Goal: Task Accomplishment & Management: Manage account settings

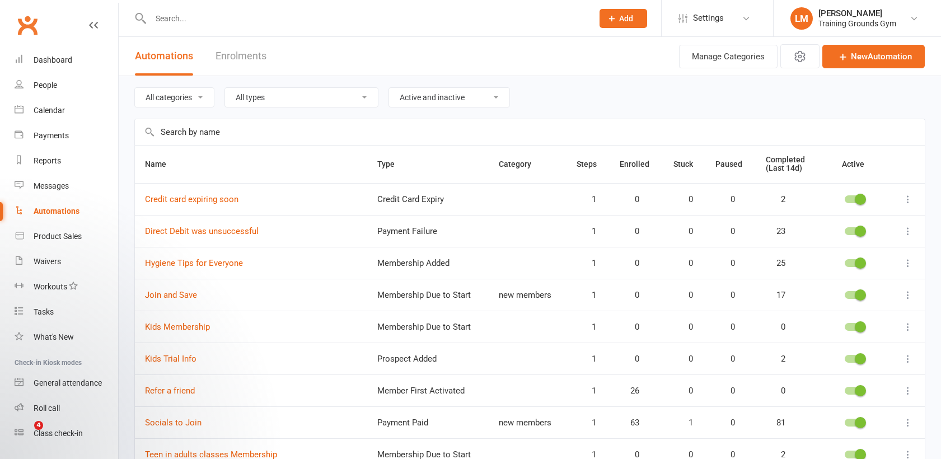
select select "100"
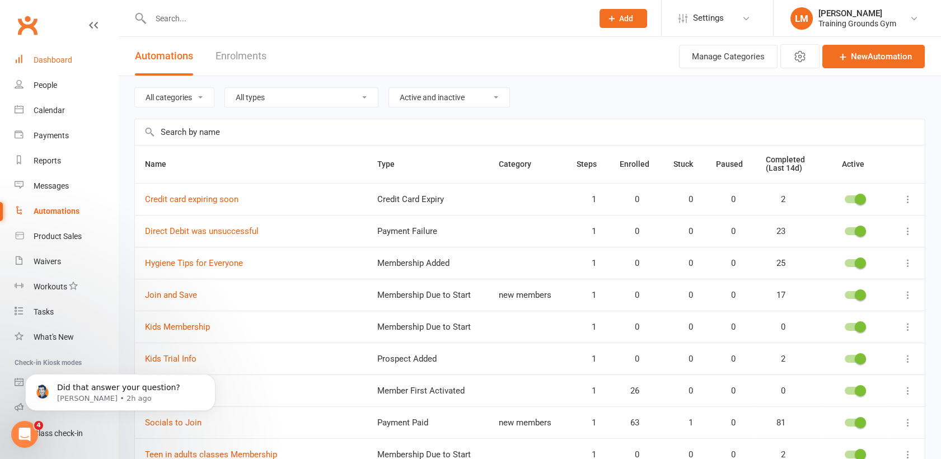
scroll to position [29, 0]
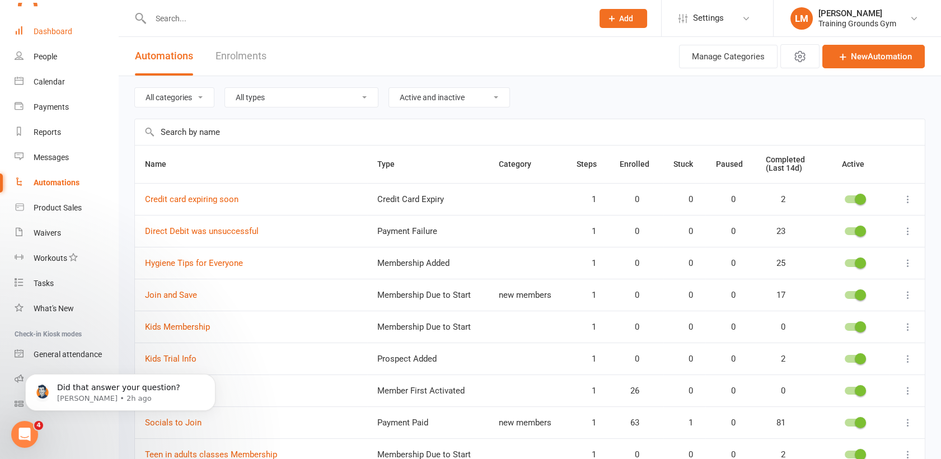
click at [63, 25] on link "Dashboard" at bounding box center [67, 31] width 104 height 25
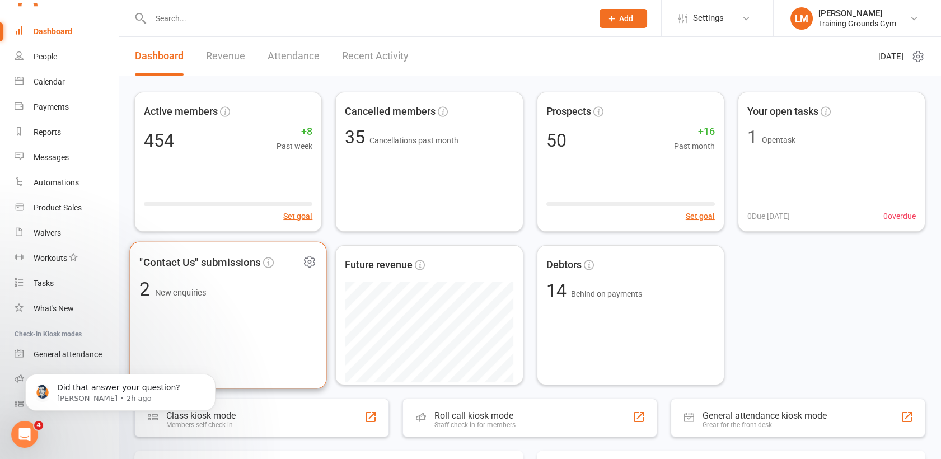
click at [242, 309] on div ""Contact Us" submissions 2 New enquiries" at bounding box center [228, 315] width 197 height 147
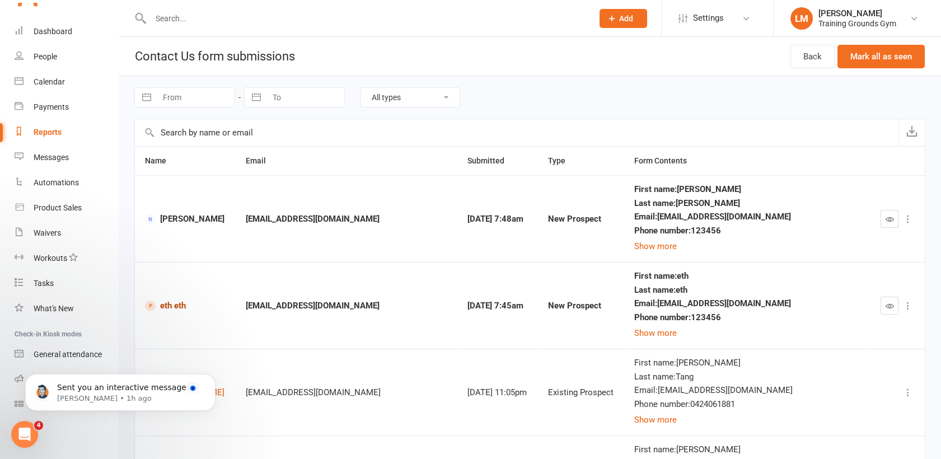
click at [168, 310] on link "eth eth" at bounding box center [185, 306] width 81 height 11
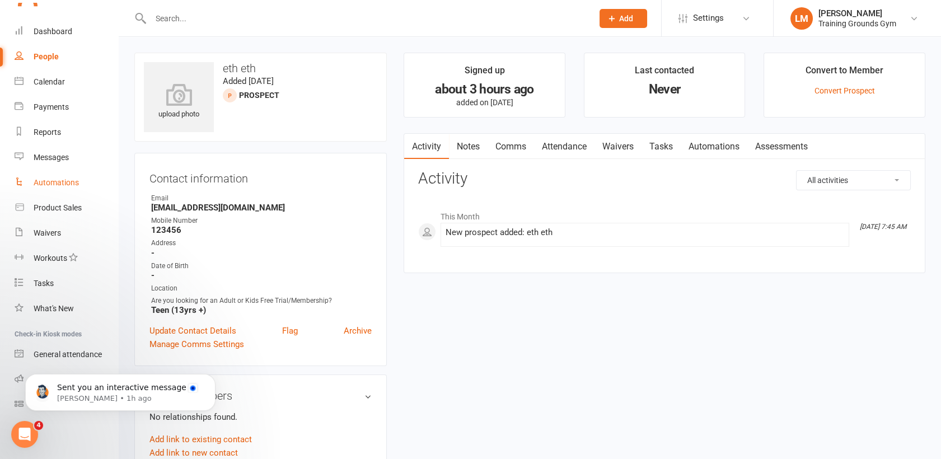
click at [44, 179] on div "Automations" at bounding box center [56, 182] width 45 height 9
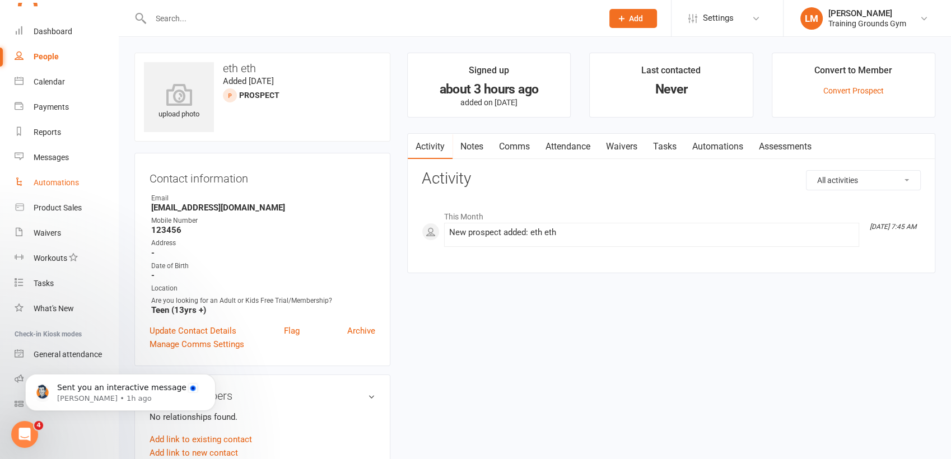
select select "100"
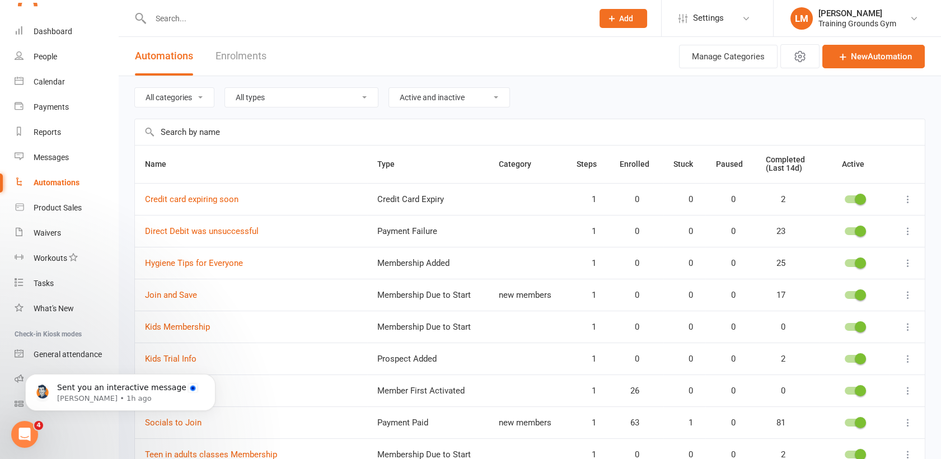
click at [186, 361] on body "Sent you an interactive message [PERSON_NAME] • 1h ago" at bounding box center [120, 389] width 215 height 69
click at [184, 358] on body "Sent you an interactive message [PERSON_NAME] • 1h ago" at bounding box center [120, 389] width 215 height 69
click at [912, 356] on icon at bounding box center [908, 358] width 11 height 11
click at [865, 375] on link "Edit" at bounding box center [849, 380] width 111 height 22
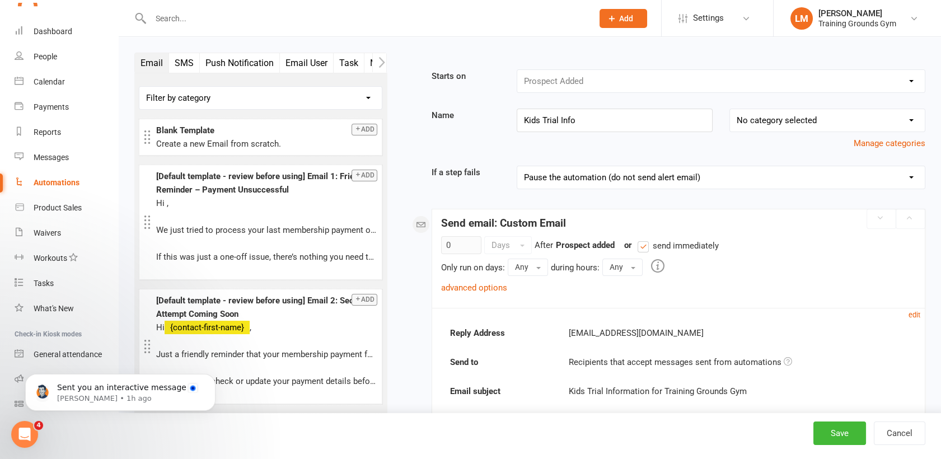
click at [464, 281] on div "advanced options" at bounding box center [474, 287] width 66 height 13
click at [465, 284] on link "advanced options" at bounding box center [474, 288] width 66 height 10
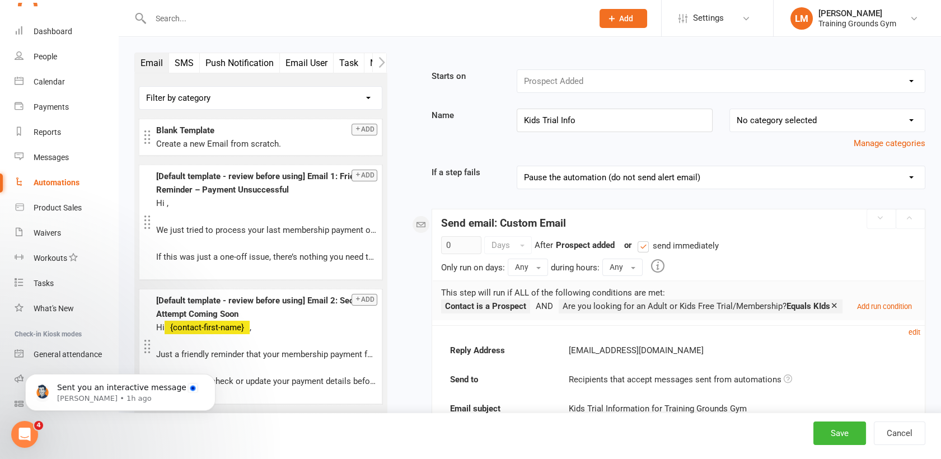
click at [58, 181] on div "Automations" at bounding box center [57, 182] width 46 height 9
select select "100"
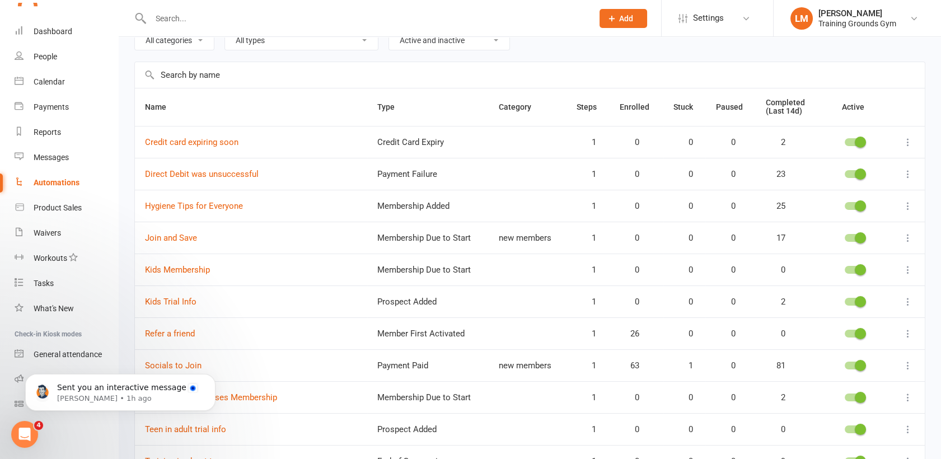
scroll to position [58, 0]
click at [906, 427] on icon at bounding box center [908, 428] width 11 height 11
click at [873, 446] on link "Edit" at bounding box center [849, 449] width 111 height 22
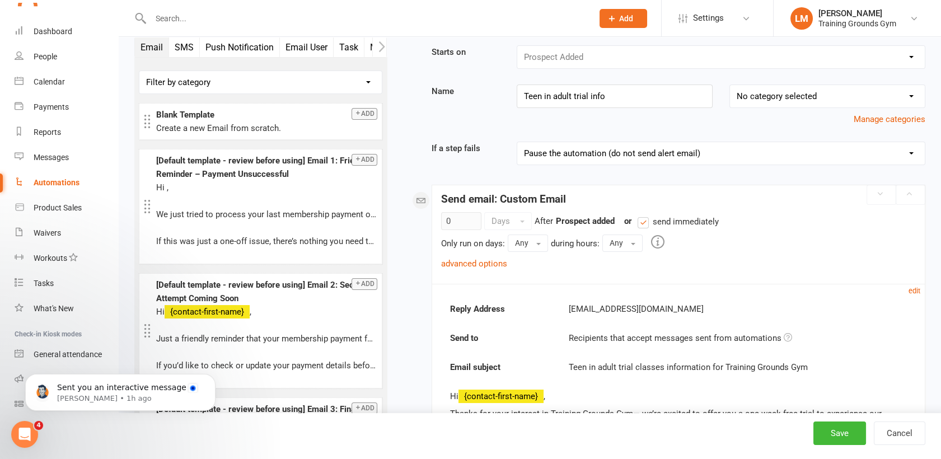
scroll to position [16, 0]
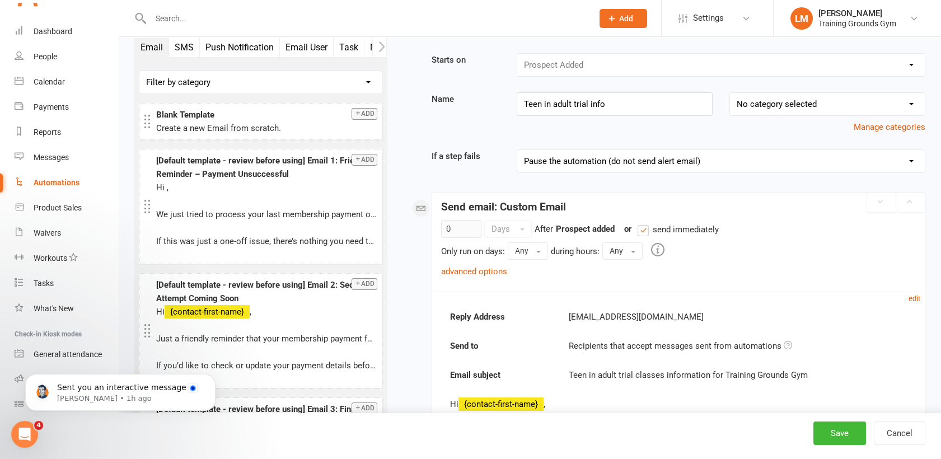
click at [377, 44] on button "button" at bounding box center [379, 47] width 14 height 19
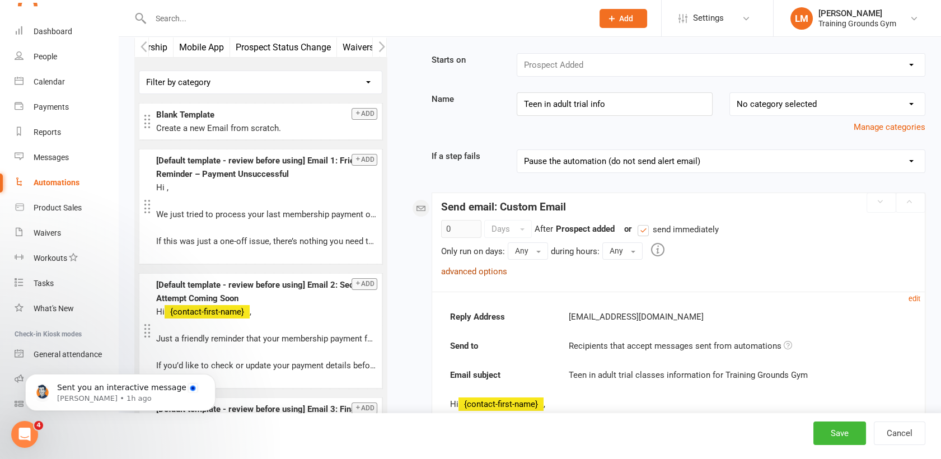
click at [487, 272] on link "advanced options" at bounding box center [474, 272] width 66 height 10
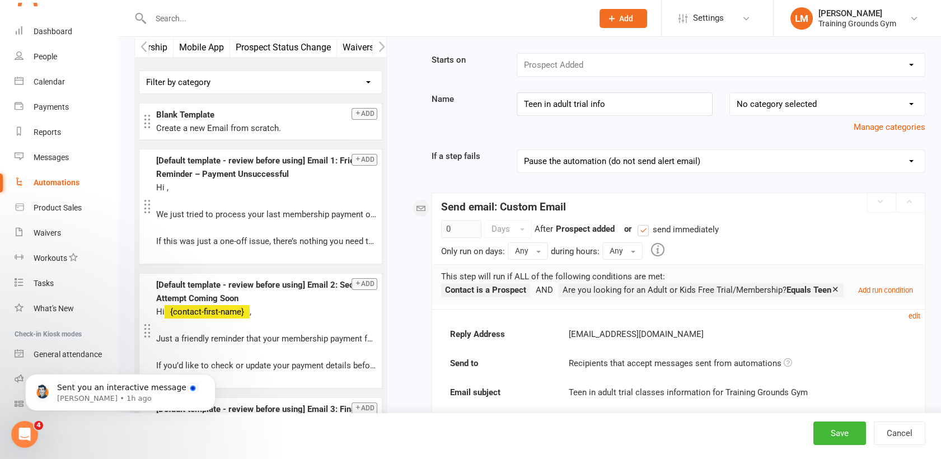
click at [193, 17] on input "text" at bounding box center [366, 19] width 438 height 16
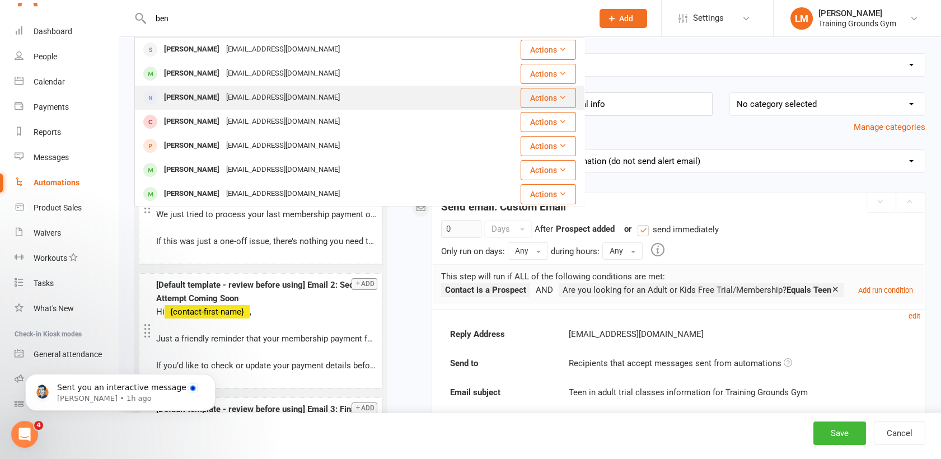
type input "ben"
click at [202, 92] on div "[PERSON_NAME]" at bounding box center [192, 98] width 62 height 16
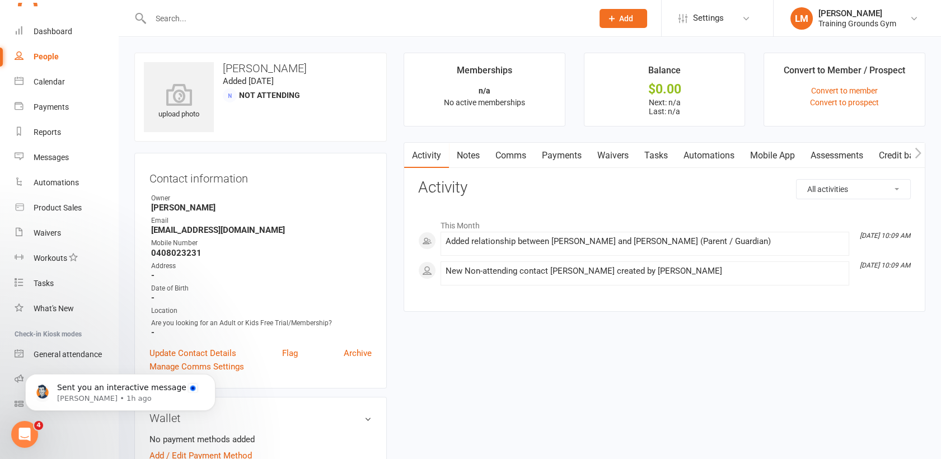
click at [508, 150] on link "Comms" at bounding box center [511, 156] width 46 height 26
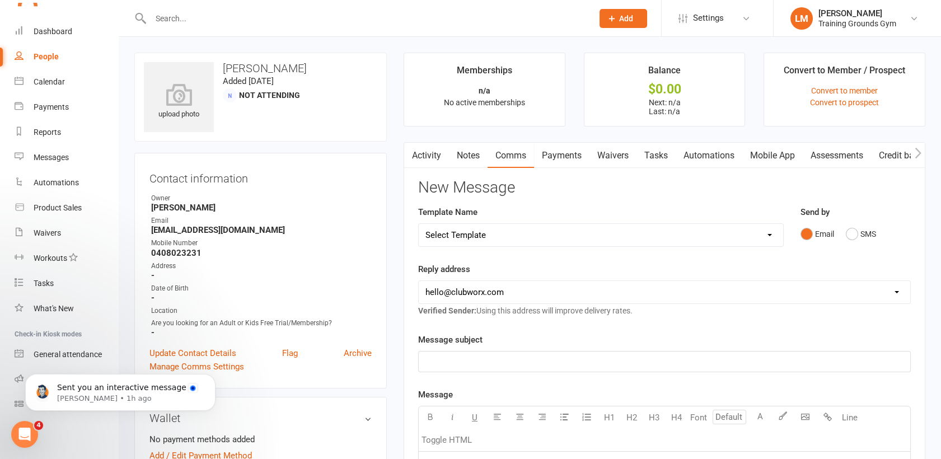
click at [483, 355] on p "﻿" at bounding box center [665, 361] width 478 height 13
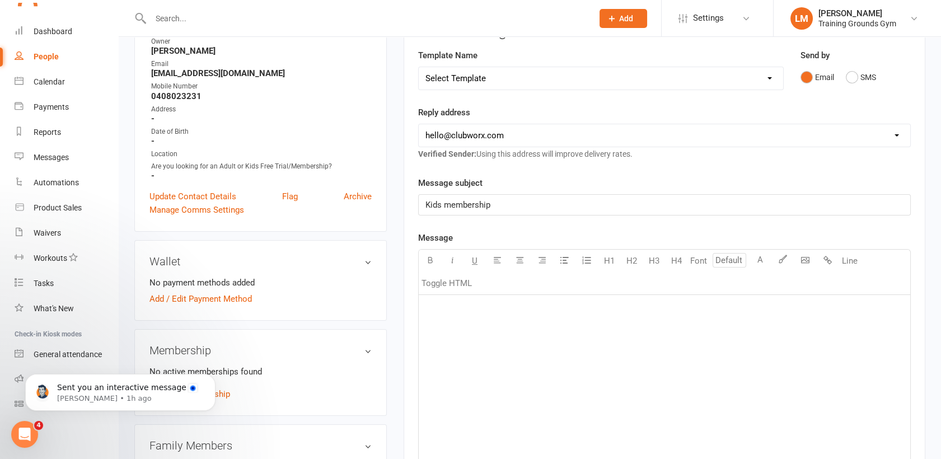
scroll to position [193, 0]
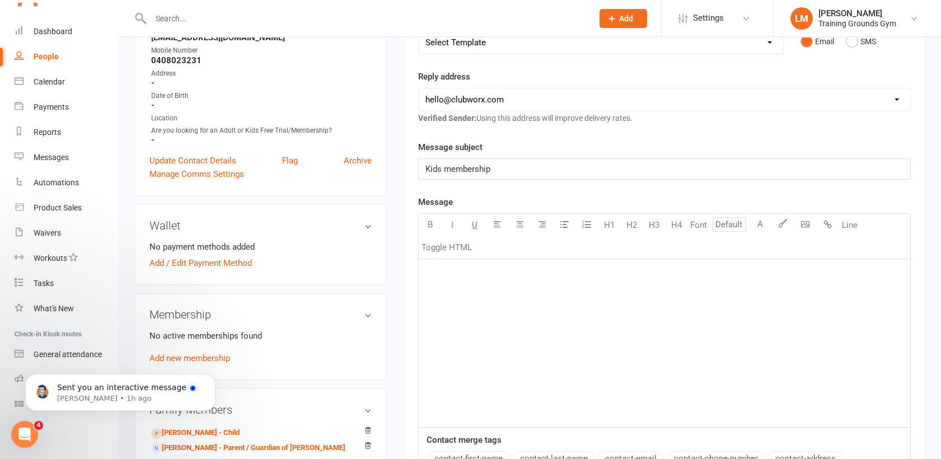
click at [541, 344] on div "﻿" at bounding box center [665, 343] width 492 height 168
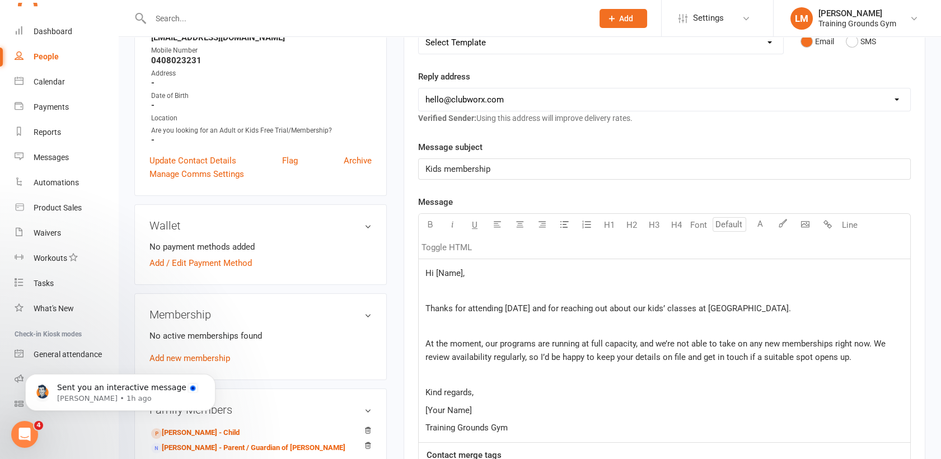
click at [462, 275] on span "Hi [Name]," at bounding box center [445, 273] width 39 height 10
click at [553, 309] on span "Thanks for attending [DATE] and for reaching out about our kids’ classes at [GE…" at bounding box center [609, 308] width 366 height 10
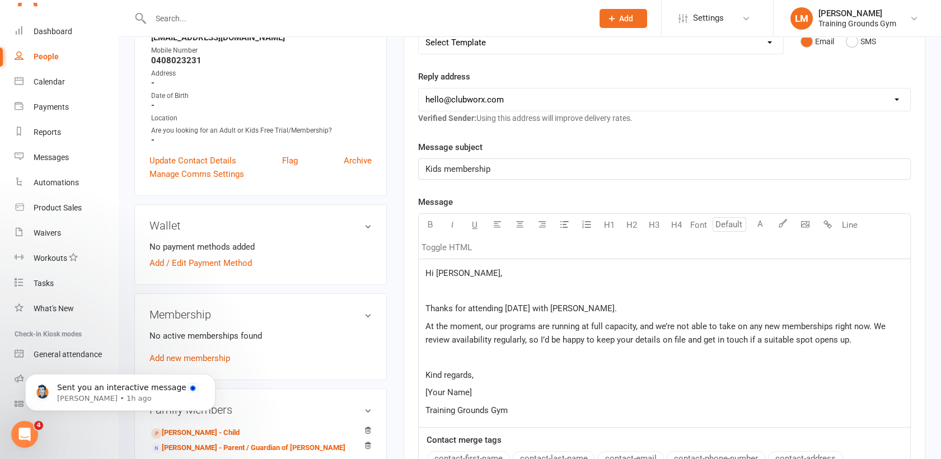
click at [522, 280] on div "Hi [PERSON_NAME], ﻿ Thanks for attending [DATE] with [PERSON_NAME]. At the mome…" at bounding box center [665, 343] width 492 height 168
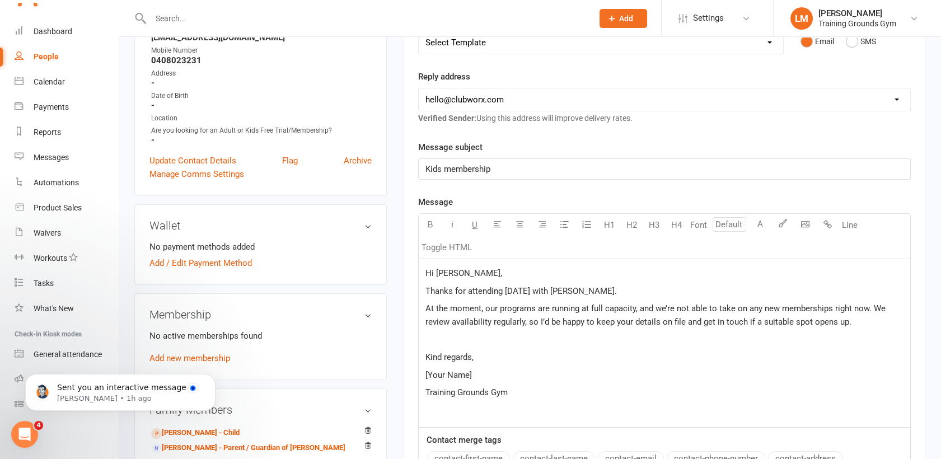
click at [627, 292] on p "Thanks for attending [DATE] with [PERSON_NAME]." at bounding box center [665, 290] width 478 height 13
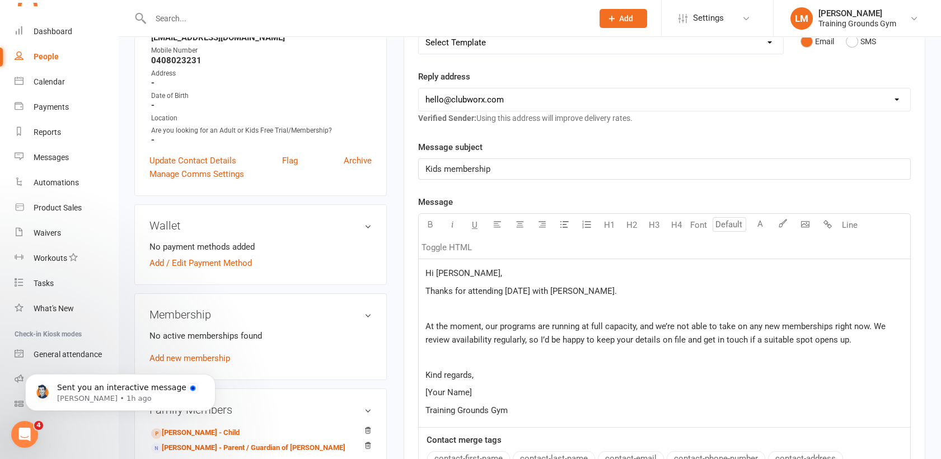
click at [538, 324] on span "At the moment, our programs are running at full capacity, and we’re not able to…" at bounding box center [657, 333] width 462 height 24
drag, startPoint x: 501, startPoint y: 389, endPoint x: 422, endPoint y: 390, distance: 79.5
click at [422, 390] on div "Hi [PERSON_NAME], Thanks for attending [DATE] with [PERSON_NAME]. ﻿ At the mome…" at bounding box center [665, 343] width 492 height 168
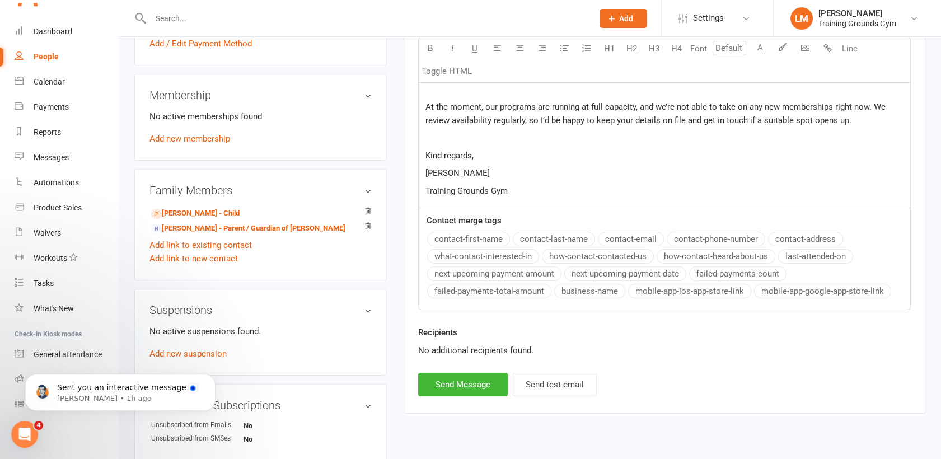
scroll to position [461, 0]
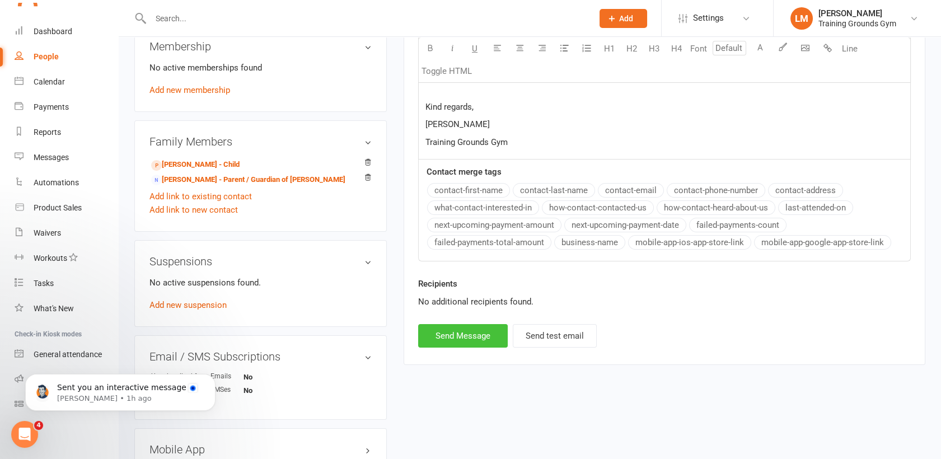
click at [450, 338] on button "Send Message" at bounding box center [463, 336] width 90 height 24
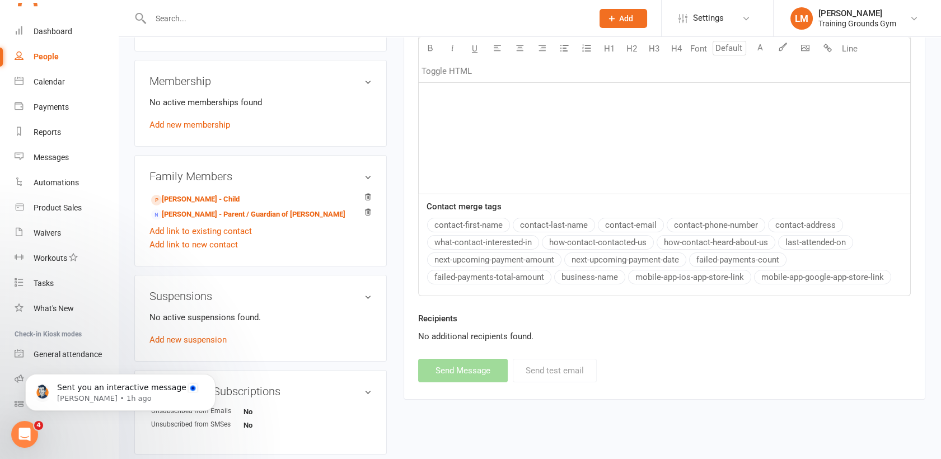
scroll to position [420, 0]
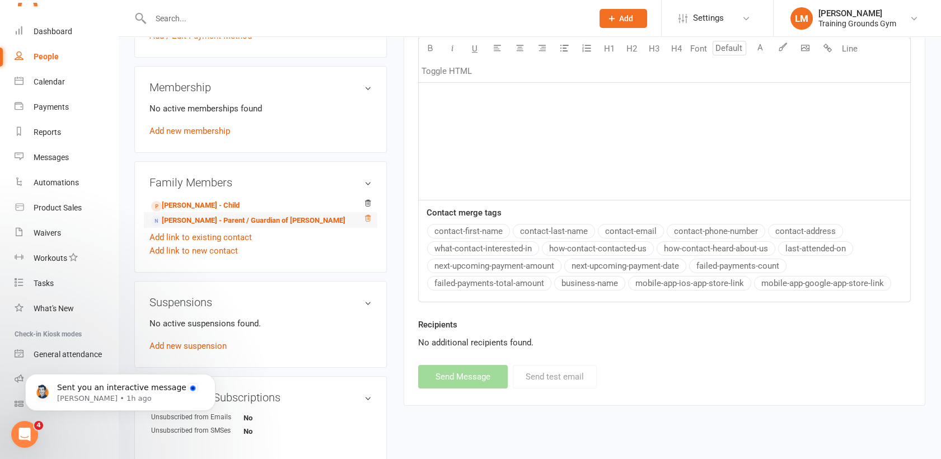
click at [367, 215] on icon at bounding box center [368, 218] width 6 height 6
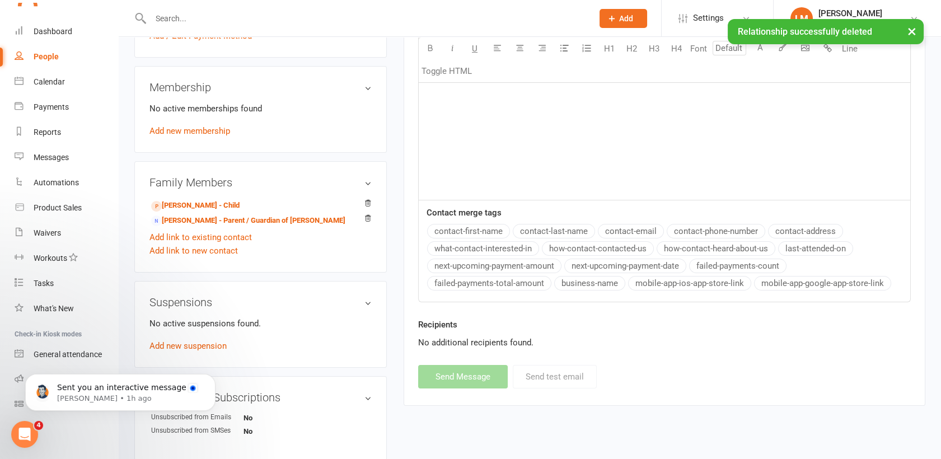
click at [225, 231] on link "Add link to existing contact" at bounding box center [200, 237] width 102 height 13
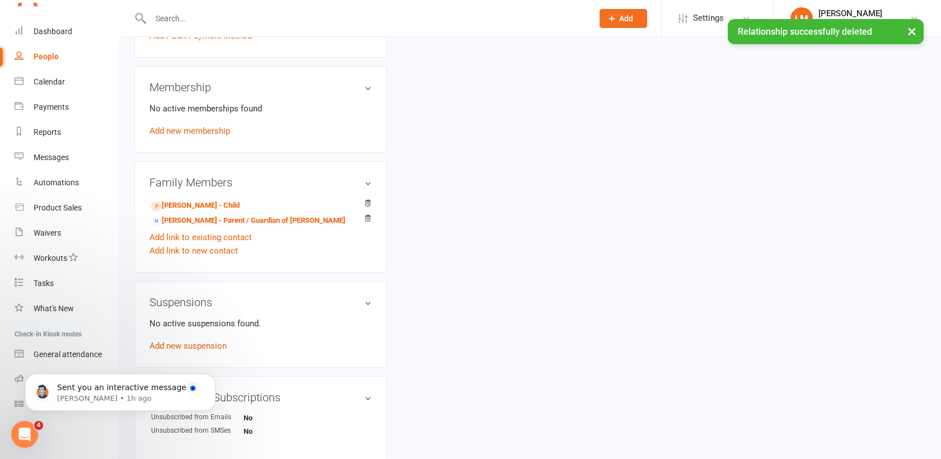
scroll to position [0, 0]
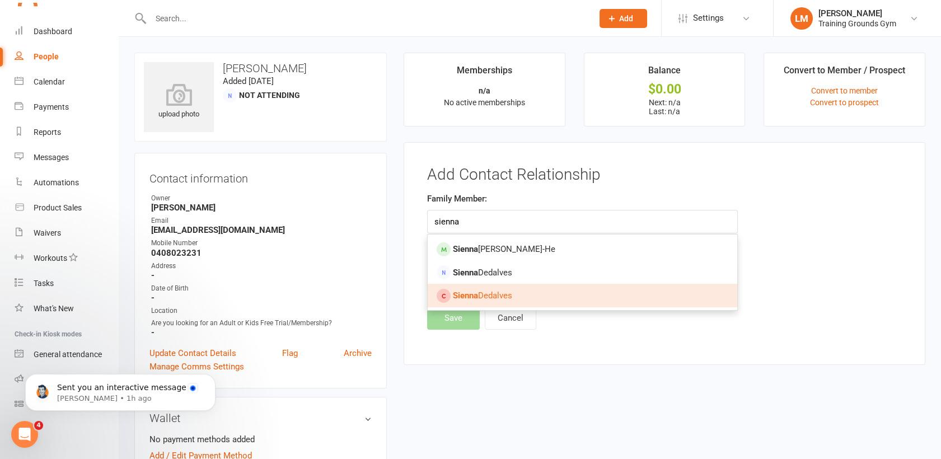
type input "sienna"
click at [489, 293] on span "[PERSON_NAME]" at bounding box center [482, 296] width 59 height 10
type input "[PERSON_NAME]"
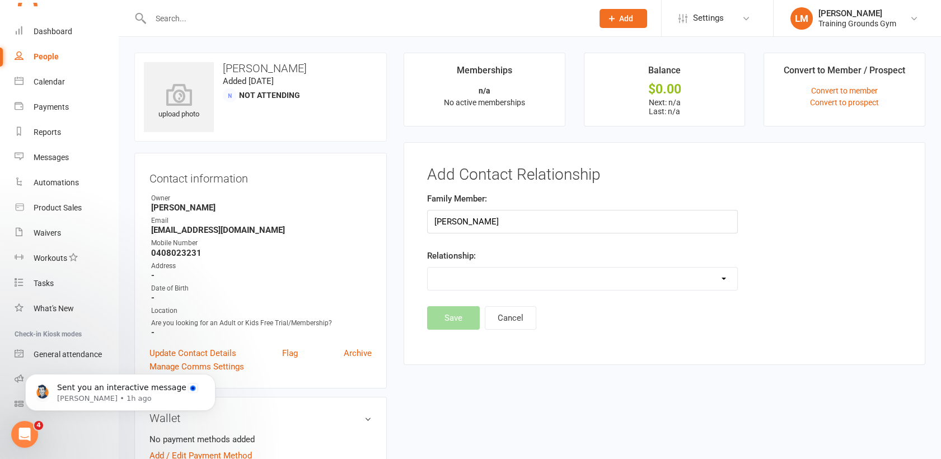
click at [487, 277] on select "Parent / Guardian Child Sibling (parent not in system) Spouse / Partner Cousin …" at bounding box center [583, 279] width 310 height 22
click at [921, 282] on div "Add Contact Relationship Family Member: [PERSON_NAME] Relationship: Parent / Gu…" at bounding box center [665, 253] width 522 height 223
click at [491, 274] on select "Parent / Guardian Child Sibling (parent not in system) Spouse / Partner Cousin …" at bounding box center [583, 279] width 310 height 22
click at [515, 317] on button "Cancel" at bounding box center [511, 318] width 52 height 24
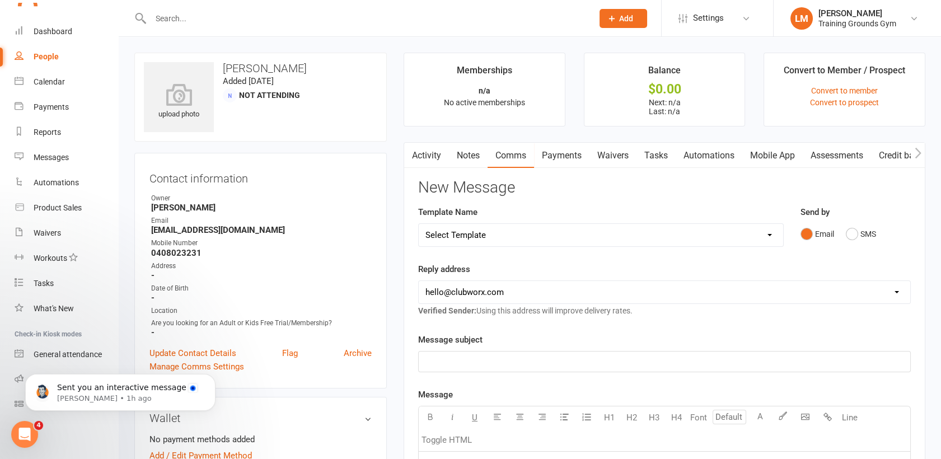
click at [440, 157] on link "Activity" at bounding box center [426, 156] width 45 height 26
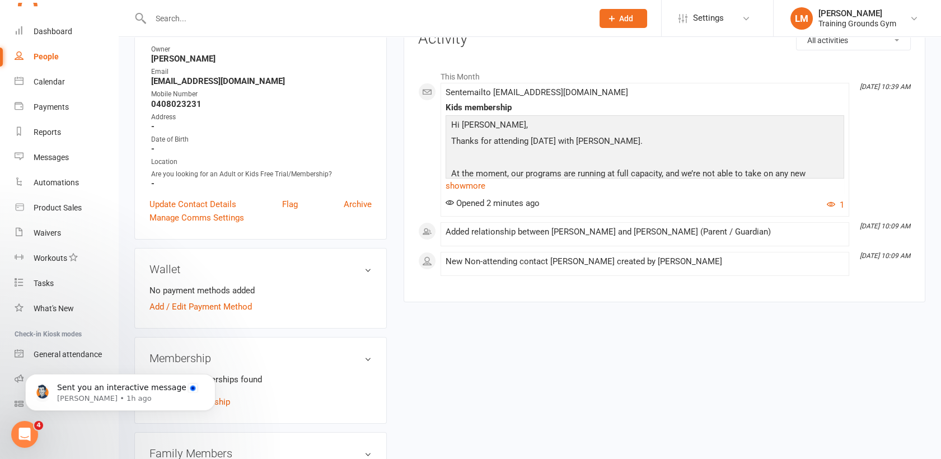
scroll to position [103, 0]
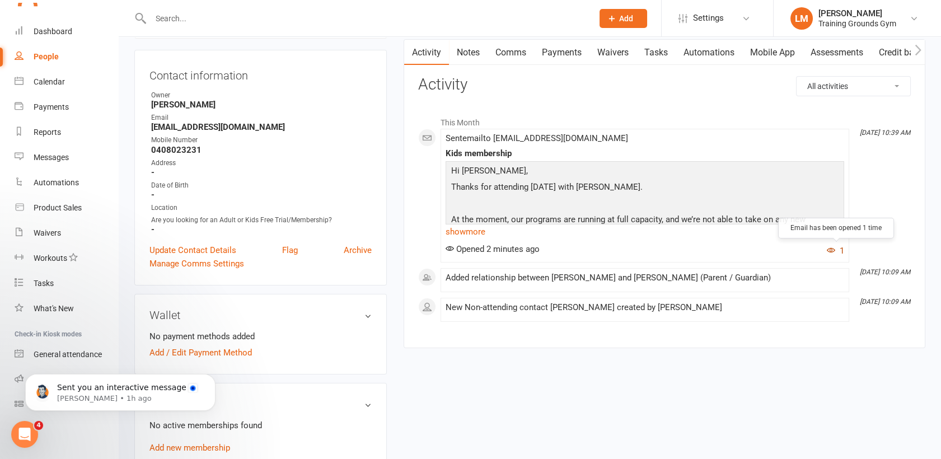
click at [833, 246] on icon "button" at bounding box center [831, 250] width 8 height 8
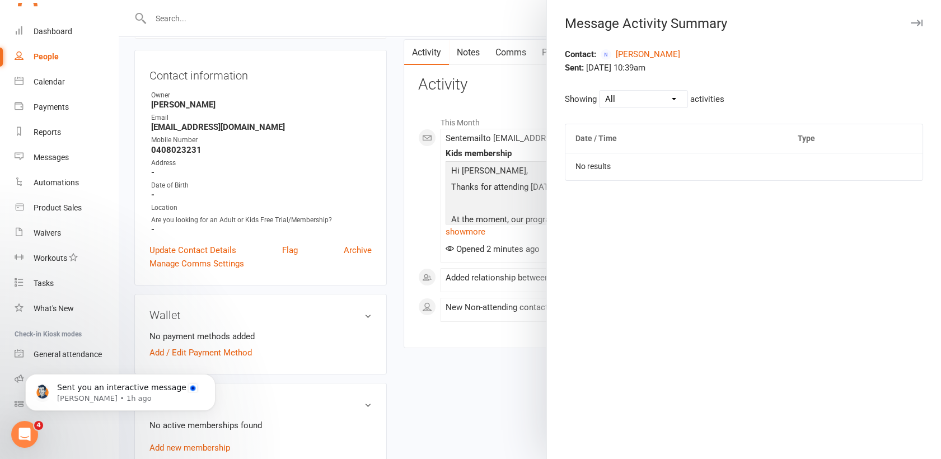
click at [636, 95] on select "All Opened Clicked Bounced Flagged as Spam" at bounding box center [644, 99] width 88 height 17
select select "email_open_event"
click at [600, 91] on select "All Opened Clicked Bounced Flagged as Spam" at bounding box center [644, 99] width 88 height 17
click at [656, 100] on select "All Opened Clicked Bounced Flagged as Spam" at bounding box center [644, 99] width 88 height 17
select select
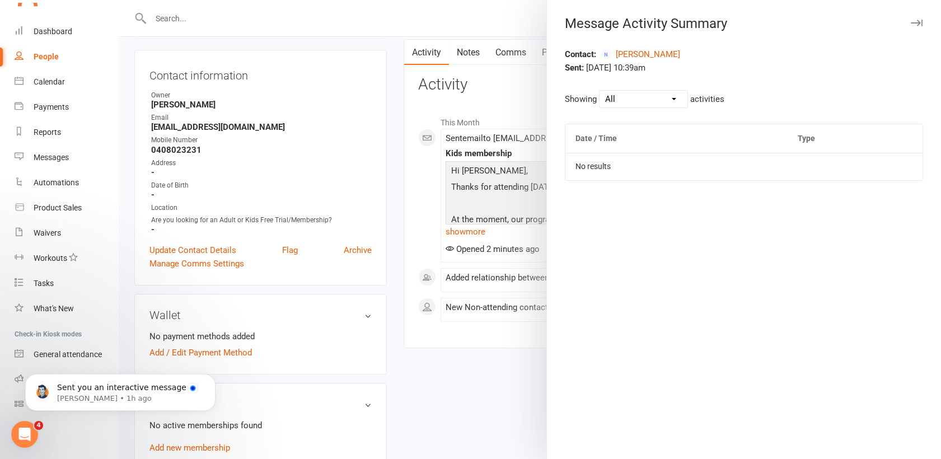
click at [600, 91] on select "All Opened Clicked Bounced Flagged as Spam" at bounding box center [644, 99] width 88 height 17
click at [398, 135] on div at bounding box center [530, 229] width 823 height 459
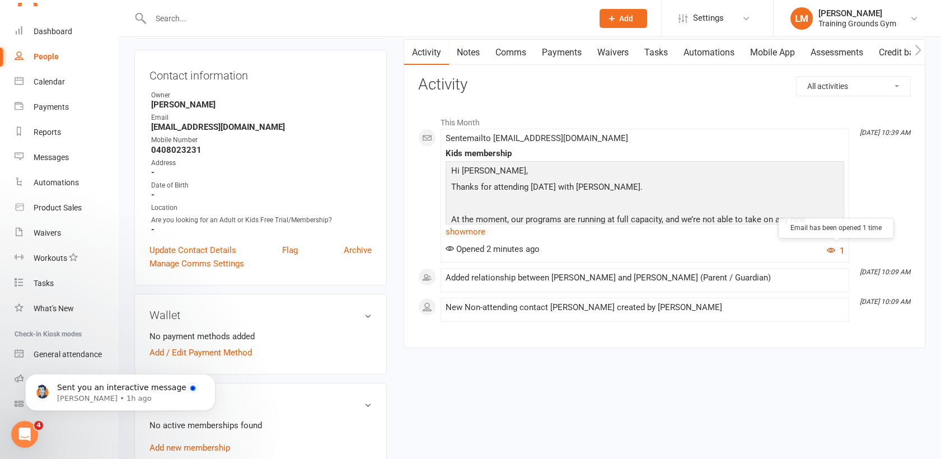
click at [830, 246] on icon "button" at bounding box center [831, 250] width 8 height 8
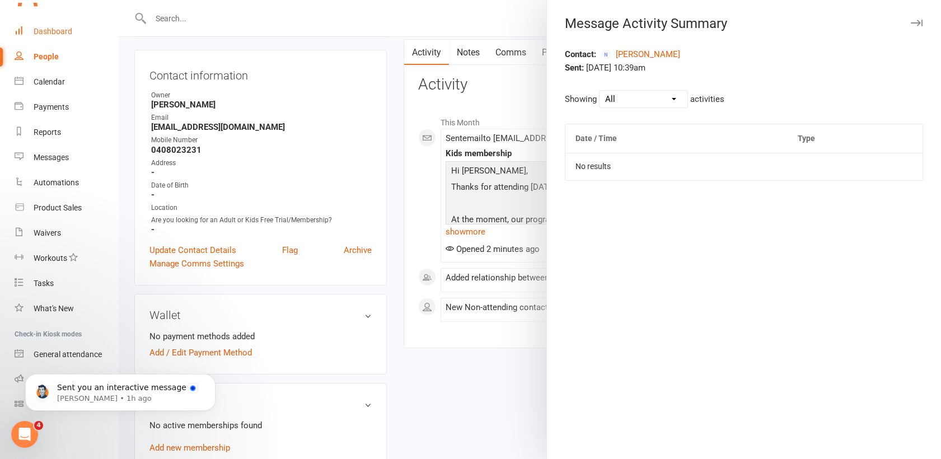
click at [56, 27] on div "Dashboard" at bounding box center [53, 31] width 39 height 9
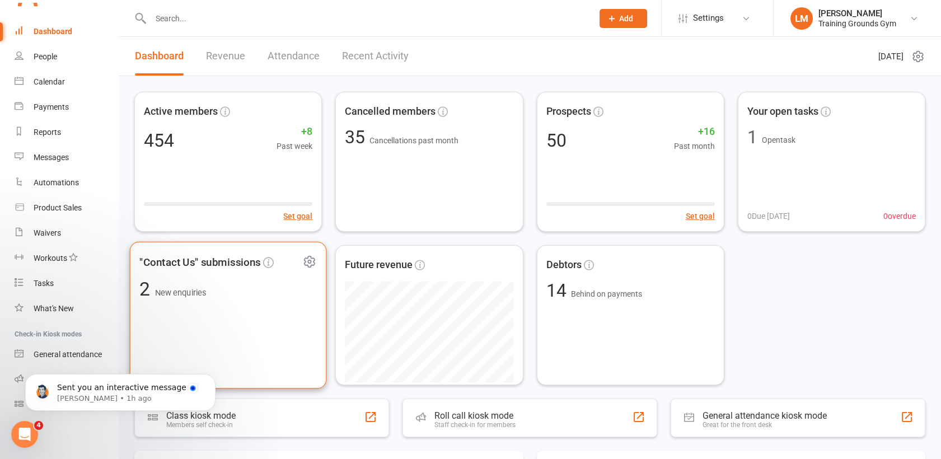
click at [237, 352] on div ""Contact Us" submissions 2 New enquiries" at bounding box center [228, 315] width 197 height 147
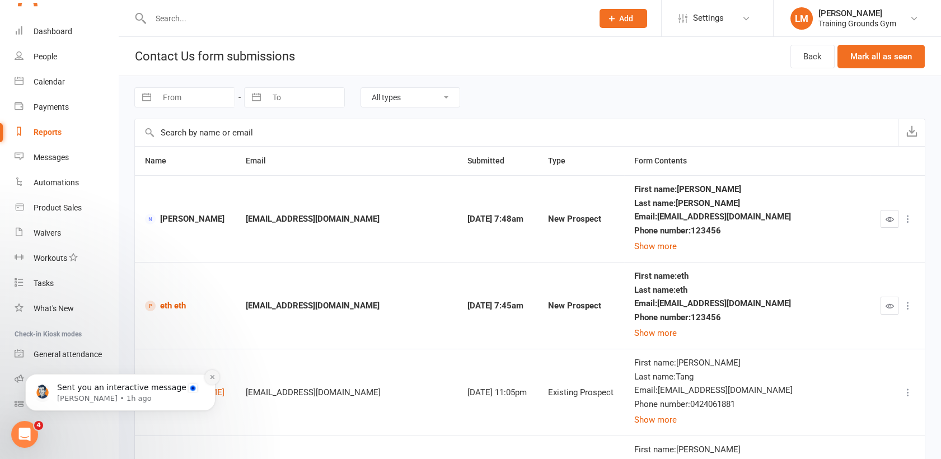
click at [214, 376] on icon "Dismiss notification" at bounding box center [212, 377] width 6 height 6
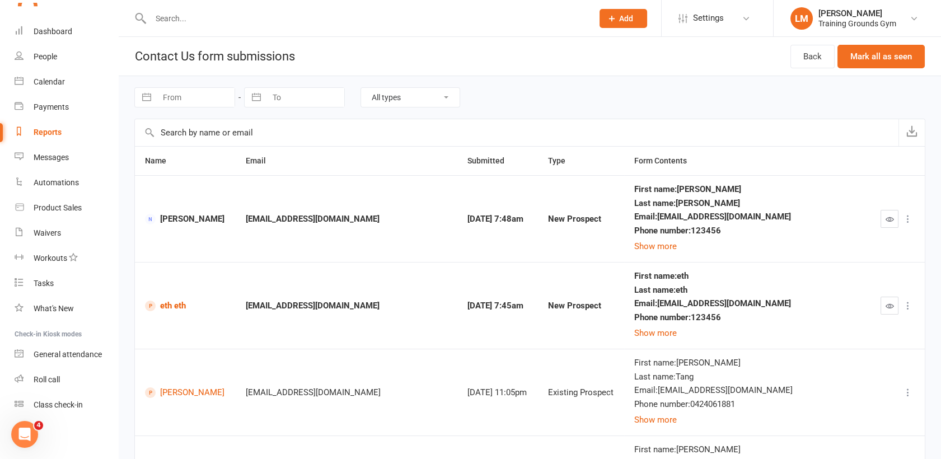
click at [174, 218] on span "[PERSON_NAME]" at bounding box center [185, 219] width 81 height 11
click at [193, 15] on input "text" at bounding box center [366, 19] width 438 height 16
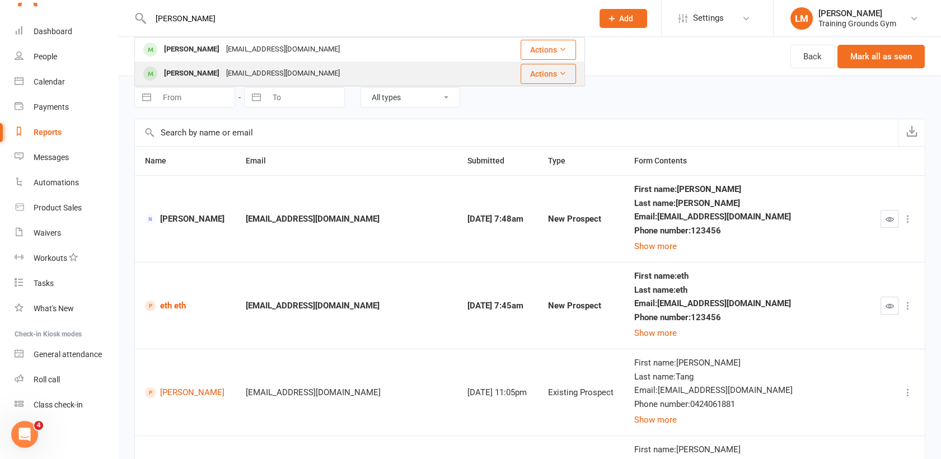
type input "[PERSON_NAME]"
click at [203, 69] on div "[PERSON_NAME]" at bounding box center [192, 74] width 62 height 16
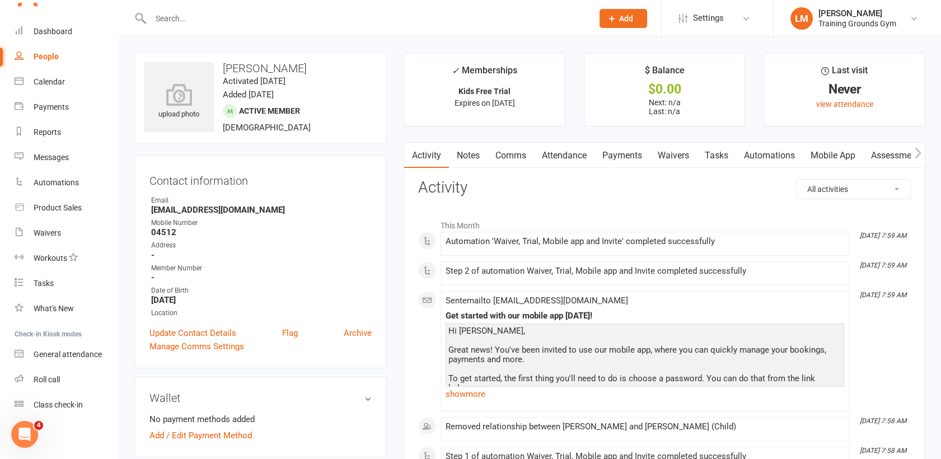
click at [671, 157] on link "Waivers" at bounding box center [673, 156] width 47 height 26
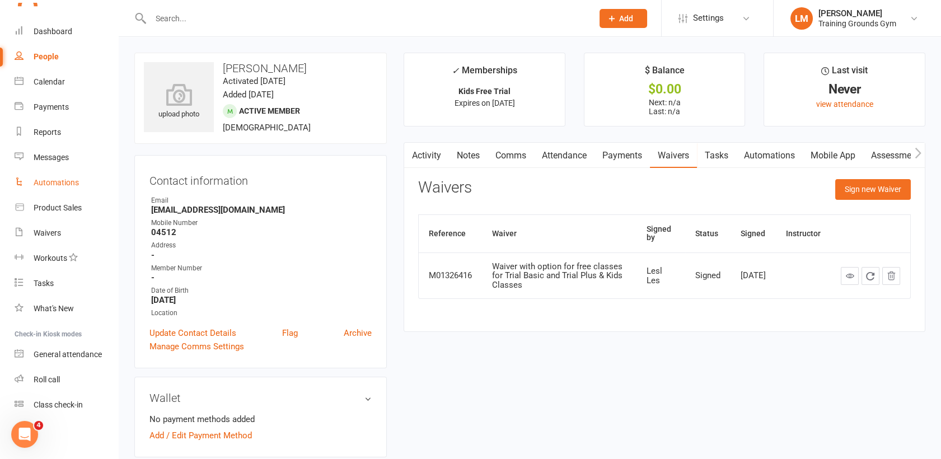
click at [42, 182] on div "Automations" at bounding box center [56, 182] width 45 height 9
select select "100"
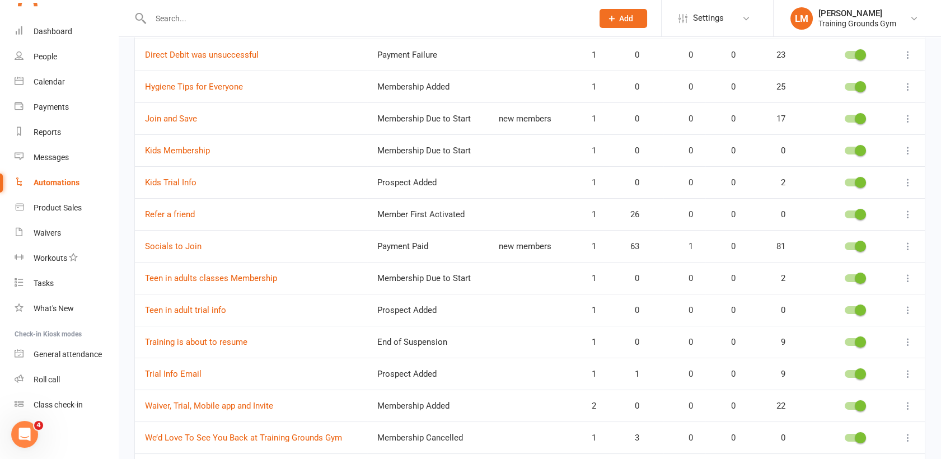
scroll to position [180, 0]
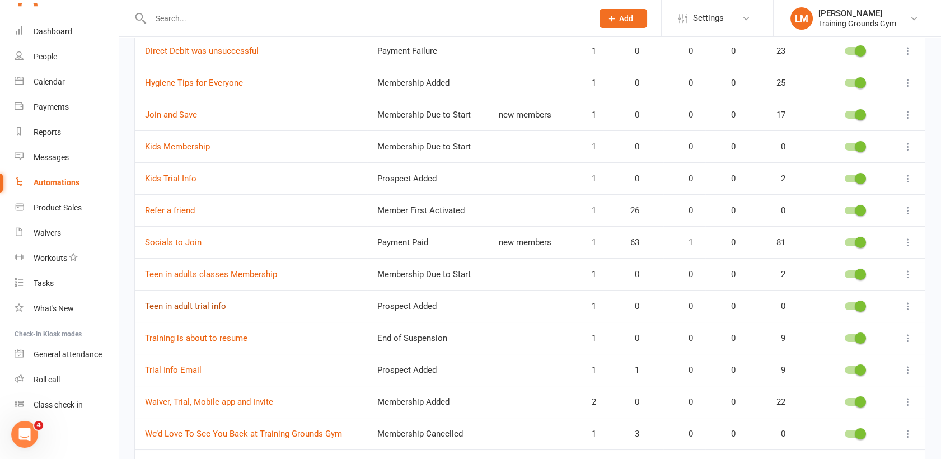
click at [184, 306] on link "Teen in adult trial info" at bounding box center [185, 306] width 81 height 10
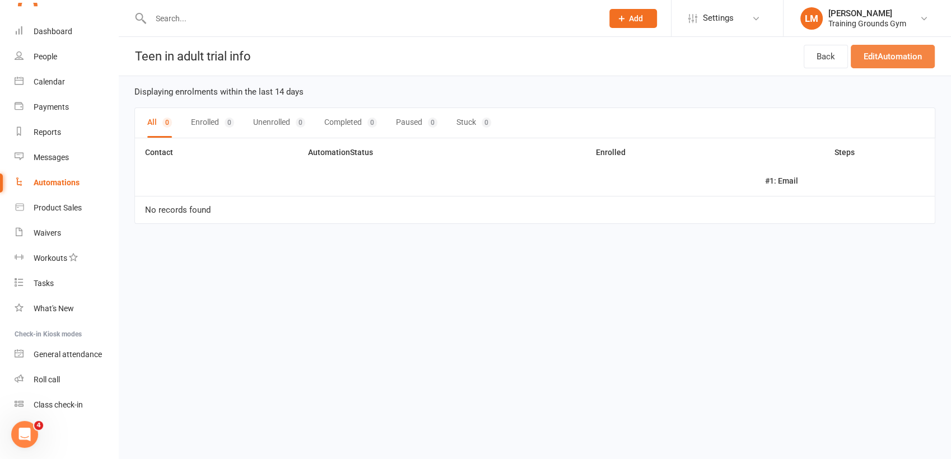
click at [905, 57] on link "Edit Automation" at bounding box center [893, 57] width 84 height 24
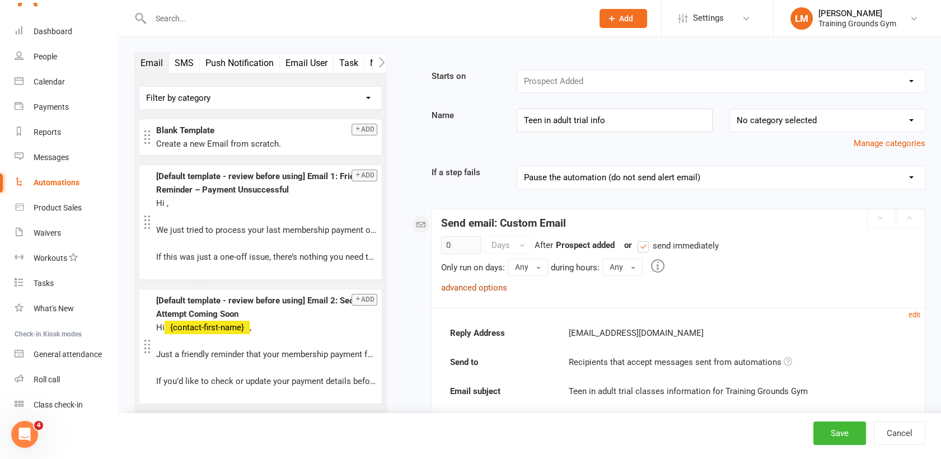
click at [456, 287] on link "advanced options" at bounding box center [474, 288] width 66 height 10
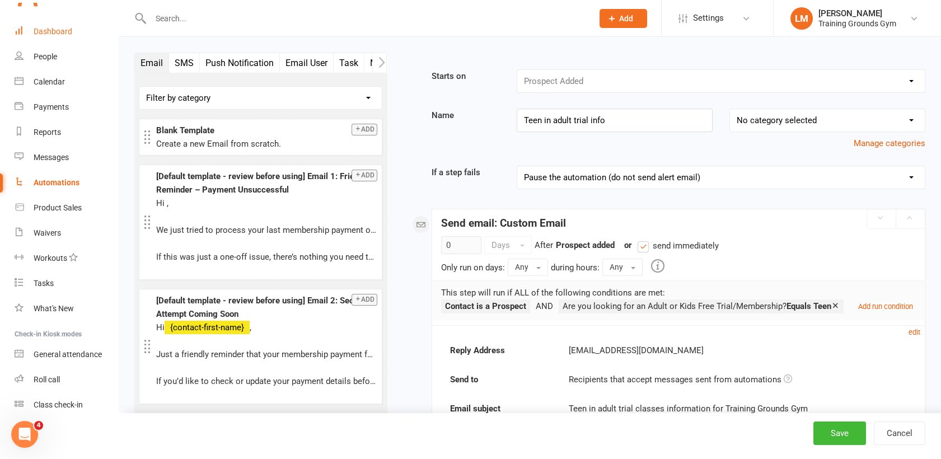
click at [49, 36] on link "Dashboard" at bounding box center [67, 31] width 104 height 25
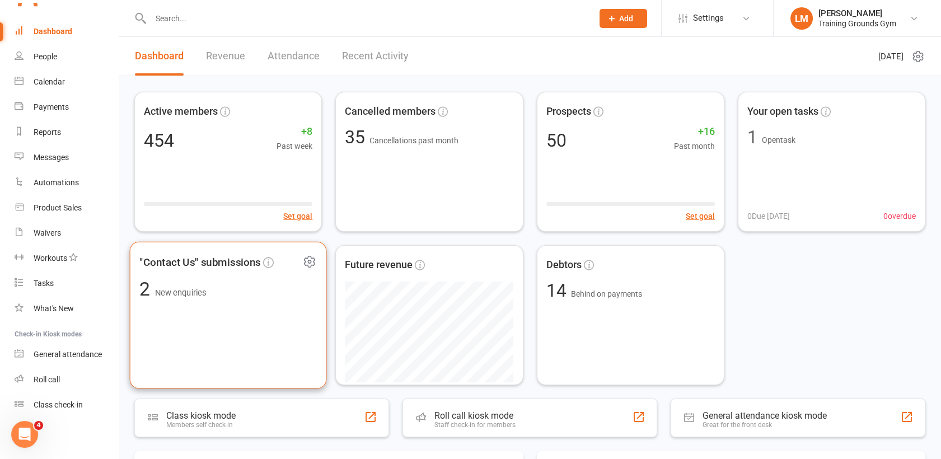
click at [217, 323] on div ""Contact Us" submissions 2 New enquiries" at bounding box center [228, 315] width 197 height 147
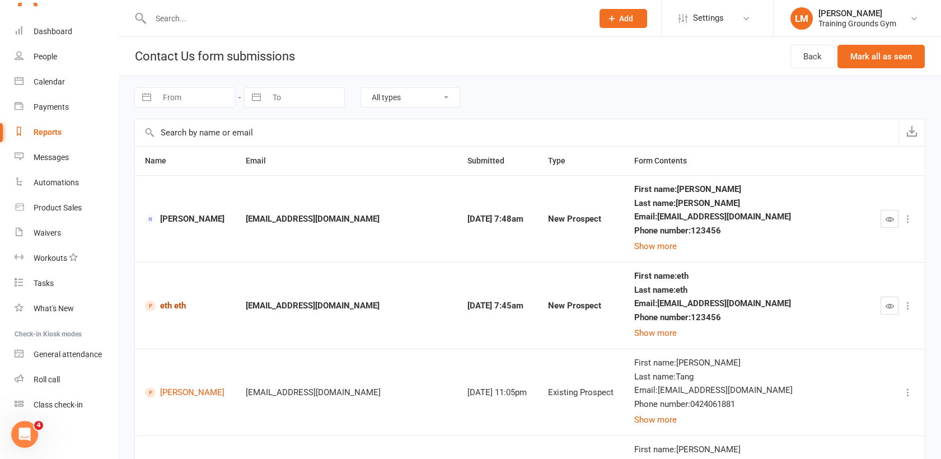
click at [172, 306] on link "eth eth" at bounding box center [185, 306] width 81 height 11
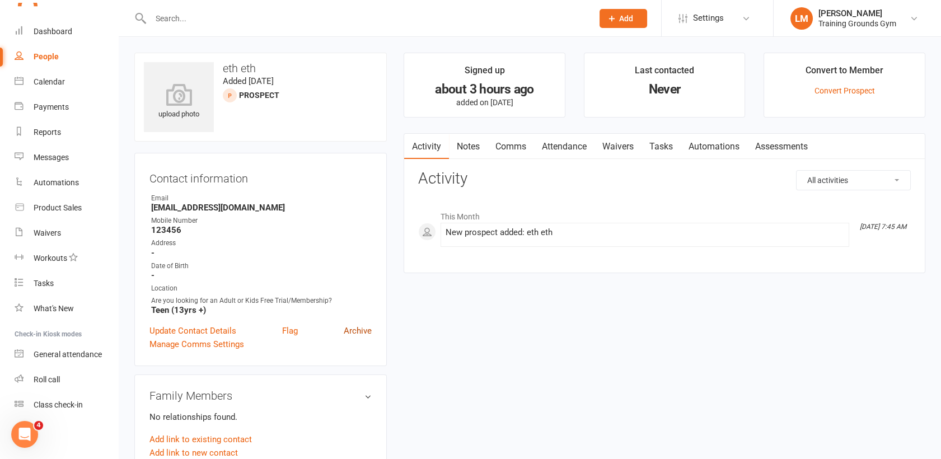
click at [353, 329] on link "Archive" at bounding box center [358, 330] width 28 height 13
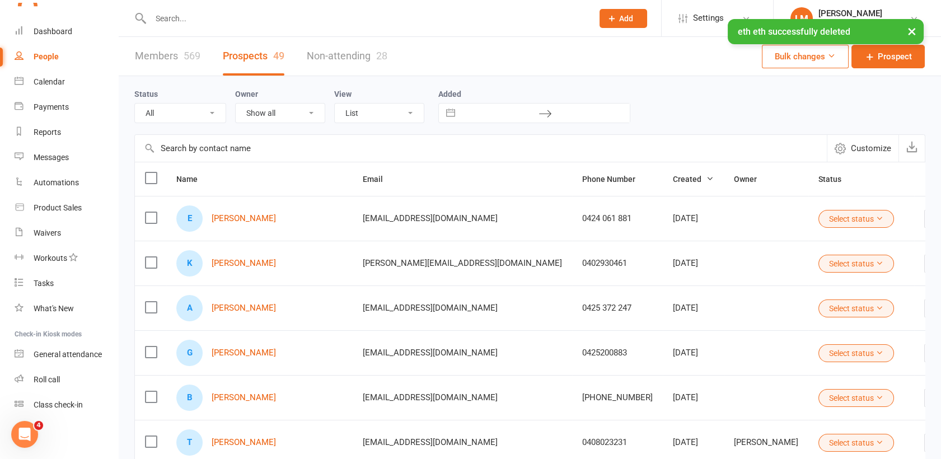
click at [50, 19] on div "× eth eth successfully deleted" at bounding box center [463, 19] width 927 height 0
click at [45, 19] on div "× eth eth successfully deleted" at bounding box center [463, 19] width 927 height 0
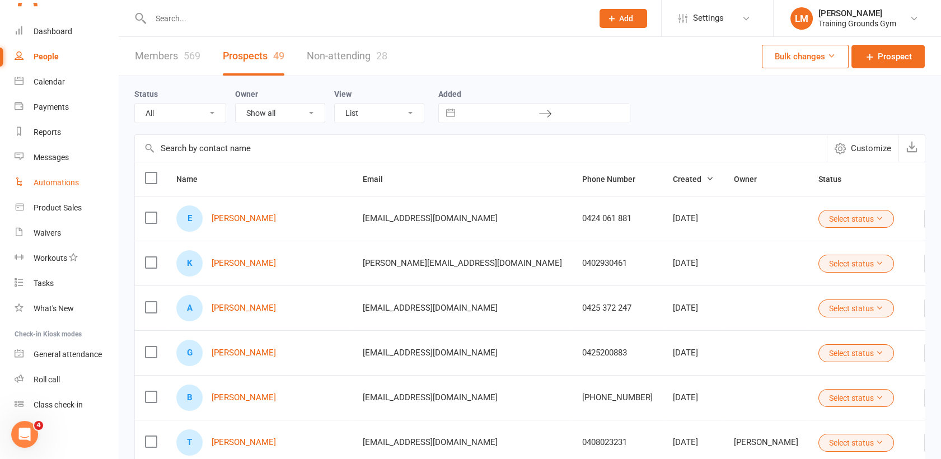
click at [57, 184] on div "Automations" at bounding box center [56, 182] width 45 height 9
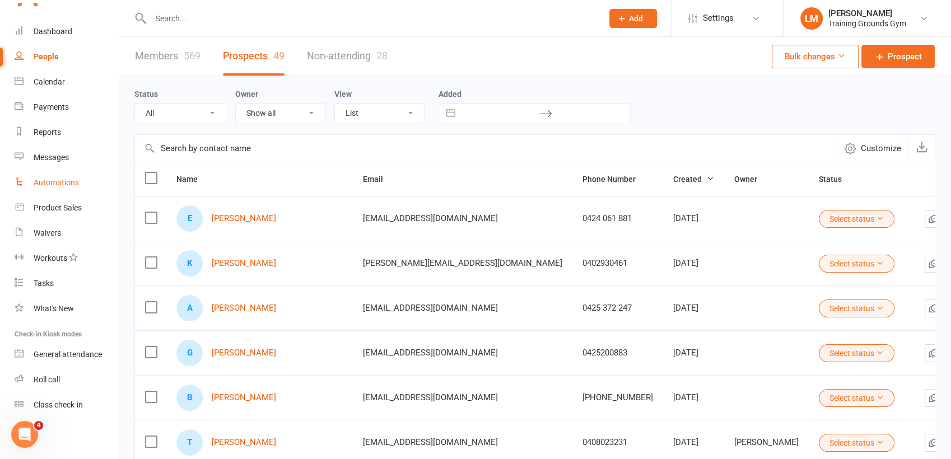
select select "100"
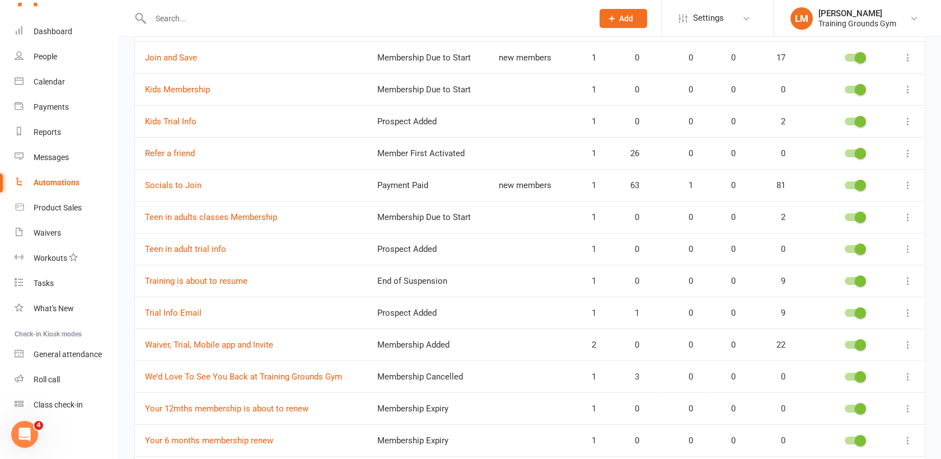
scroll to position [237, 0]
click at [849, 215] on div at bounding box center [854, 217] width 19 height 8
click at [845, 216] on input "checkbox" at bounding box center [845, 216] width 0 height 0
click at [848, 249] on div at bounding box center [854, 249] width 19 height 8
click at [845, 247] on input "checkbox" at bounding box center [845, 247] width 0 height 0
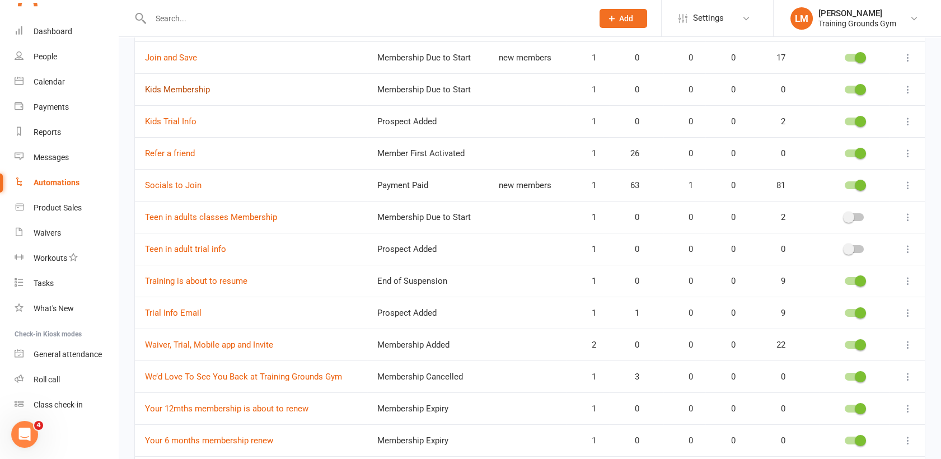
click at [169, 87] on link "Kids Membership" at bounding box center [177, 90] width 65 height 10
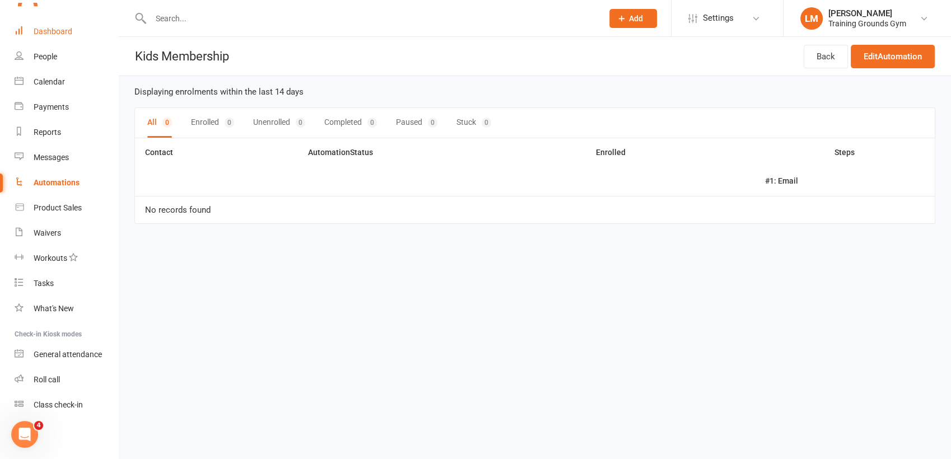
click at [67, 27] on div "Dashboard" at bounding box center [53, 31] width 39 height 9
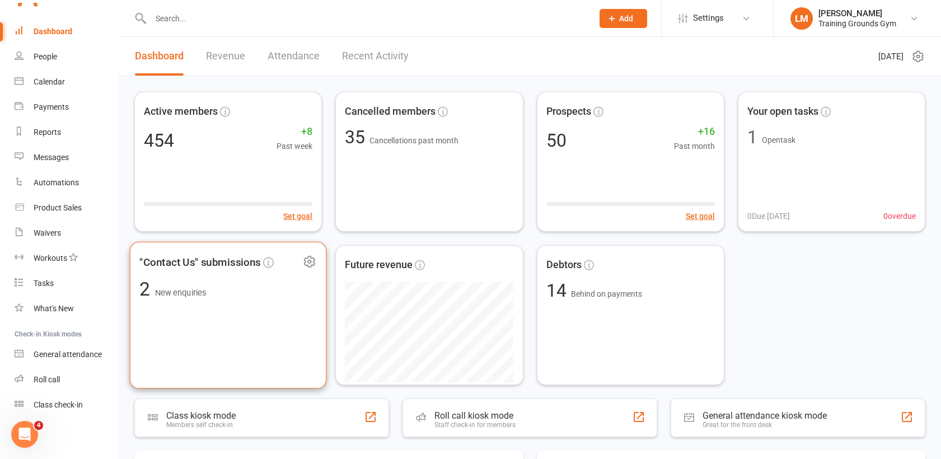
click at [245, 355] on div ""Contact Us" submissions 2 New enquiries" at bounding box center [228, 315] width 197 height 147
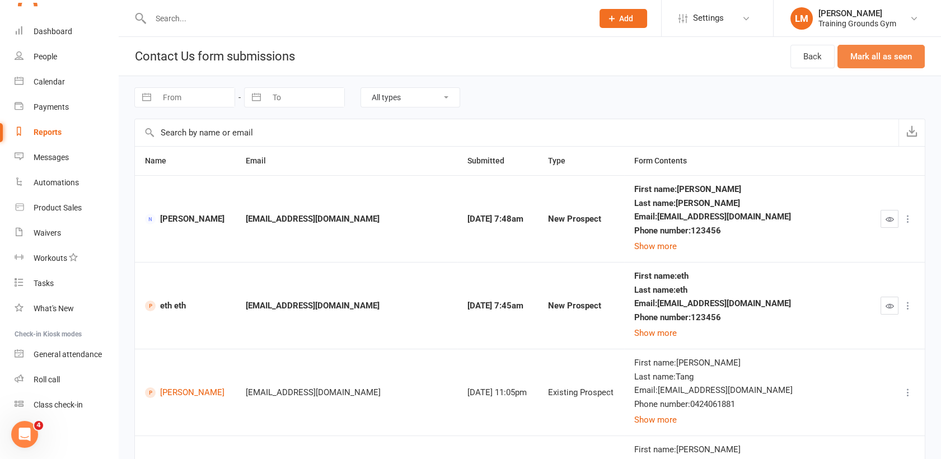
click at [891, 53] on button "Mark all as seen" at bounding box center [881, 57] width 87 height 24
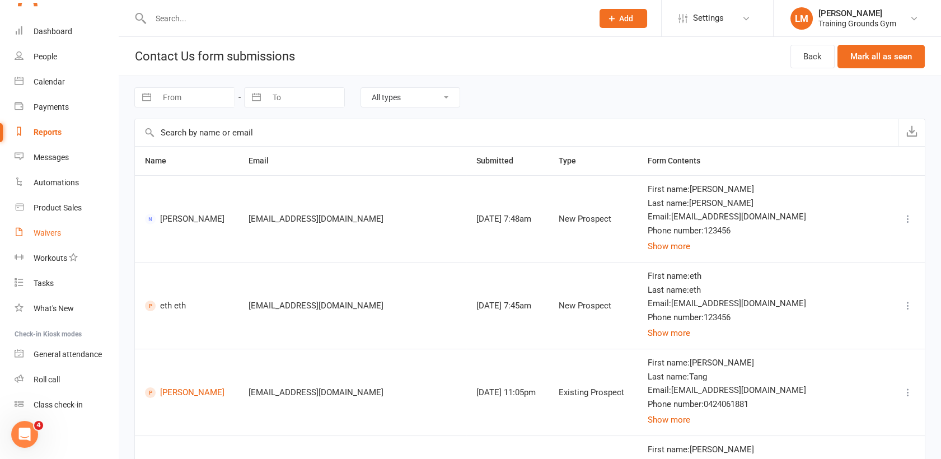
click at [51, 233] on div "Waivers" at bounding box center [47, 232] width 27 height 9
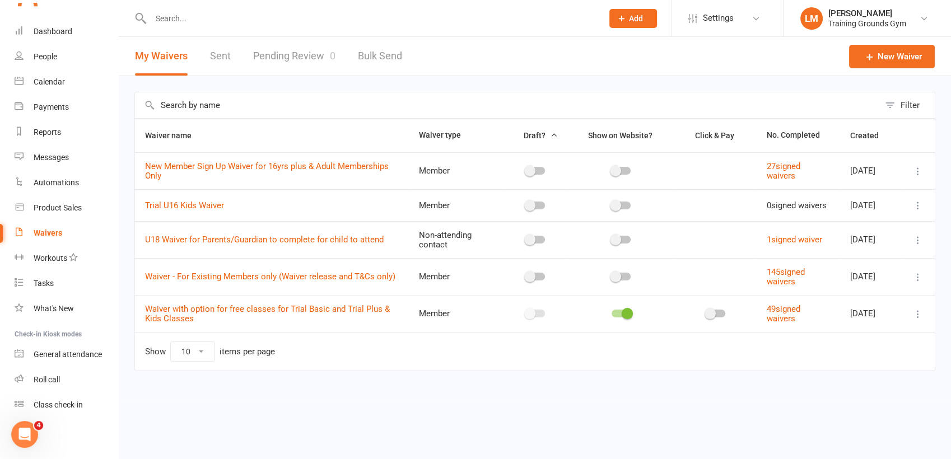
click at [298, 56] on link "Pending Review 0" at bounding box center [294, 56] width 82 height 39
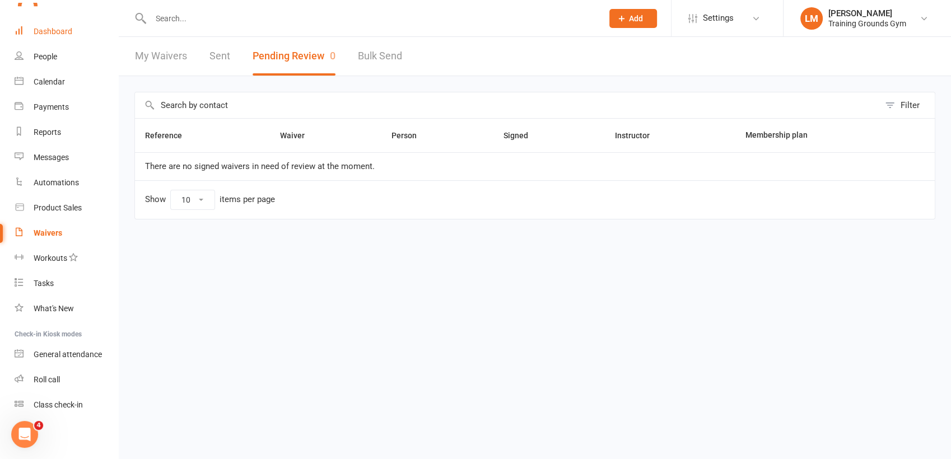
click at [41, 34] on div "Dashboard" at bounding box center [53, 31] width 39 height 9
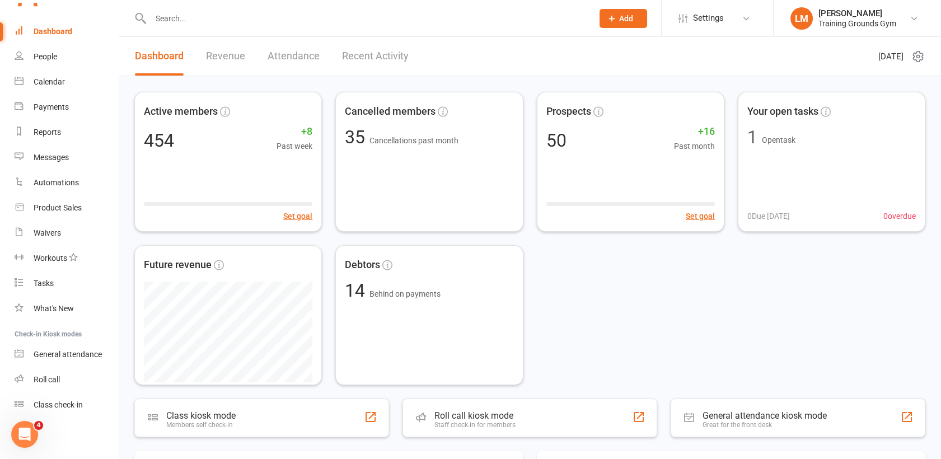
click at [170, 16] on input "text" at bounding box center [366, 19] width 438 height 16
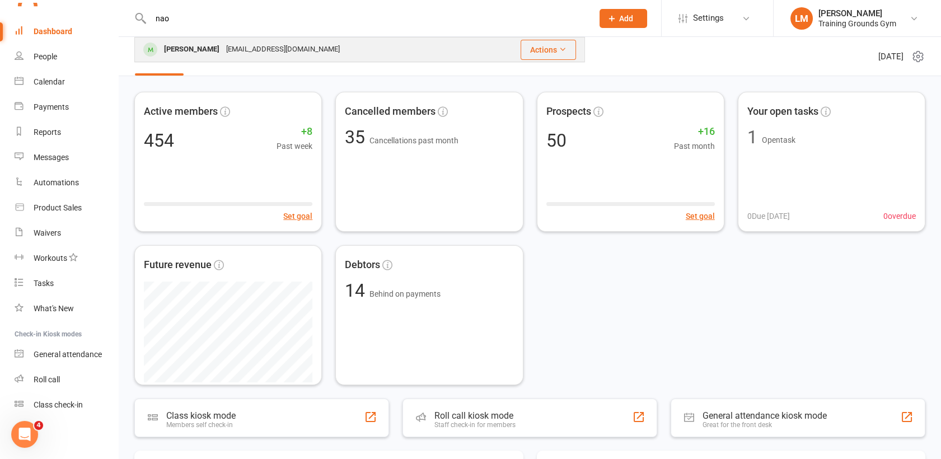
type input "nao"
click at [175, 49] on div "[PERSON_NAME]" at bounding box center [192, 49] width 62 height 16
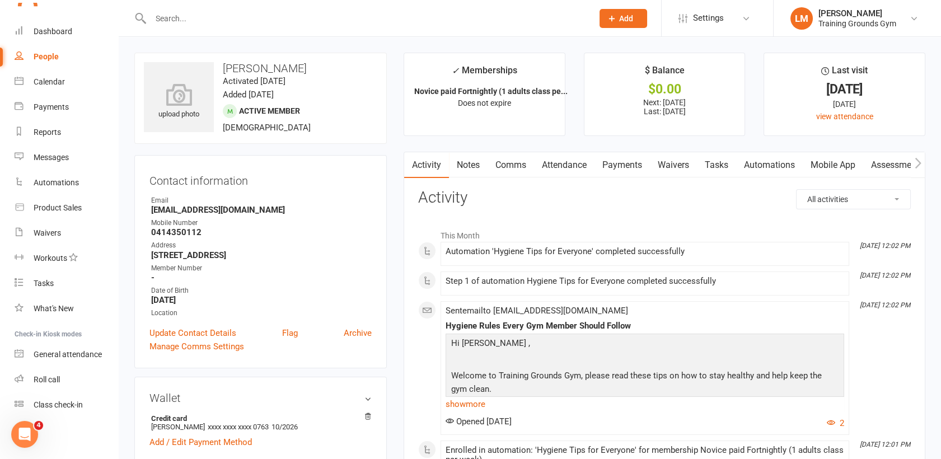
click at [619, 162] on link "Payments" at bounding box center [622, 165] width 55 height 26
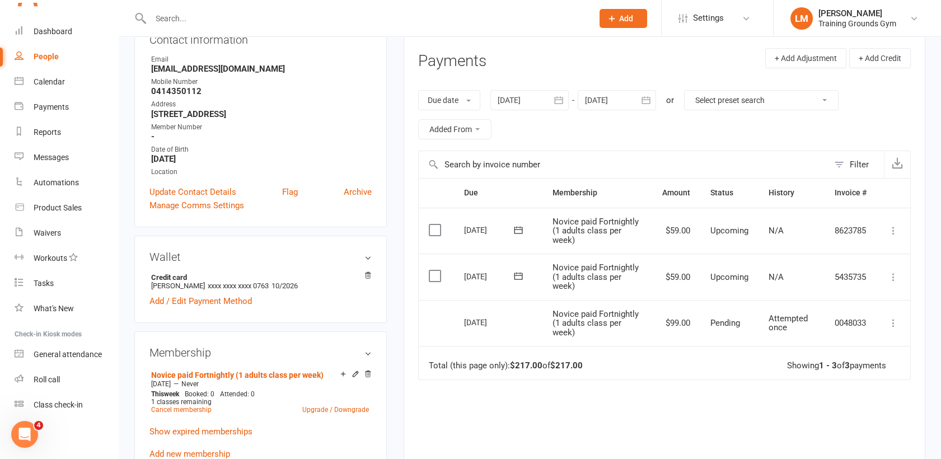
scroll to position [174, 0]
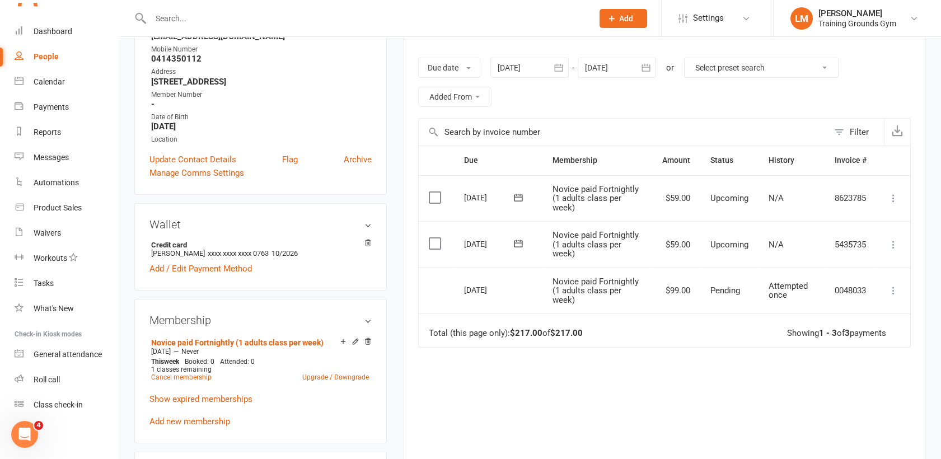
click at [895, 241] on icon at bounding box center [893, 244] width 11 height 11
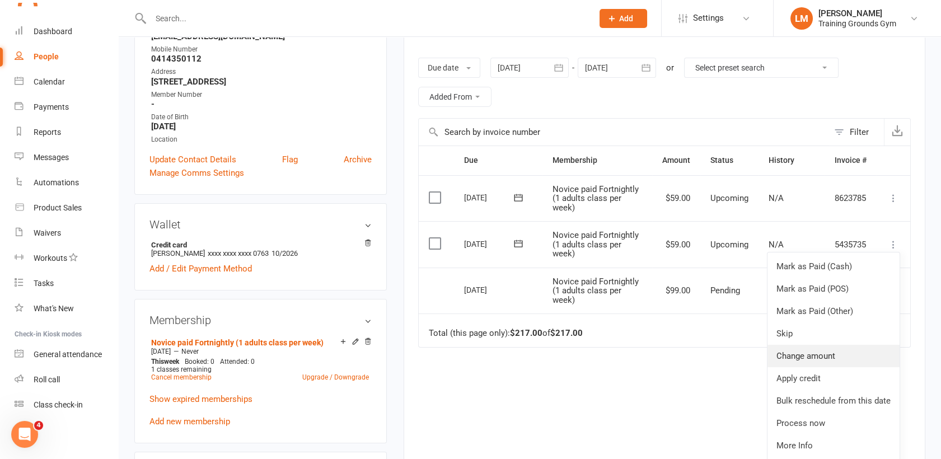
click at [847, 359] on link "Change amount" at bounding box center [834, 356] width 132 height 22
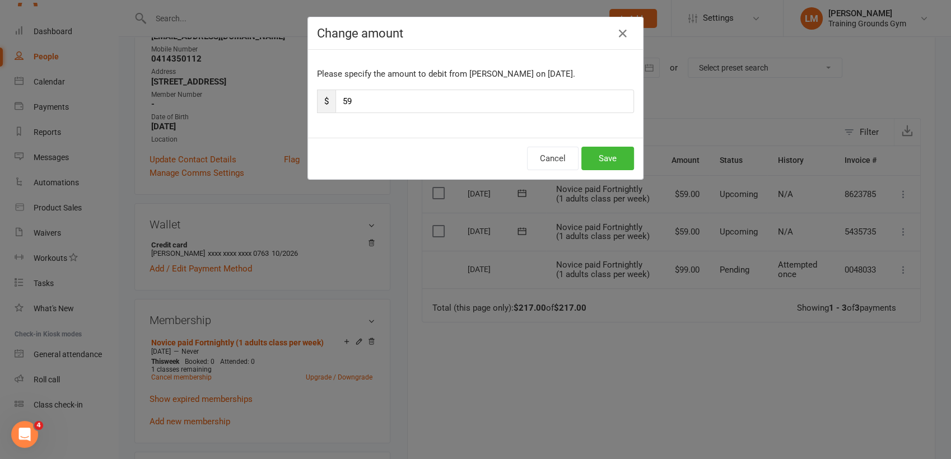
click at [372, 87] on div "Please specify the amount to debit from [PERSON_NAME] on [DATE]. $ 59" at bounding box center [475, 94] width 335 height 88
drag, startPoint x: 372, startPoint y: 101, endPoint x: 338, endPoint y: 97, distance: 34.4
click at [338, 97] on input "59" at bounding box center [484, 102] width 298 height 24
type input "19"
click at [602, 153] on button "Save" at bounding box center [607, 159] width 53 height 24
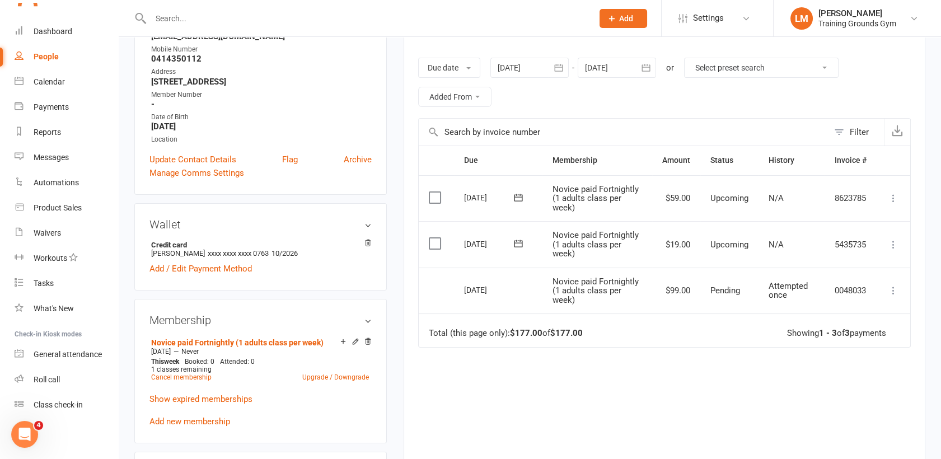
click at [894, 195] on icon at bounding box center [893, 198] width 11 height 11
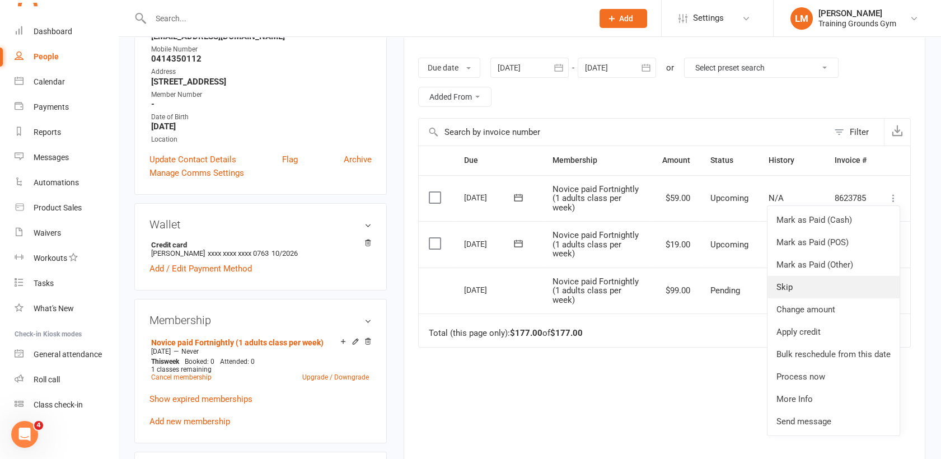
click at [832, 289] on link "Skip" at bounding box center [834, 287] width 132 height 22
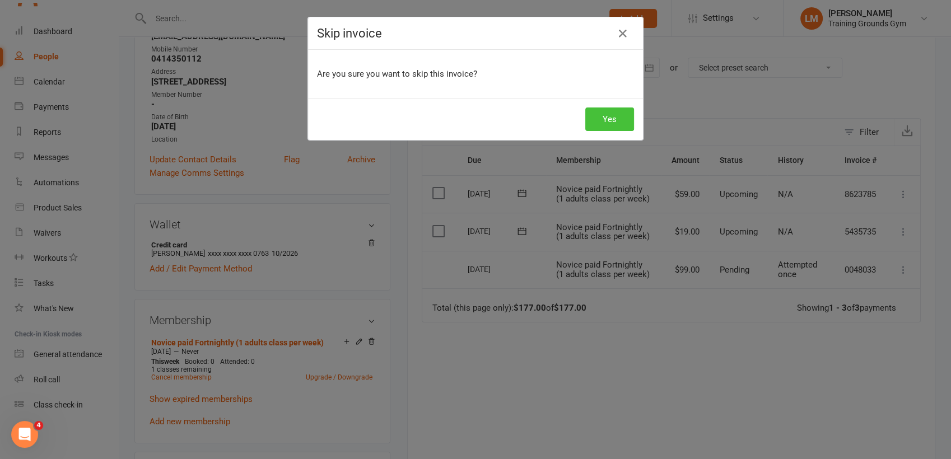
click at [598, 125] on button "Yes" at bounding box center [609, 120] width 49 height 24
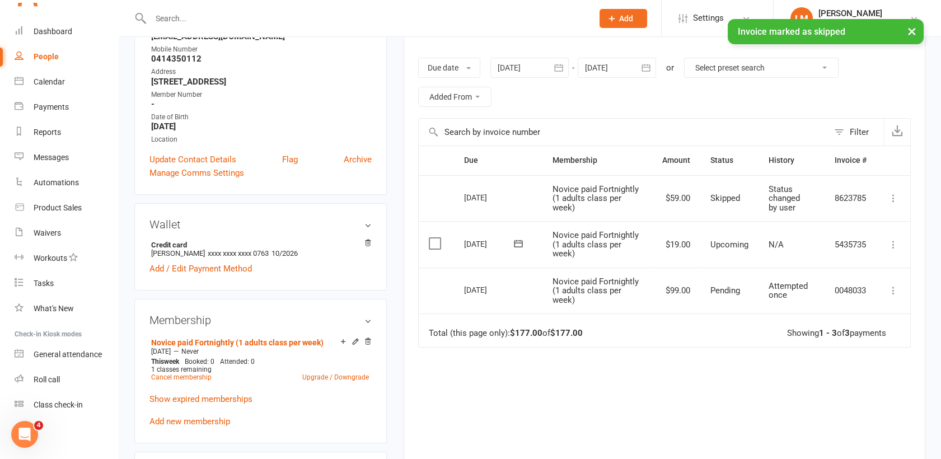
click at [648, 68] on icon "button" at bounding box center [646, 67] width 11 height 11
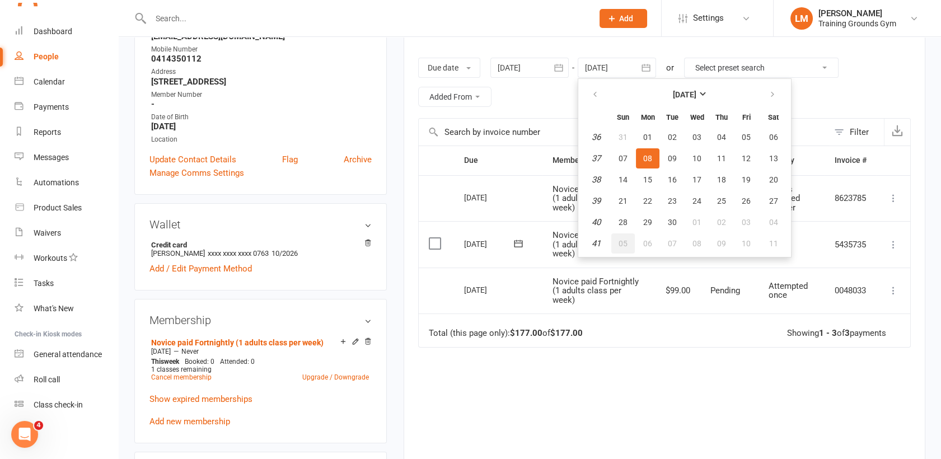
click at [627, 249] on button "05" at bounding box center [623, 243] width 24 height 20
type input "[DATE]"
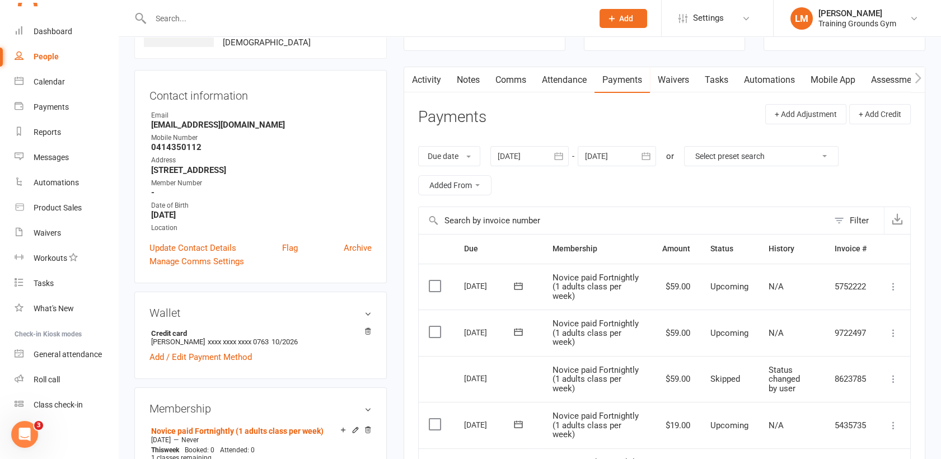
scroll to position [82, 0]
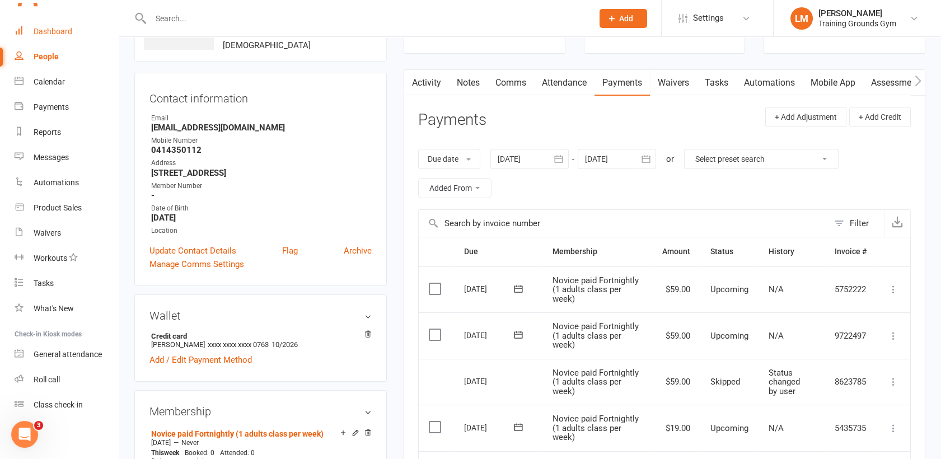
click at [36, 27] on div "Dashboard" at bounding box center [53, 31] width 39 height 9
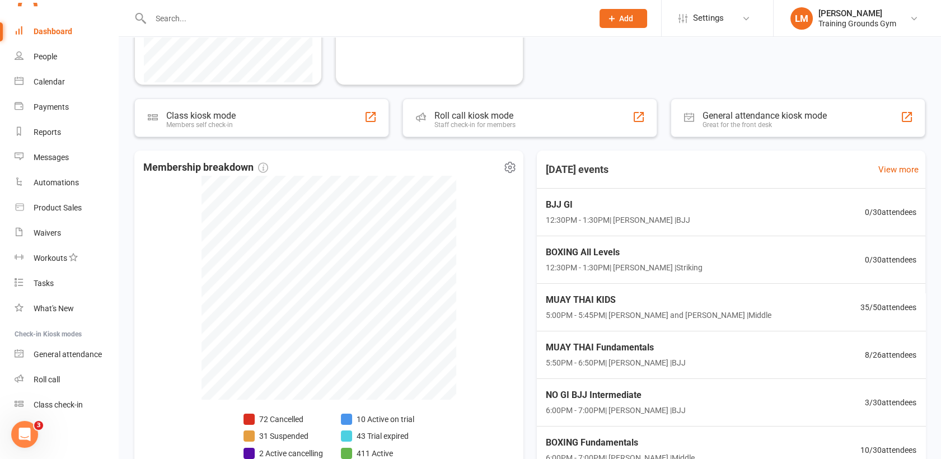
scroll to position [325, 0]
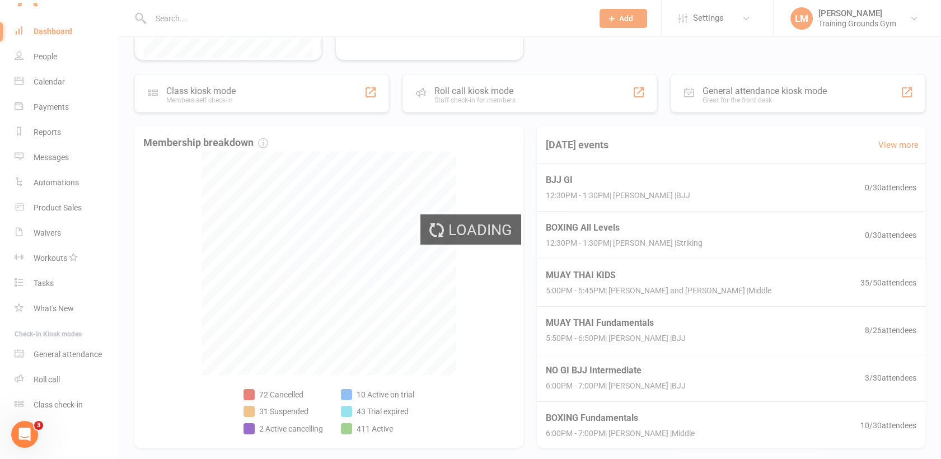
select select "active_trial"
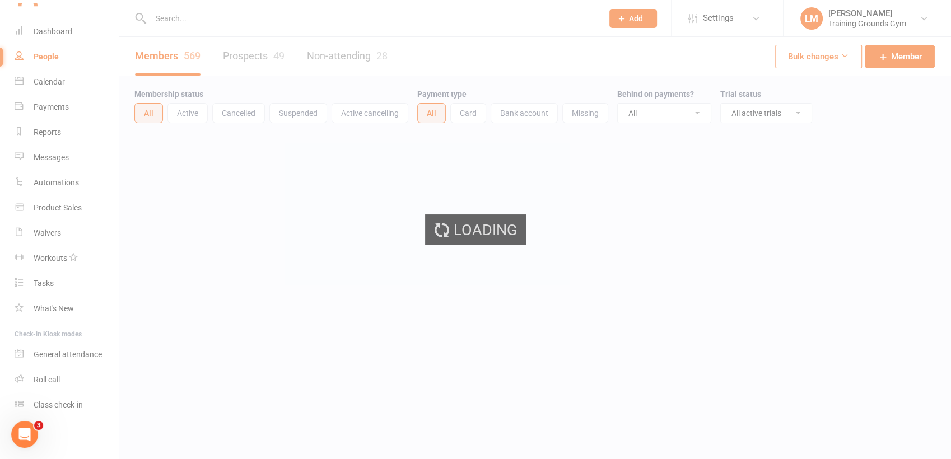
select select "100"
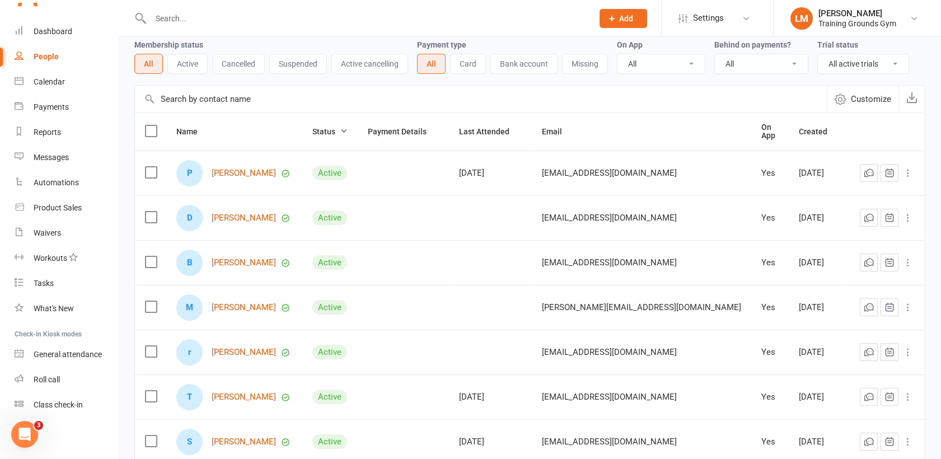
scroll to position [74, 0]
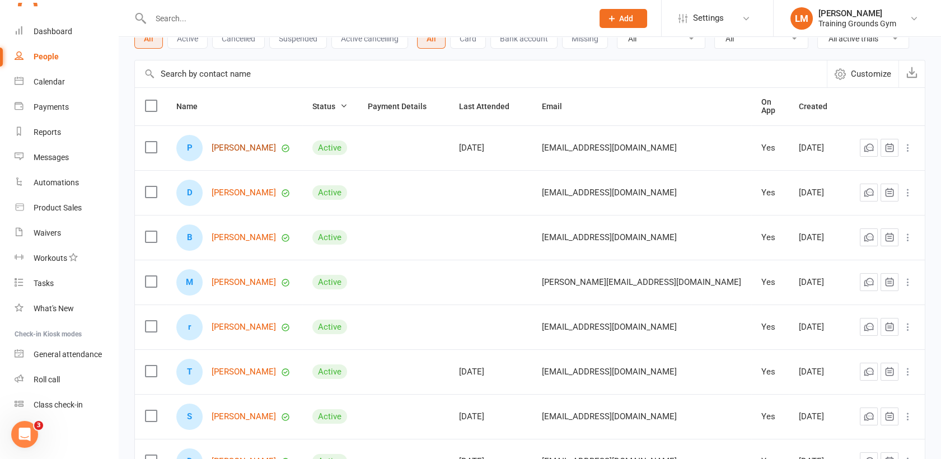
click at [237, 143] on link "[PERSON_NAME]" at bounding box center [244, 148] width 64 height 10
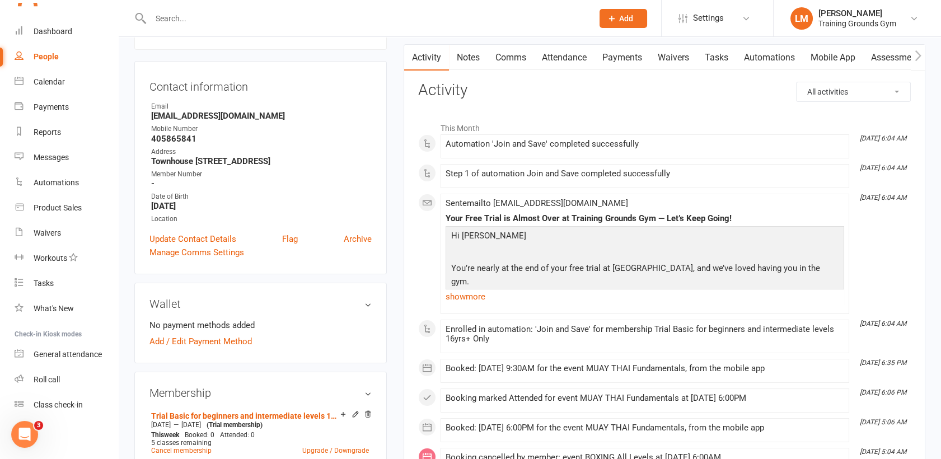
scroll to position [99, 0]
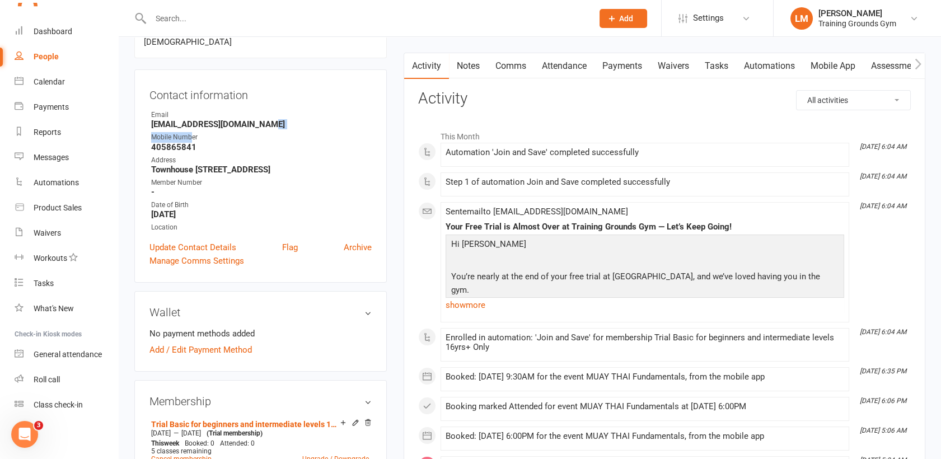
drag, startPoint x: 273, startPoint y: 128, endPoint x: 193, endPoint y: 132, distance: 80.7
click at [193, 132] on ul "Owner Email [EMAIL_ADDRESS][DOMAIN_NAME] Mobile Number [PHONE_NUMBER] Address […" at bounding box center [260, 171] width 222 height 123
drag, startPoint x: 193, startPoint y: 132, endPoint x: 282, endPoint y: 118, distance: 90.7
click at [282, 118] on div "Email" at bounding box center [261, 115] width 221 height 11
click at [278, 121] on strong "[EMAIL_ADDRESS][DOMAIN_NAME]" at bounding box center [261, 124] width 221 height 10
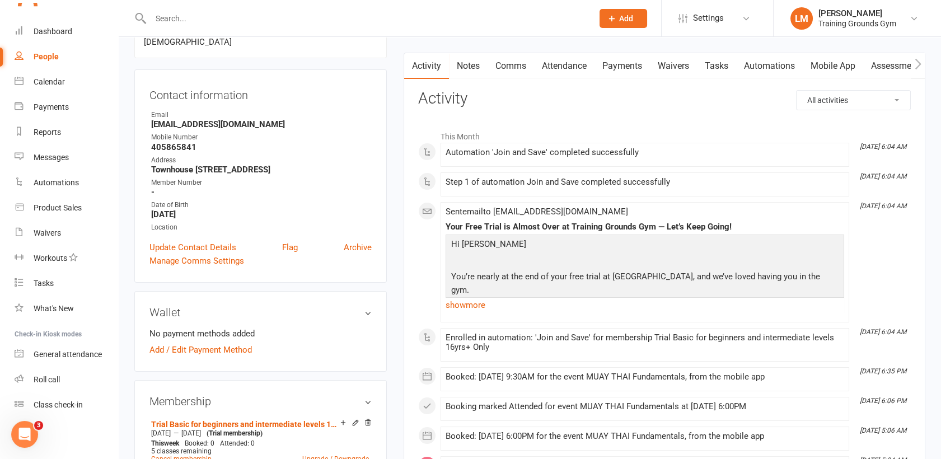
click at [837, 62] on link "Mobile App" at bounding box center [833, 66] width 60 height 26
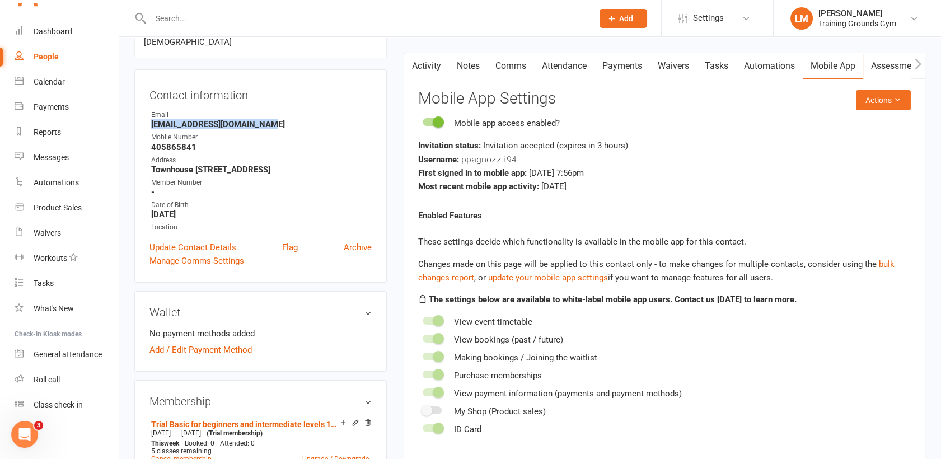
drag, startPoint x: 292, startPoint y: 123, endPoint x: 151, endPoint y: 125, distance: 141.1
click at [151, 125] on strong "[EMAIL_ADDRESS][DOMAIN_NAME]" at bounding box center [261, 124] width 221 height 10
click at [45, 40] on link "Dashboard" at bounding box center [67, 31] width 104 height 25
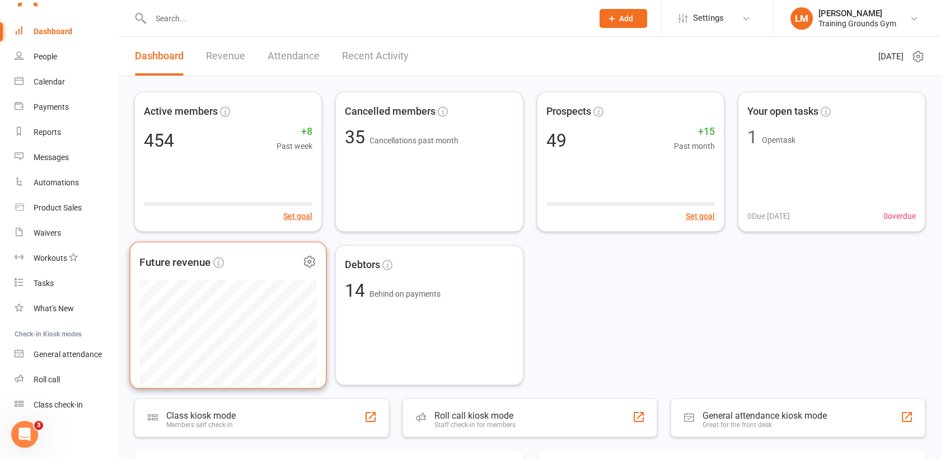
scroll to position [25, 0]
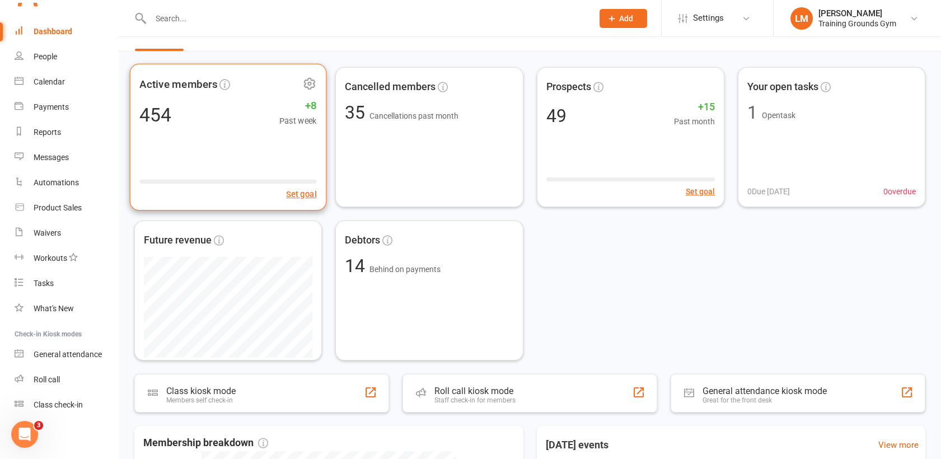
click at [207, 181] on rect at bounding box center [227, 181] width 177 height 4
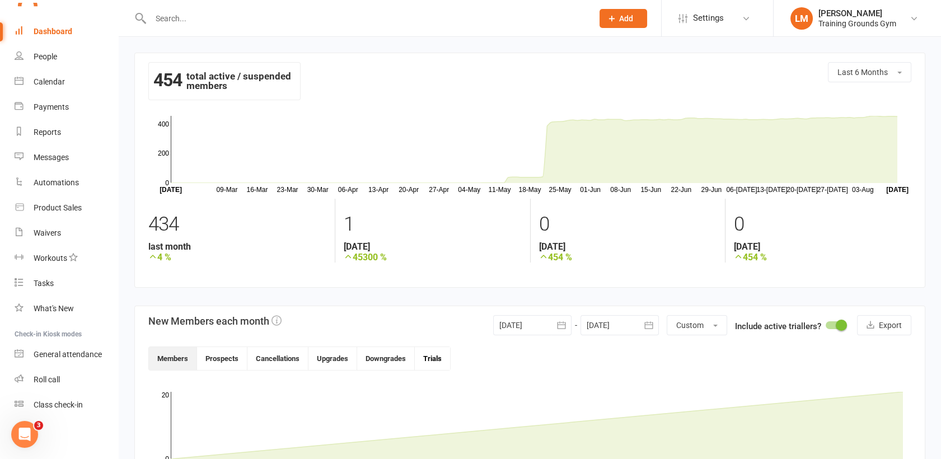
click at [436, 356] on button "Trials" at bounding box center [432, 358] width 35 height 23
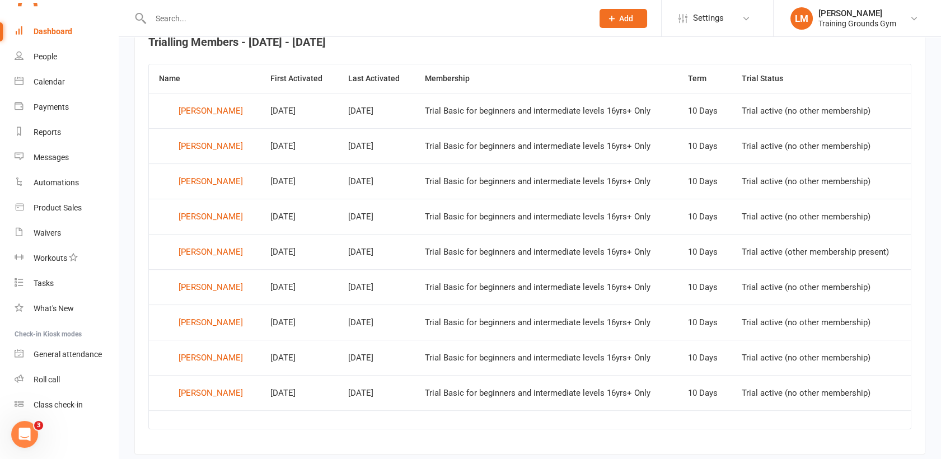
scroll to position [473, 0]
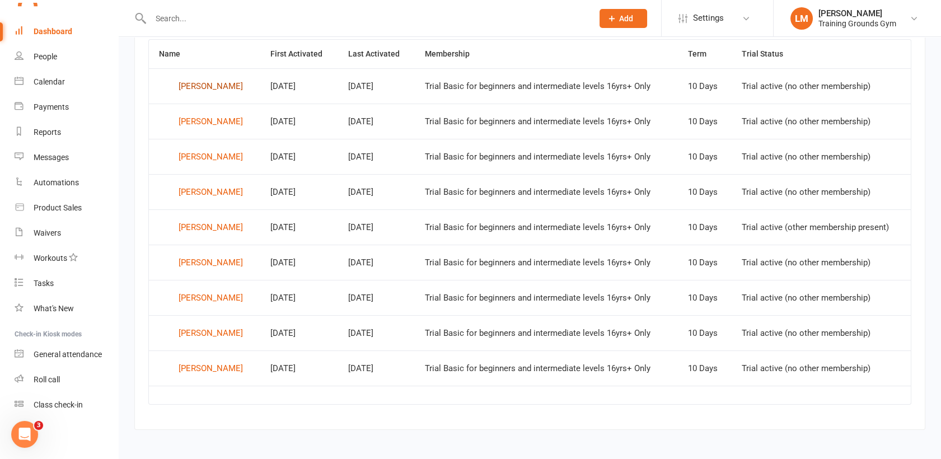
click at [200, 88] on div "[PERSON_NAME]" at bounding box center [211, 86] width 64 height 17
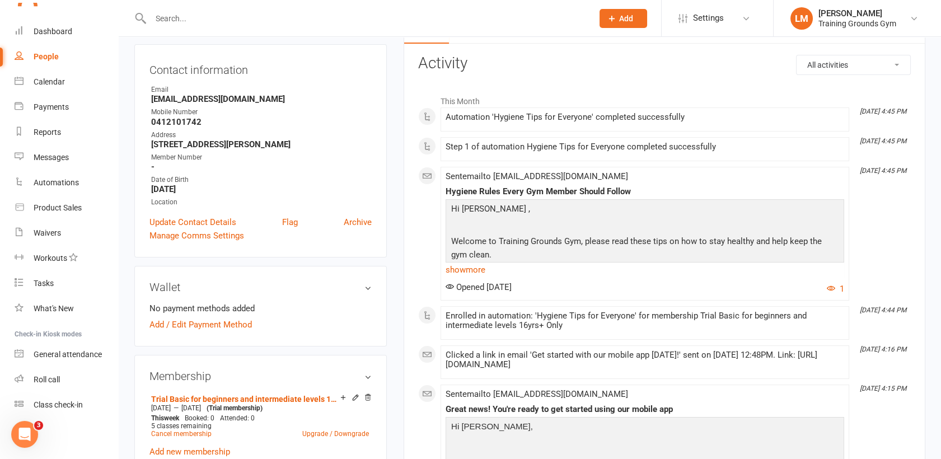
scroll to position [99, 0]
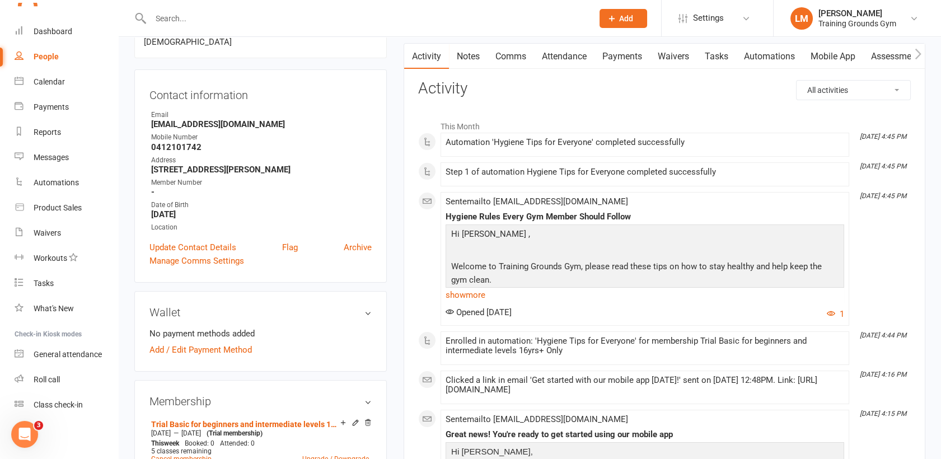
click at [571, 57] on link "Attendance" at bounding box center [564, 57] width 60 height 26
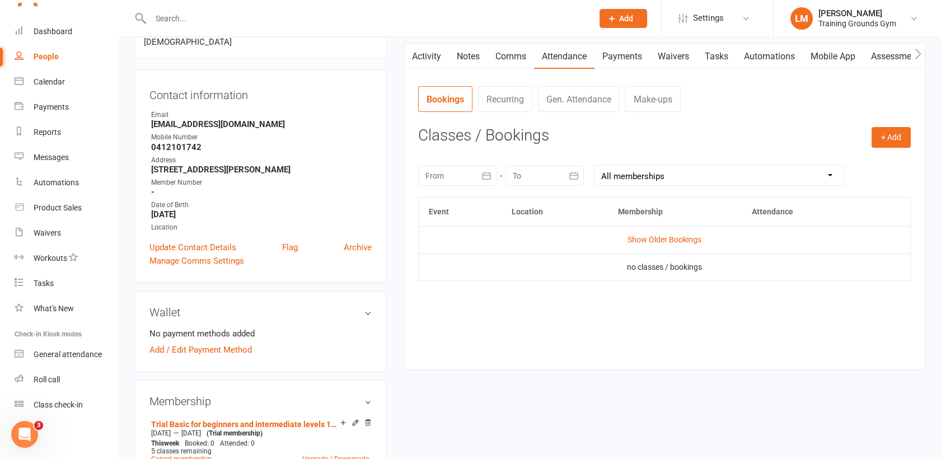
click at [429, 56] on link "Activity" at bounding box center [426, 57] width 45 height 26
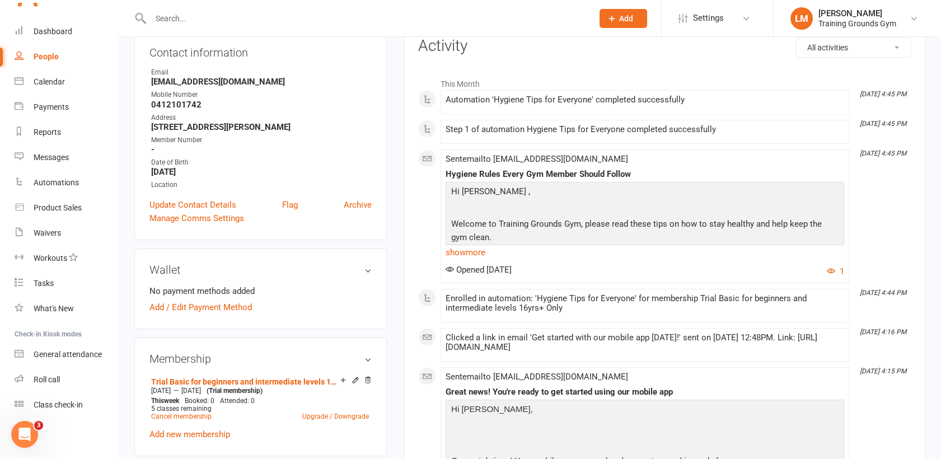
scroll to position [149, 0]
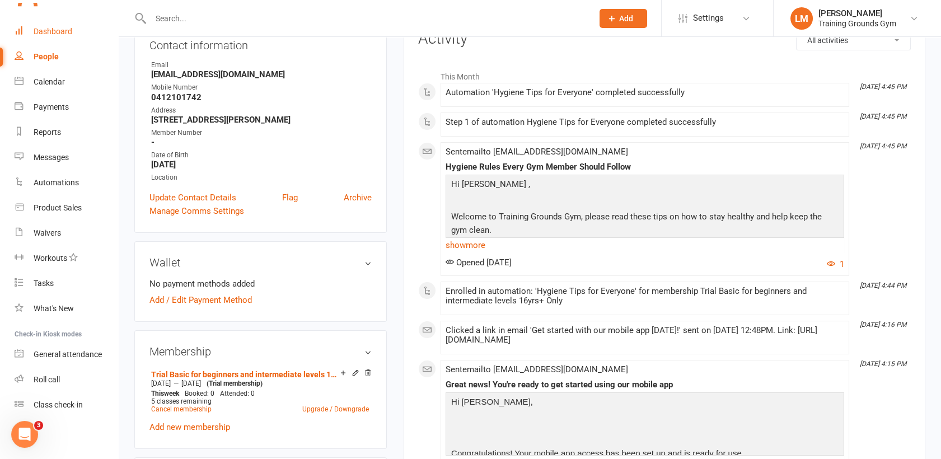
click at [45, 30] on div "Dashboard" at bounding box center [53, 31] width 39 height 9
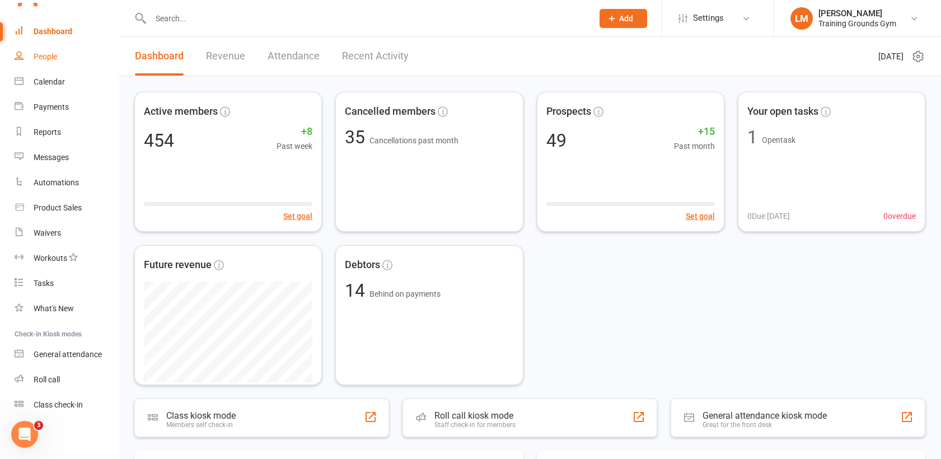
click at [44, 56] on div "People" at bounding box center [46, 56] width 24 height 9
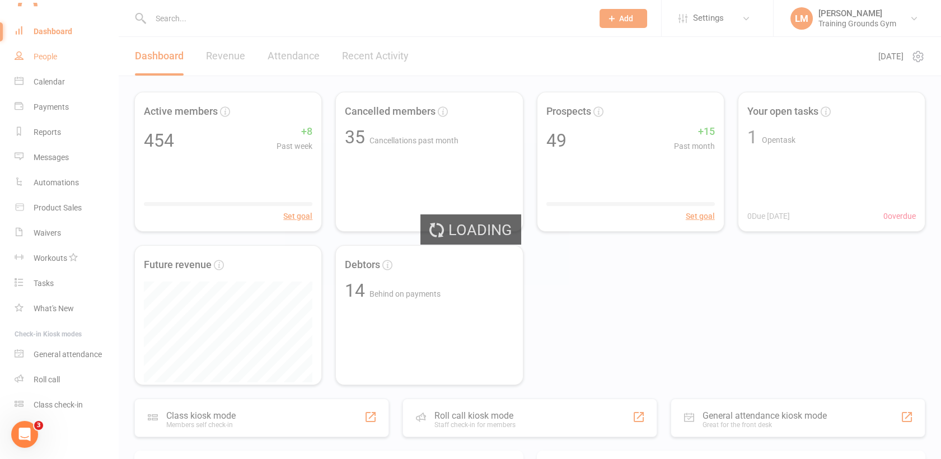
select select "100"
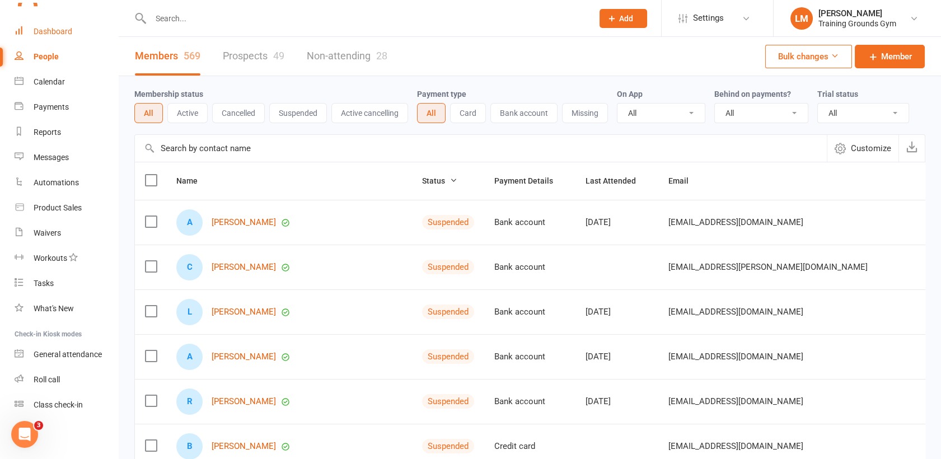
click at [66, 27] on div "Dashboard" at bounding box center [53, 31] width 39 height 9
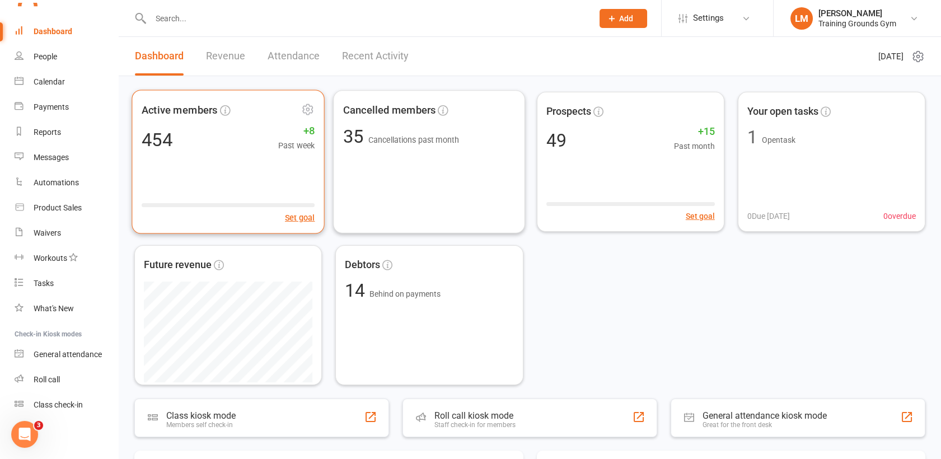
click at [177, 184] on div "Active members 454 +8 Past week Set goal" at bounding box center [228, 162] width 193 height 144
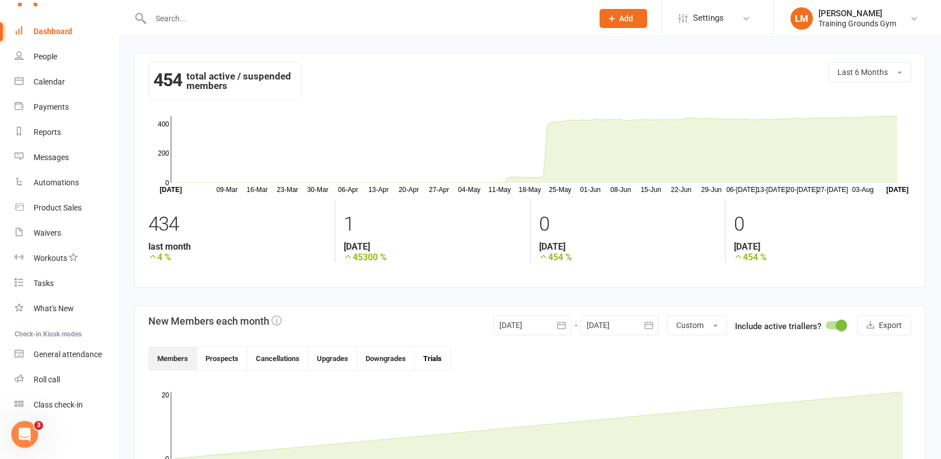
click at [443, 357] on button "Trials" at bounding box center [432, 358] width 35 height 23
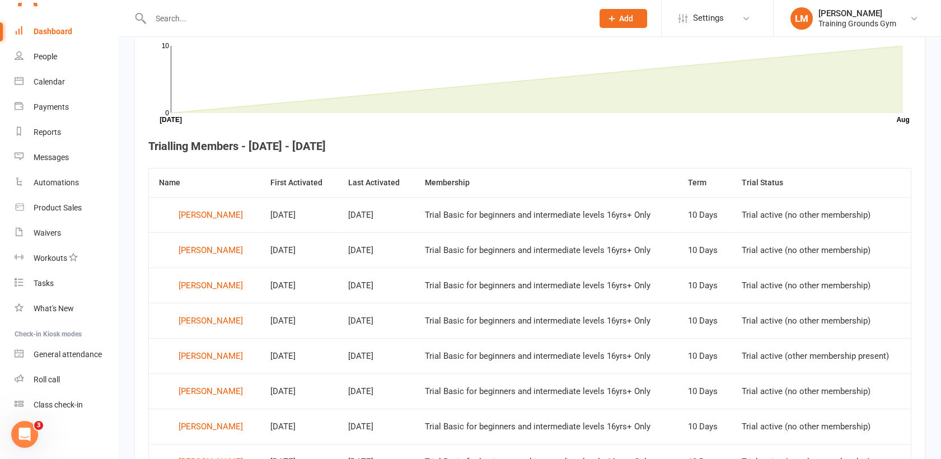
scroll to position [348, 0]
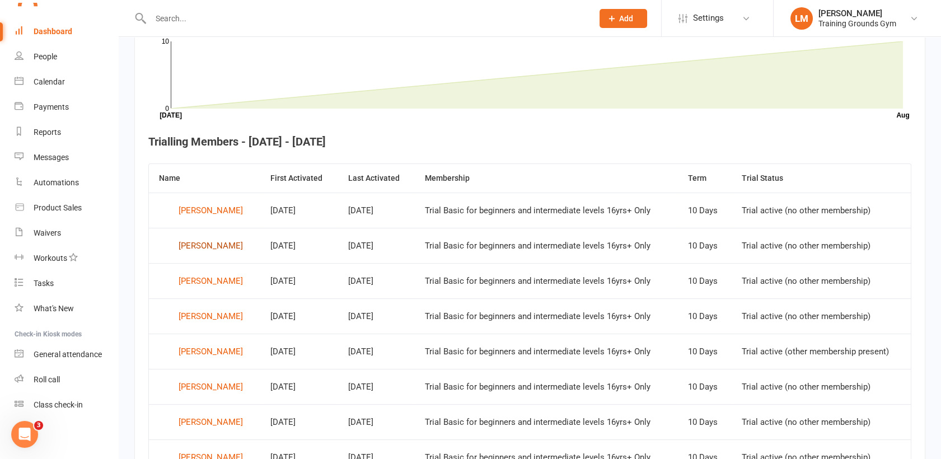
click at [197, 242] on div "[PERSON_NAME]" at bounding box center [211, 245] width 64 height 17
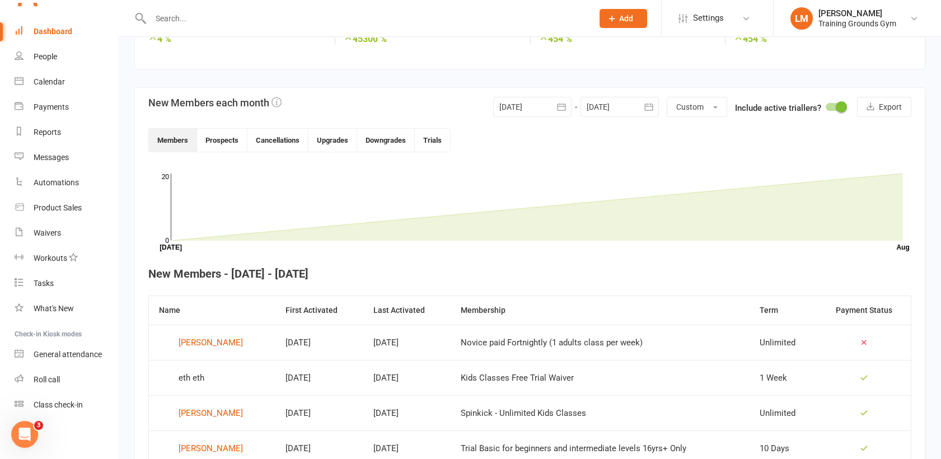
scroll to position [323, 0]
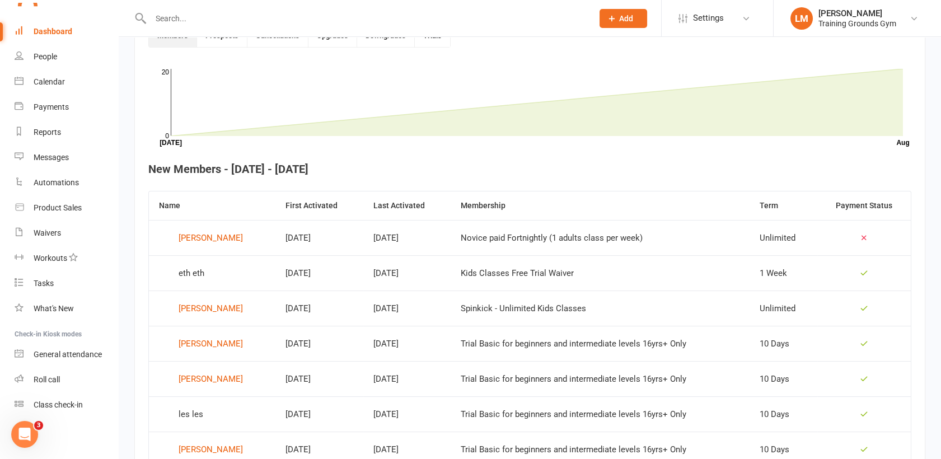
click at [429, 42] on button "Trials" at bounding box center [432, 35] width 35 height 23
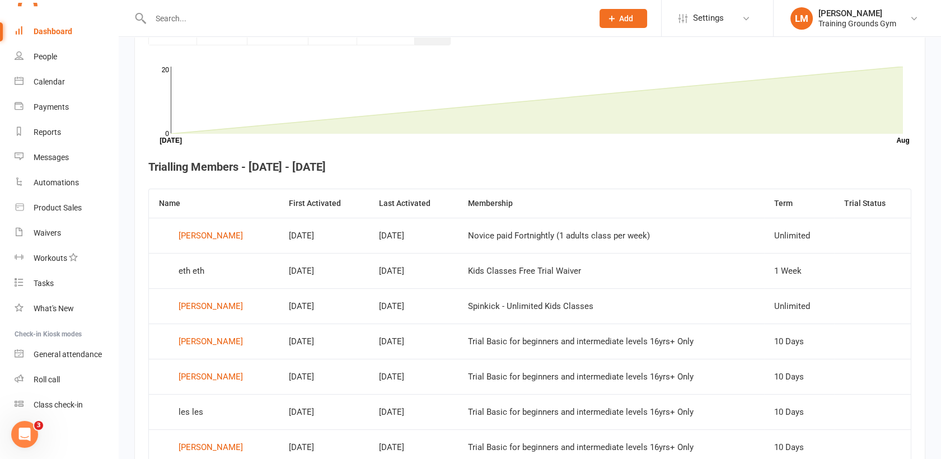
scroll to position [323, 0]
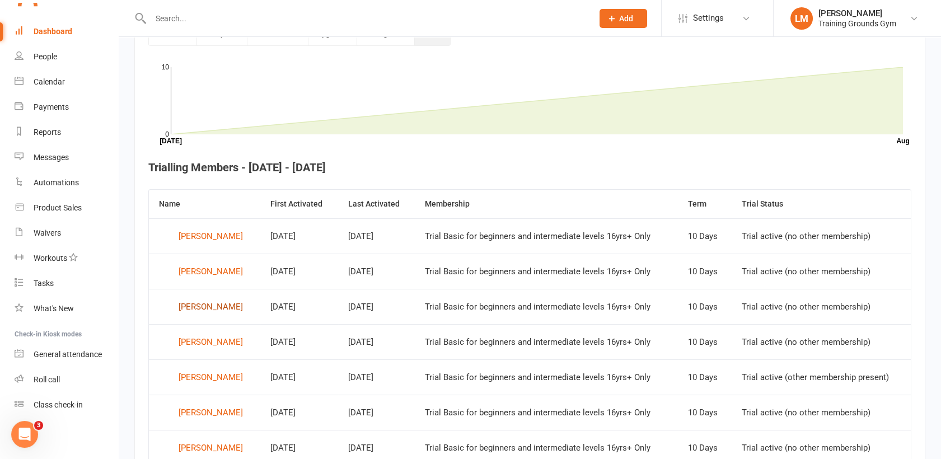
click at [186, 309] on div "[PERSON_NAME]" at bounding box center [211, 306] width 64 height 17
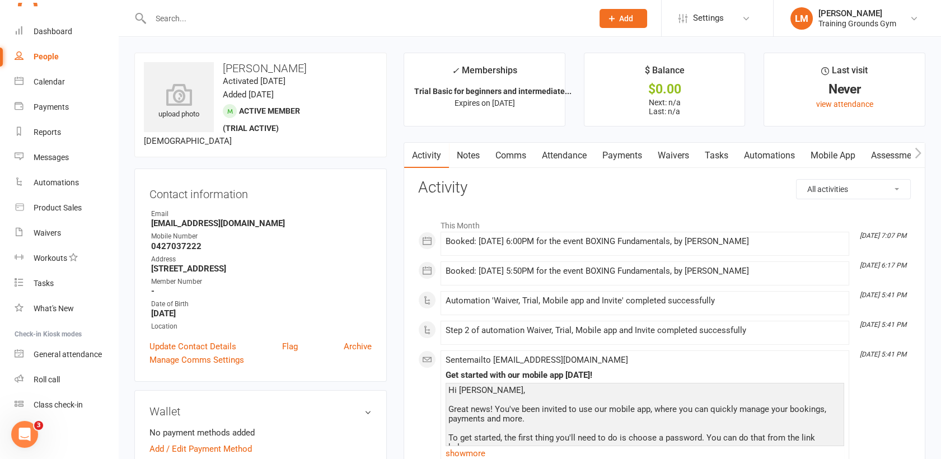
click at [768, 153] on link "Automations" at bounding box center [769, 156] width 67 height 26
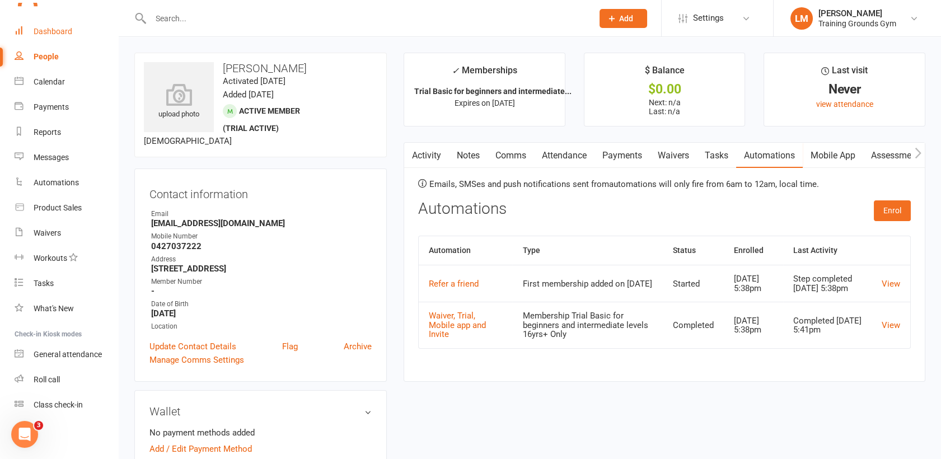
click at [58, 32] on div "Dashboard" at bounding box center [53, 31] width 39 height 9
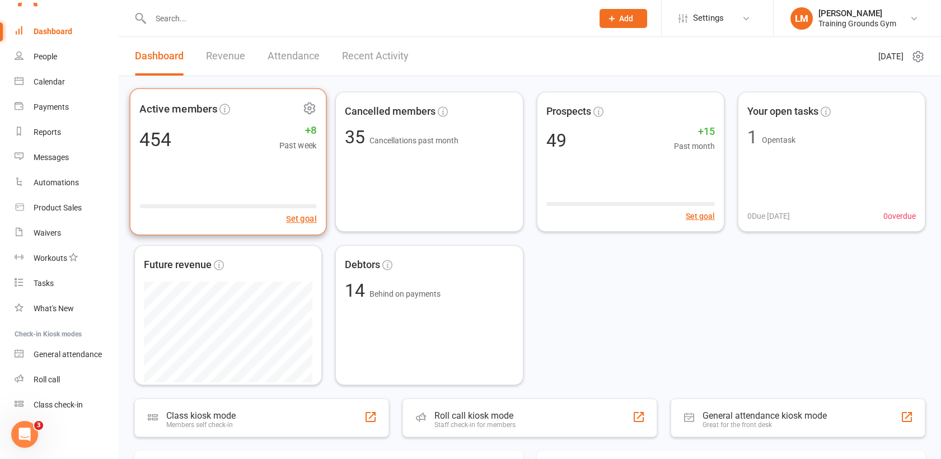
click at [275, 181] on div "Active members 454 +8 Past week Set goal" at bounding box center [228, 161] width 197 height 147
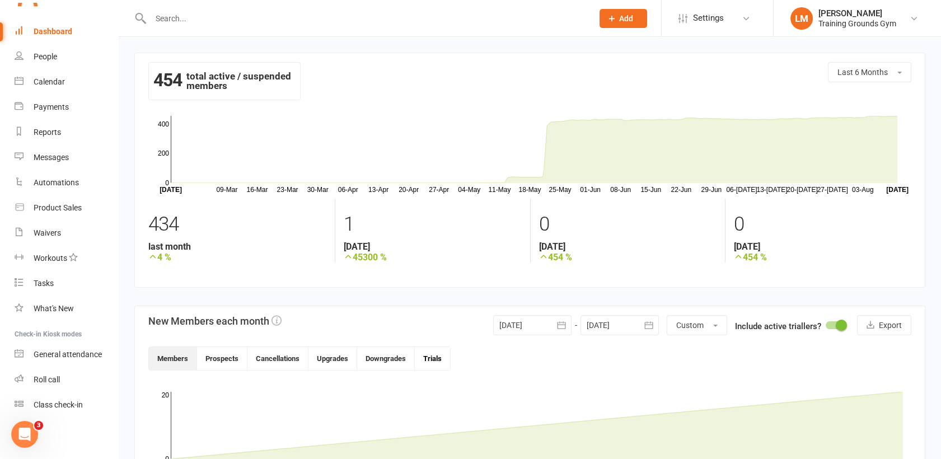
click at [427, 361] on button "Trials" at bounding box center [432, 358] width 35 height 23
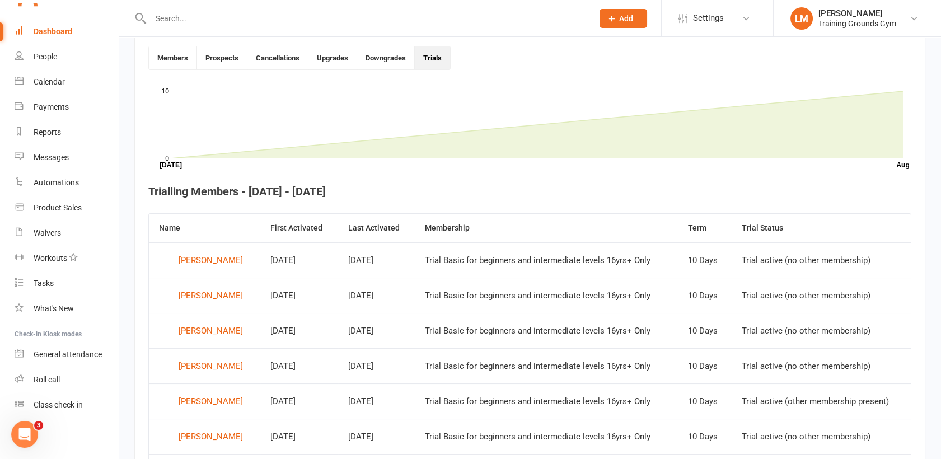
scroll to position [323, 0]
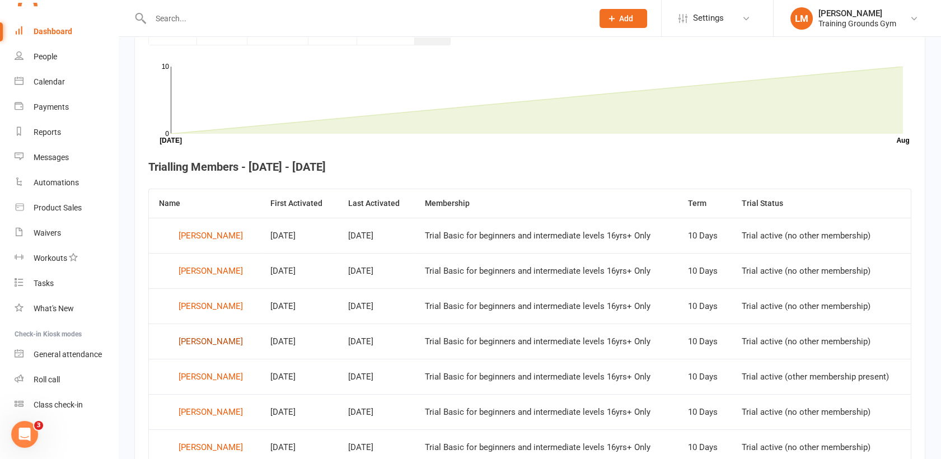
click at [214, 339] on div "[PERSON_NAME]" at bounding box center [211, 341] width 64 height 17
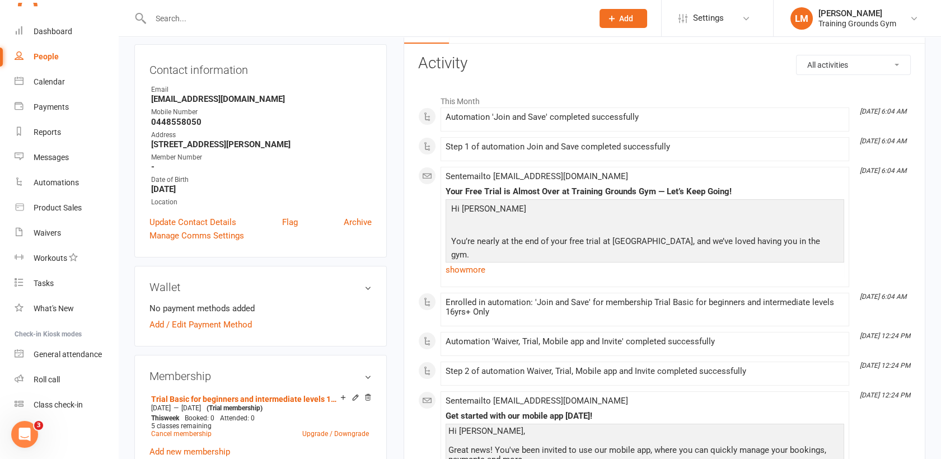
scroll to position [99, 0]
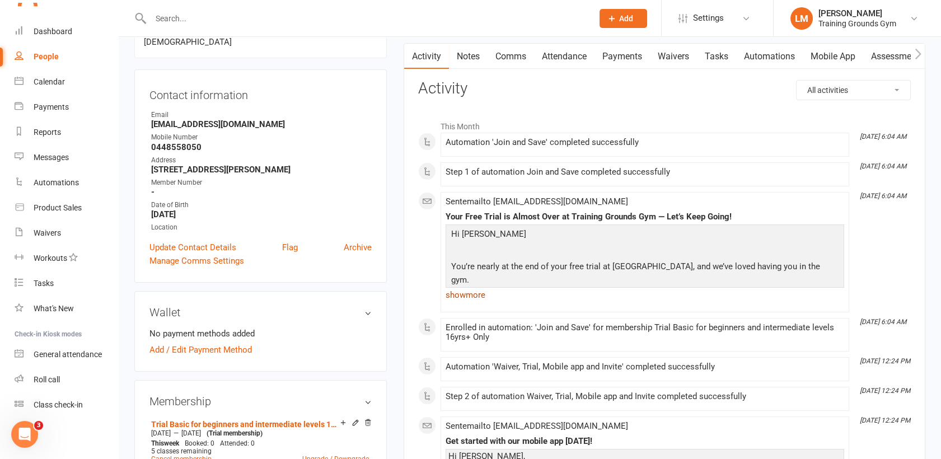
click at [472, 298] on link "show more" at bounding box center [645, 295] width 399 height 16
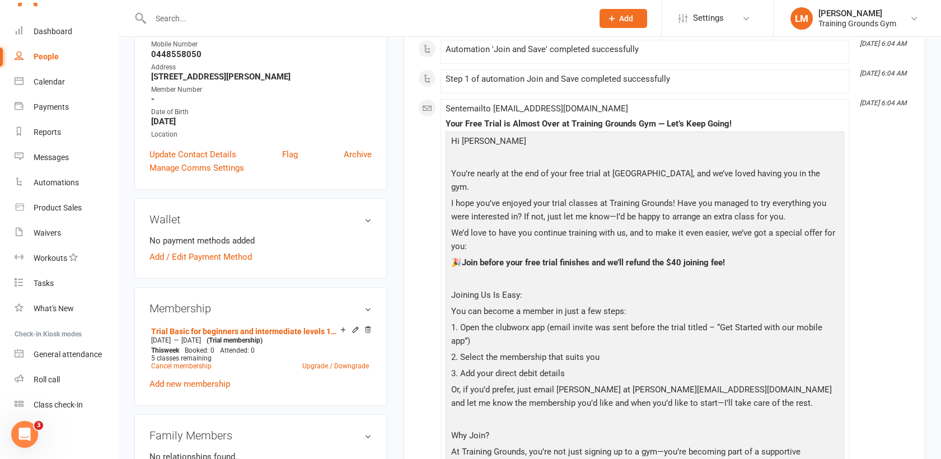
scroll to position [199, 0]
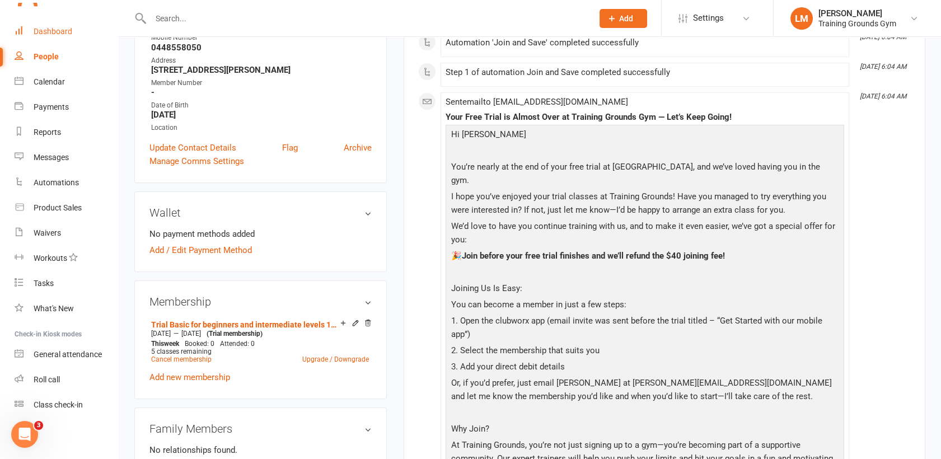
click at [54, 29] on div "Dashboard" at bounding box center [53, 31] width 39 height 9
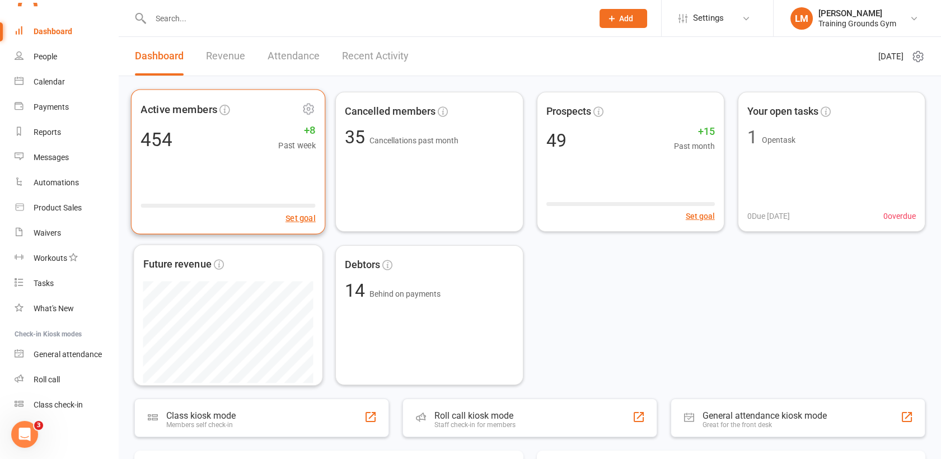
click at [227, 179] on div "Active members 454 +8 Past week Set goal" at bounding box center [228, 161] width 195 height 145
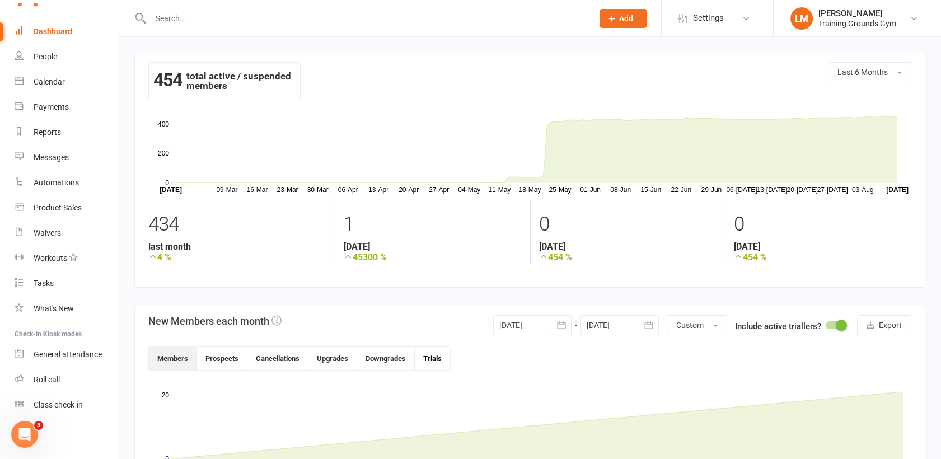
click at [429, 361] on button "Trials" at bounding box center [432, 358] width 35 height 23
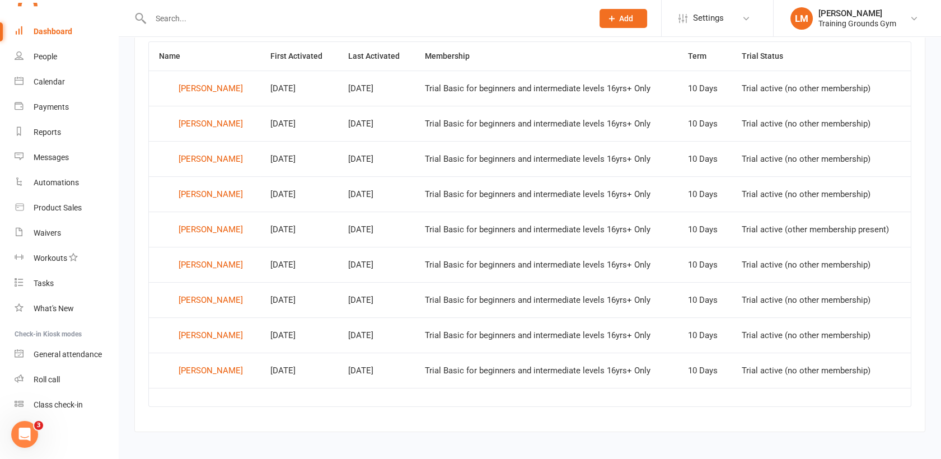
scroll to position [476, 0]
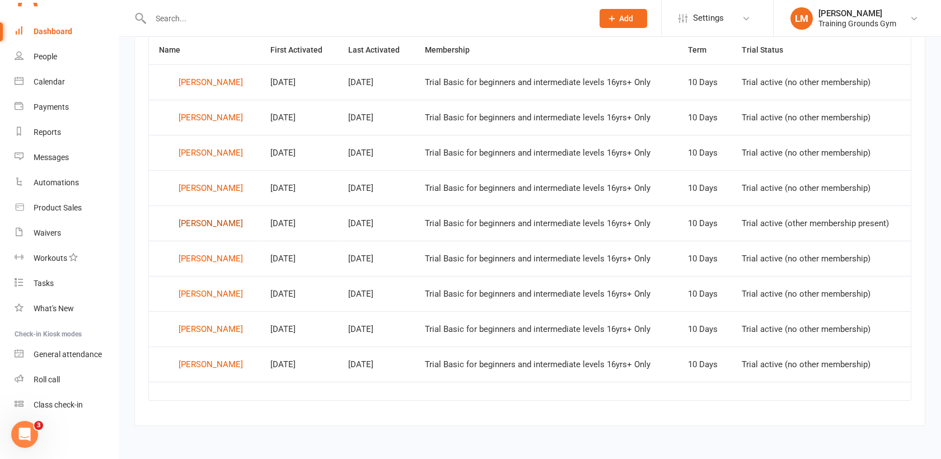
click at [203, 221] on div "[PERSON_NAME]" at bounding box center [211, 223] width 64 height 17
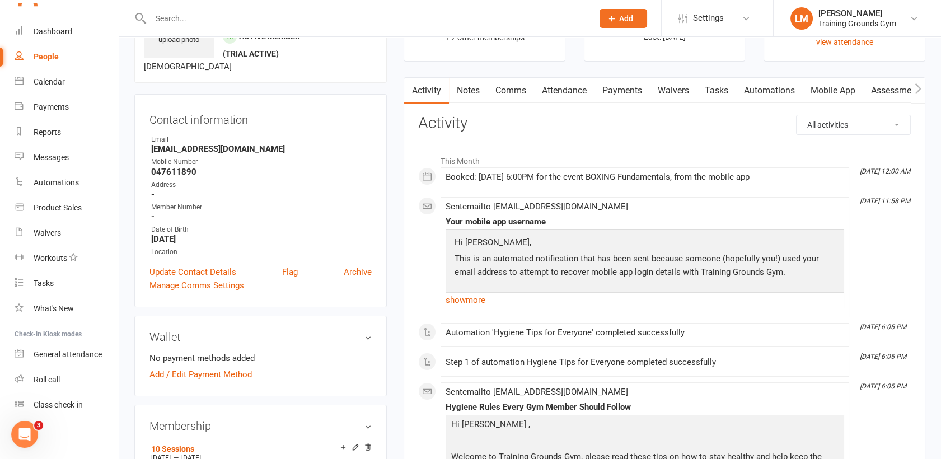
scroll to position [49, 0]
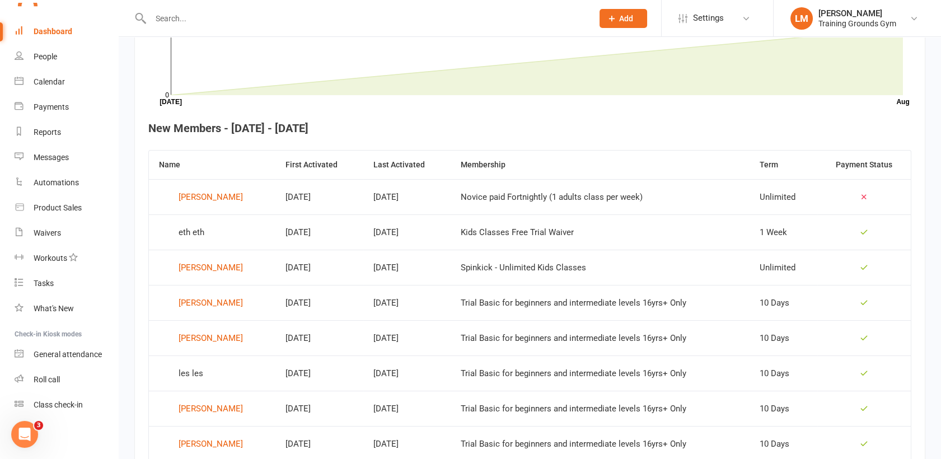
scroll to position [273, 0]
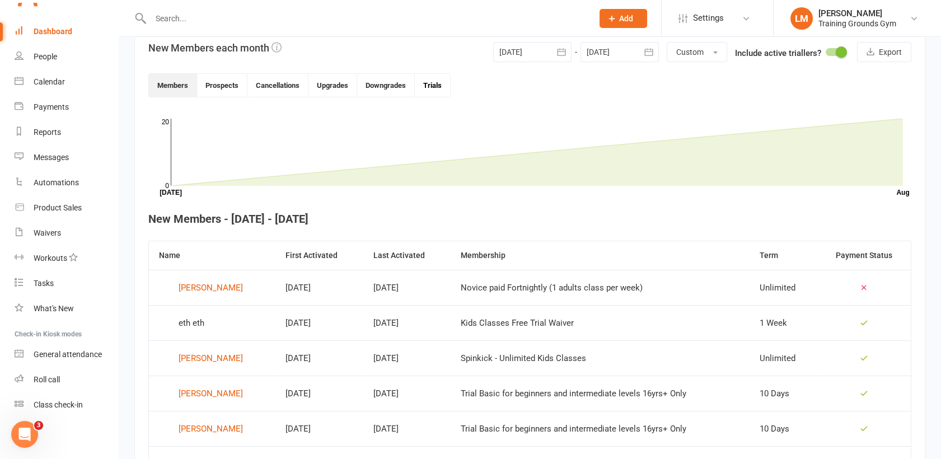
click at [434, 84] on button "Trials" at bounding box center [432, 85] width 35 height 23
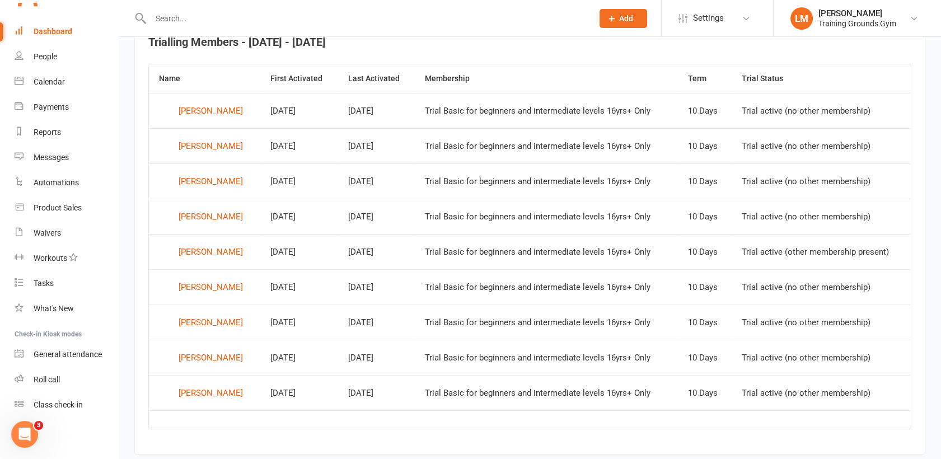
scroll to position [473, 0]
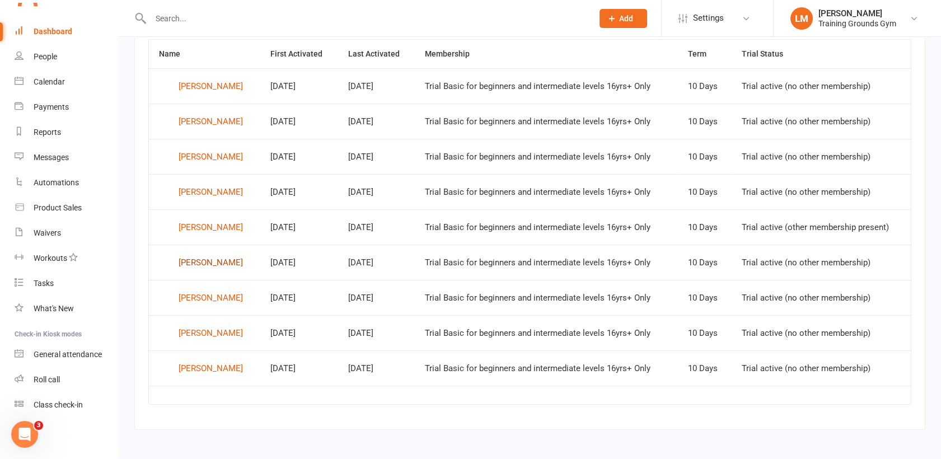
click at [221, 267] on div "[PERSON_NAME]" at bounding box center [211, 262] width 64 height 17
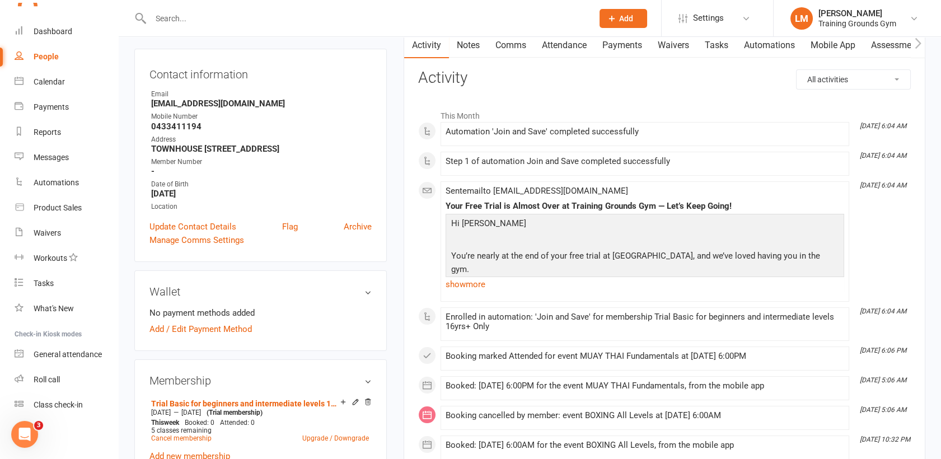
scroll to position [95, 0]
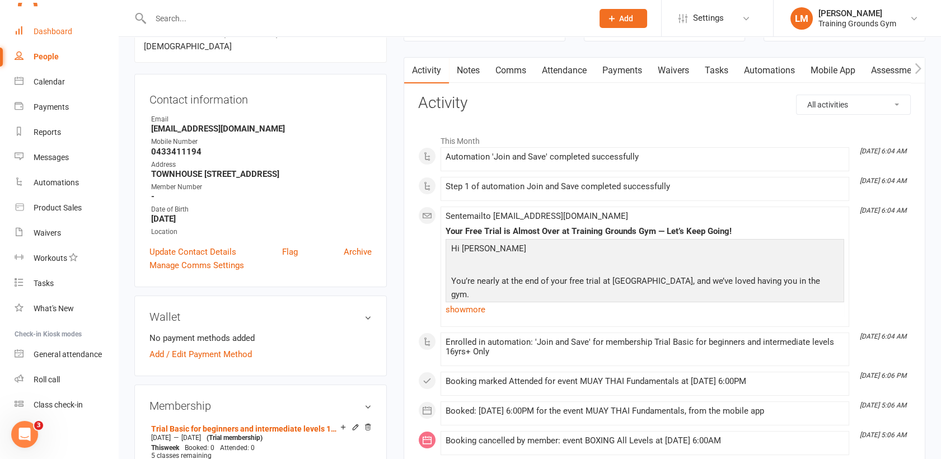
click at [56, 29] on div "Dashboard" at bounding box center [53, 31] width 39 height 9
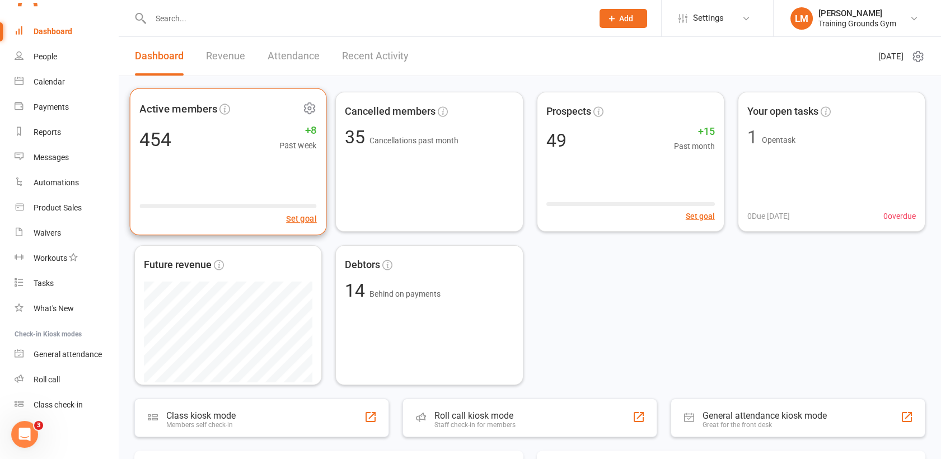
click at [251, 185] on div "Active members 454 +8 Past week Set goal" at bounding box center [228, 161] width 197 height 147
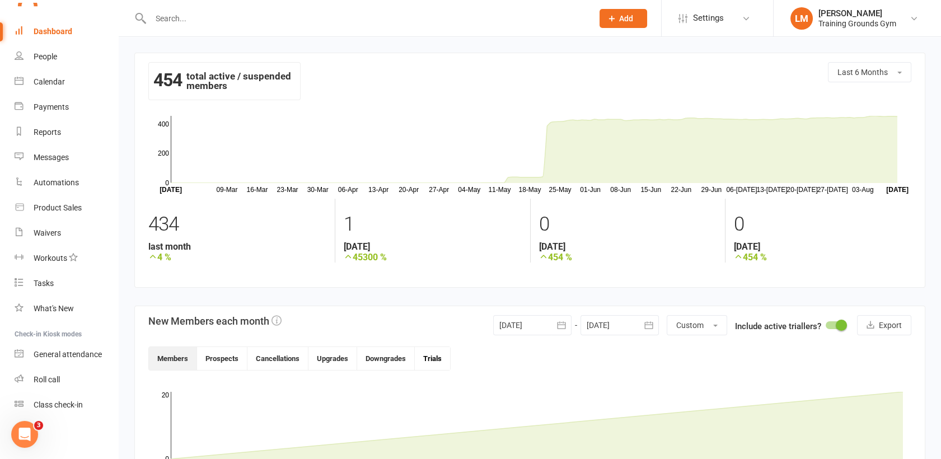
click at [434, 358] on button "Trials" at bounding box center [432, 358] width 35 height 23
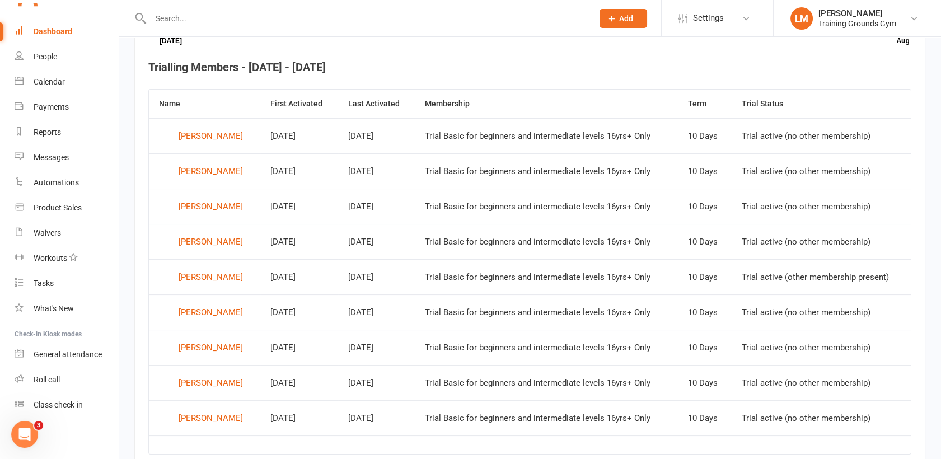
scroll to position [448, 0]
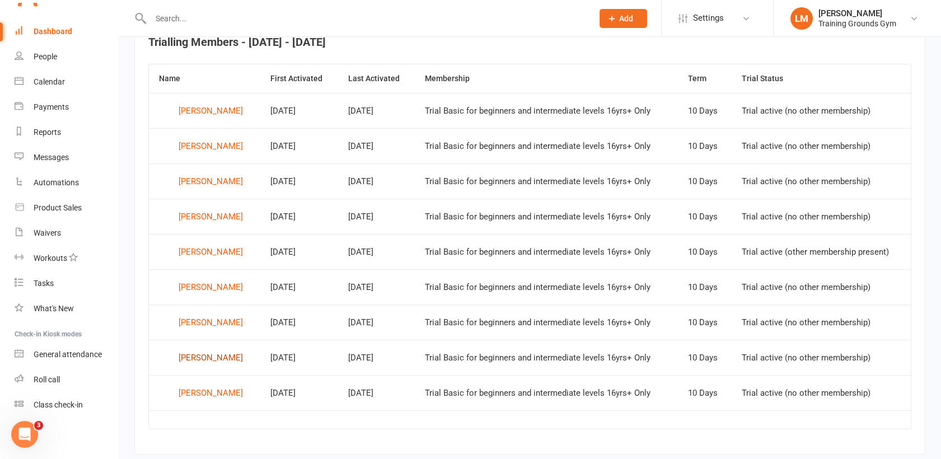
click at [192, 356] on div "[PERSON_NAME]" at bounding box center [211, 357] width 64 height 17
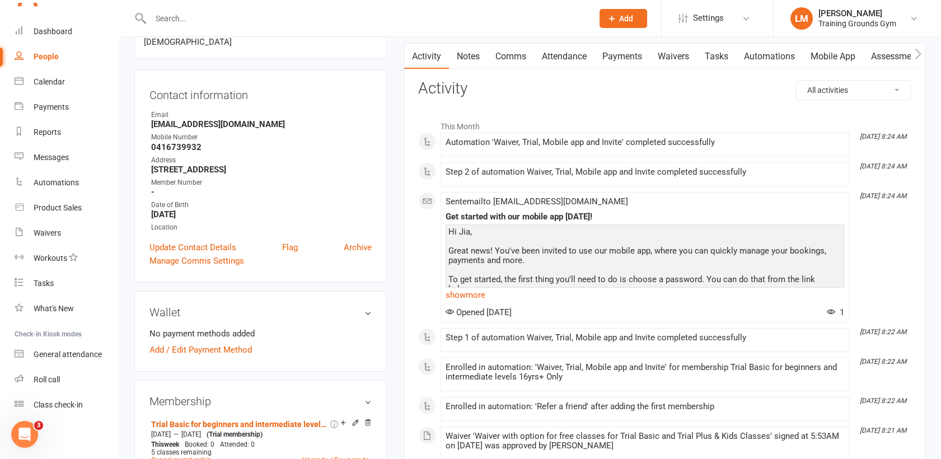
scroll to position [124, 0]
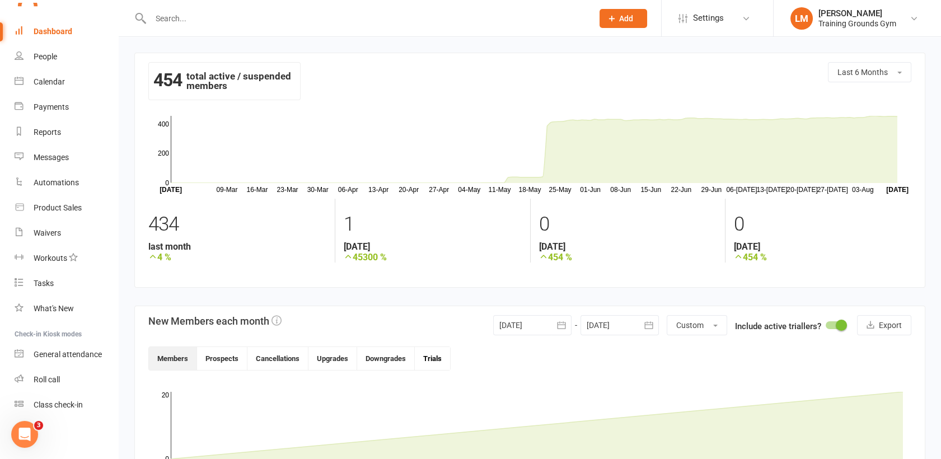
click at [440, 358] on button "Trials" at bounding box center [432, 358] width 35 height 23
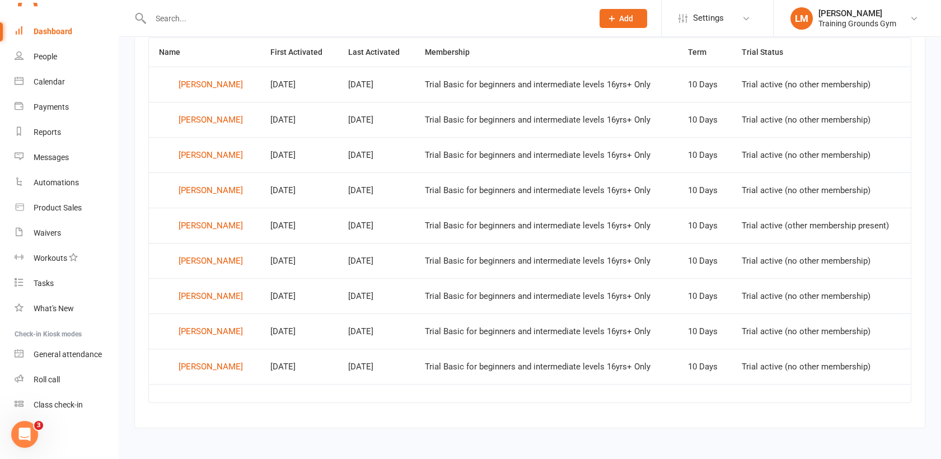
scroll to position [476, 0]
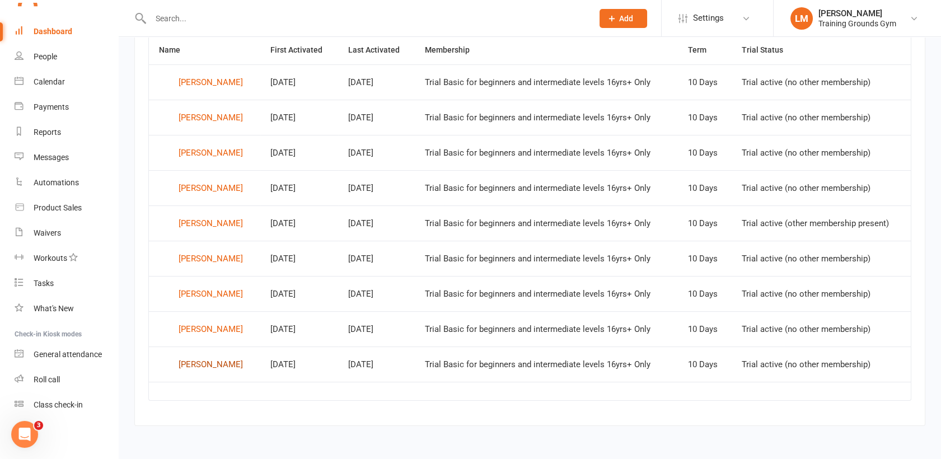
click at [200, 362] on div "[PERSON_NAME]" at bounding box center [211, 364] width 64 height 17
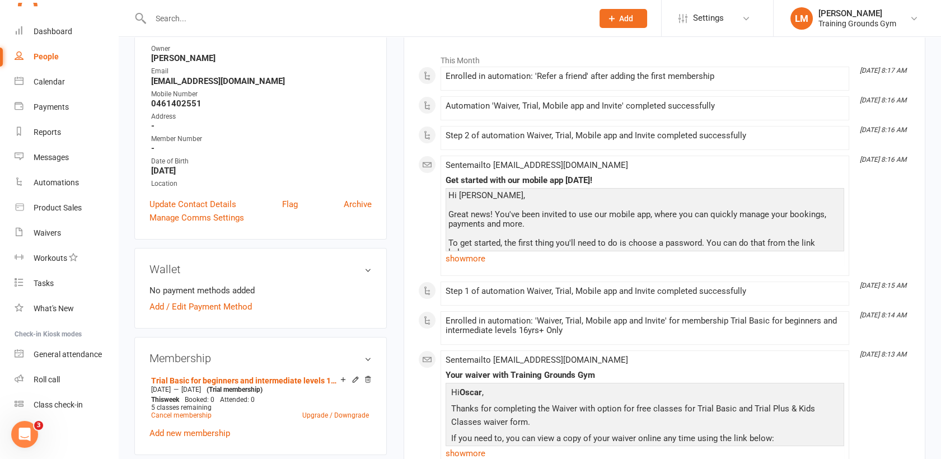
scroll to position [174, 0]
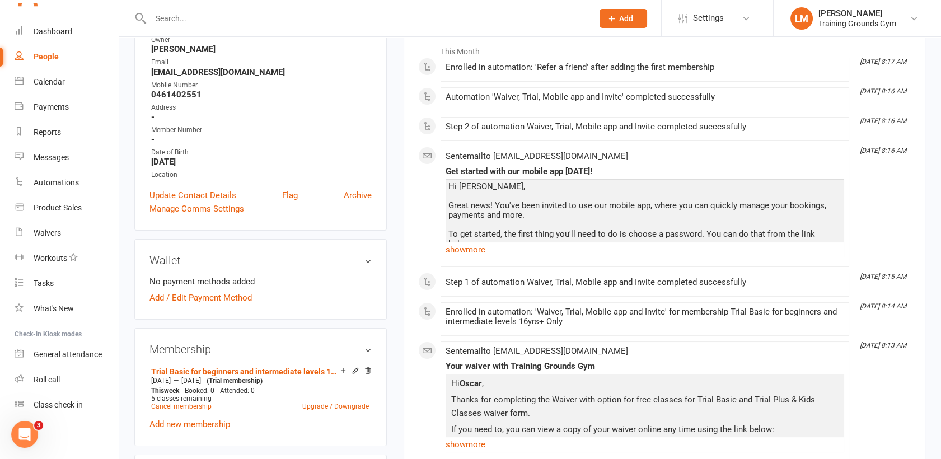
click at [163, 16] on input "text" at bounding box center [366, 19] width 438 height 16
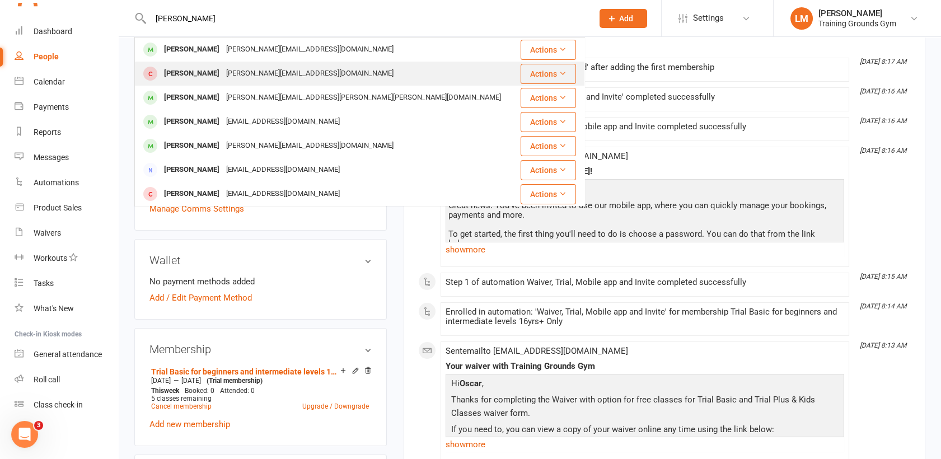
type input "[PERSON_NAME]"
click at [178, 74] on div "[PERSON_NAME]" at bounding box center [192, 74] width 62 height 16
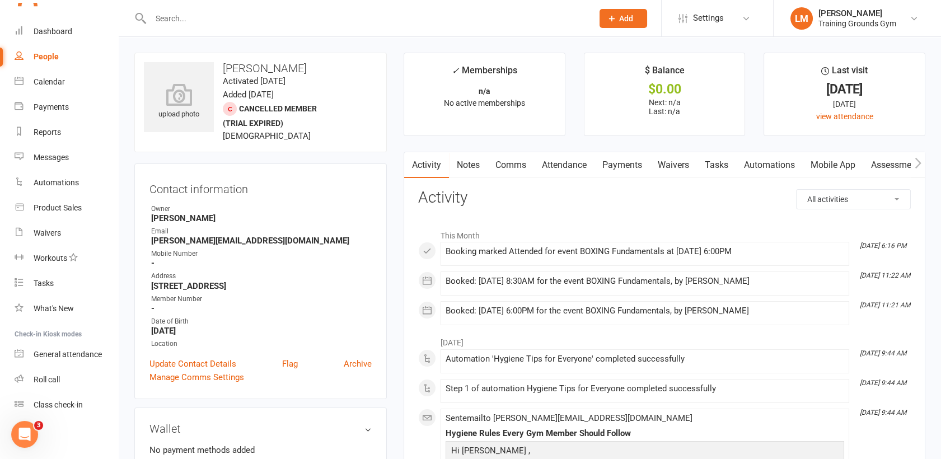
click at [843, 162] on link "Mobile App" at bounding box center [833, 165] width 60 height 26
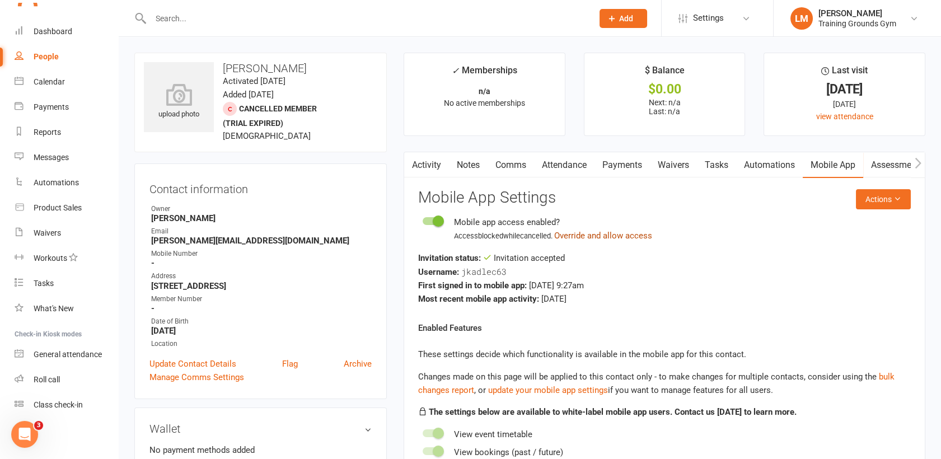
click at [625, 231] on button "Override and allow access" at bounding box center [603, 235] width 98 height 13
click at [767, 163] on link "Automations" at bounding box center [769, 165] width 67 height 26
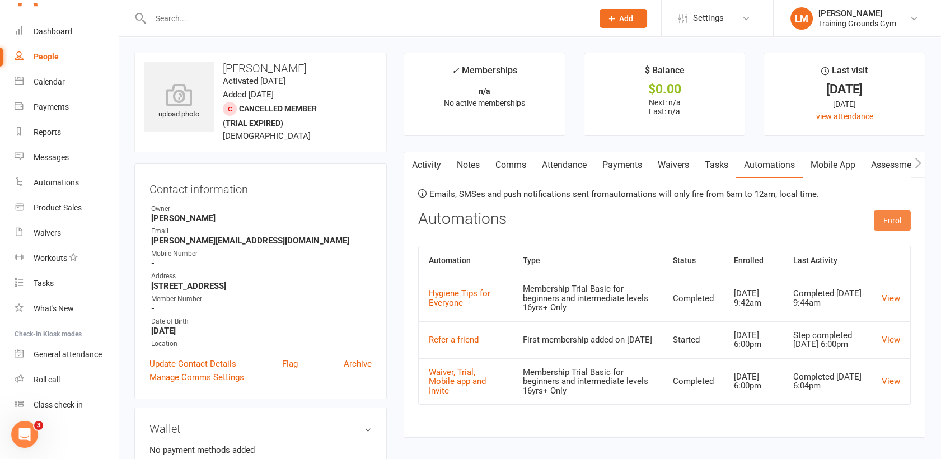
click at [888, 222] on button "Enrol" at bounding box center [892, 221] width 37 height 20
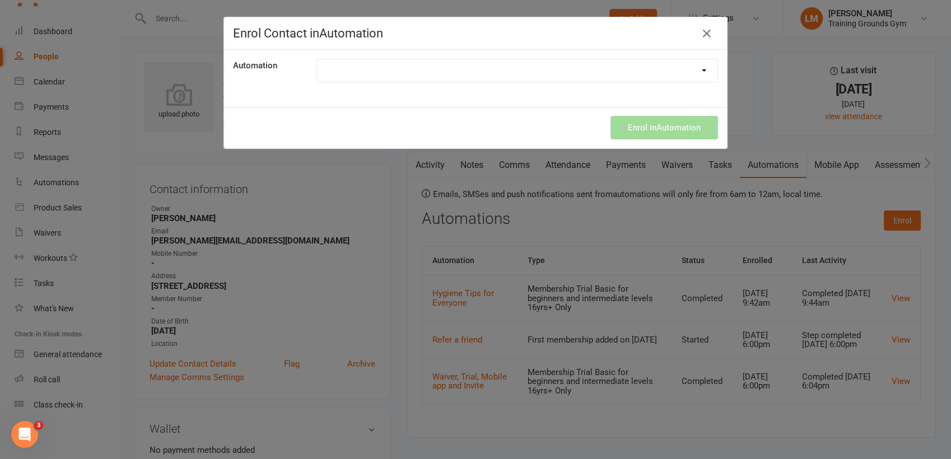
click at [657, 73] on select "Credit card expiring soon Direct Debit was unsuccessful Hygiene Tips for Everyo…" at bounding box center [517, 70] width 400 height 22
select select "9160"
click at [317, 59] on select "Credit card expiring soon Direct Debit was unsuccessful Hygiene Tips for Everyo…" at bounding box center [517, 70] width 400 height 22
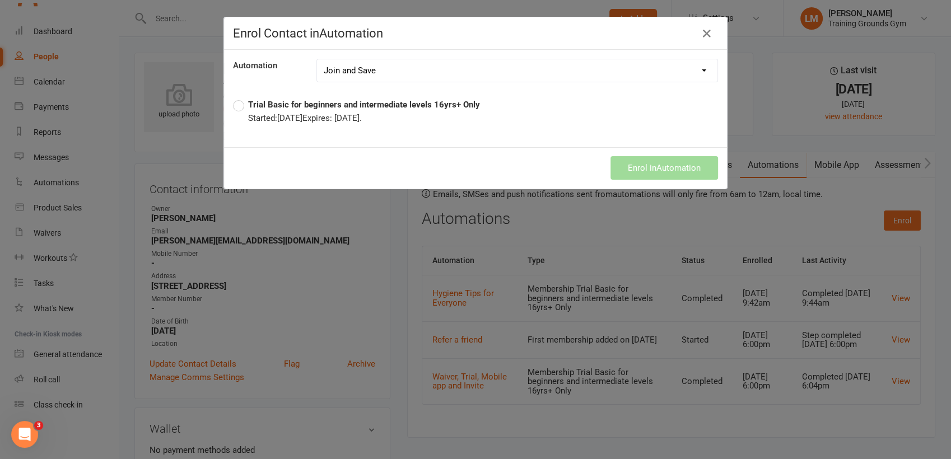
click at [234, 104] on label "Trial Basic for beginners and intermediate levels 16yrs+ Only Started: [DATE] E…" at bounding box center [356, 111] width 247 height 27
click at [679, 163] on button "Enrol in Automation" at bounding box center [664, 168] width 108 height 24
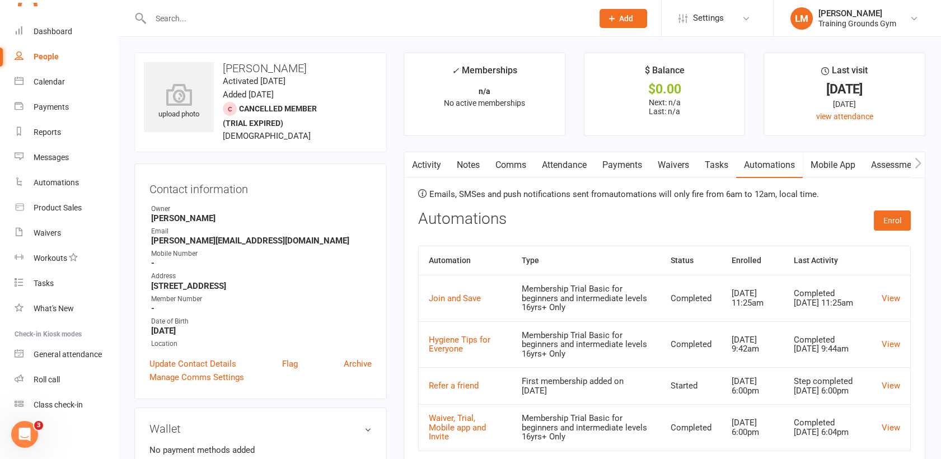
click at [422, 163] on link "Activity" at bounding box center [426, 165] width 45 height 26
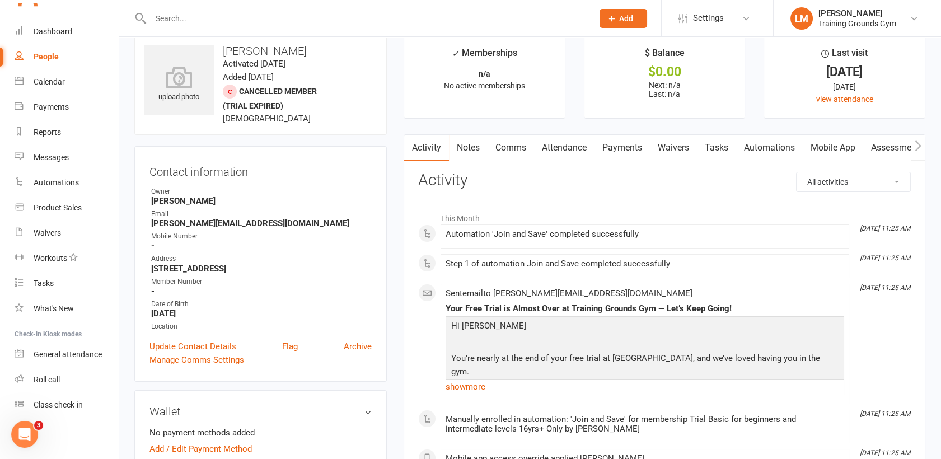
scroll to position [25, 0]
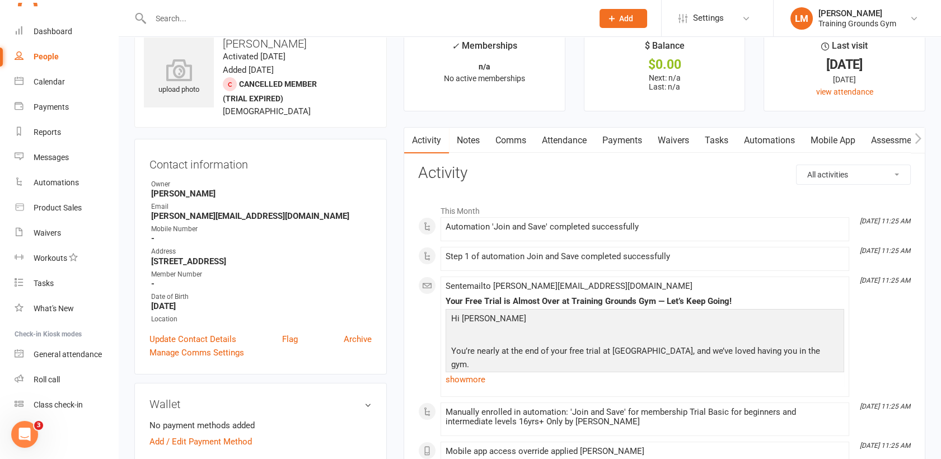
click at [183, 17] on input "text" at bounding box center [366, 19] width 438 height 16
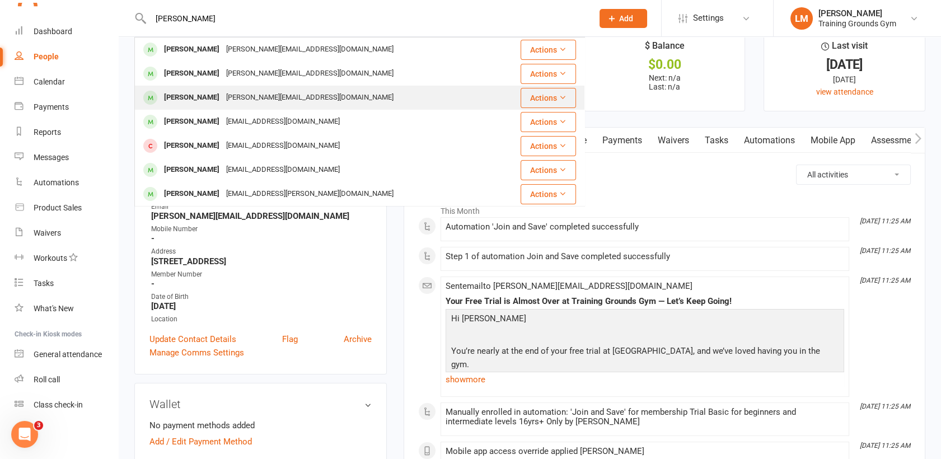
type input "[PERSON_NAME]"
click at [183, 94] on div "[PERSON_NAME]" at bounding box center [192, 98] width 62 height 16
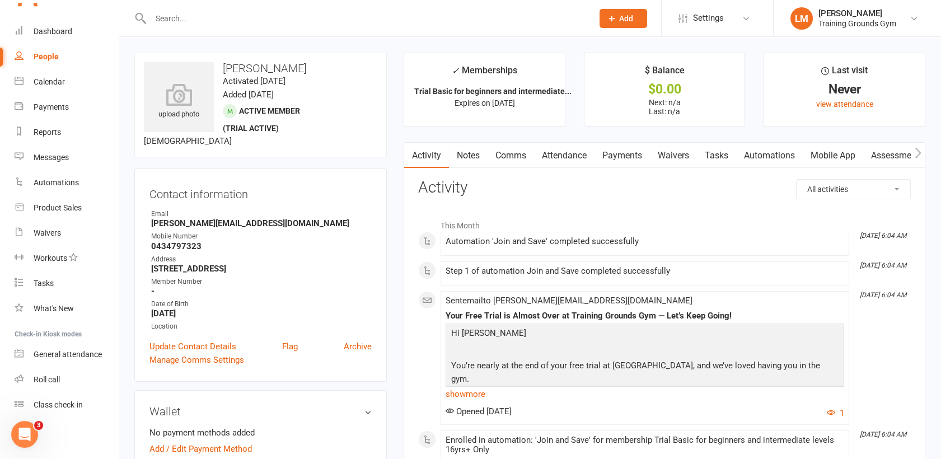
click at [174, 16] on input "text" at bounding box center [366, 19] width 438 height 16
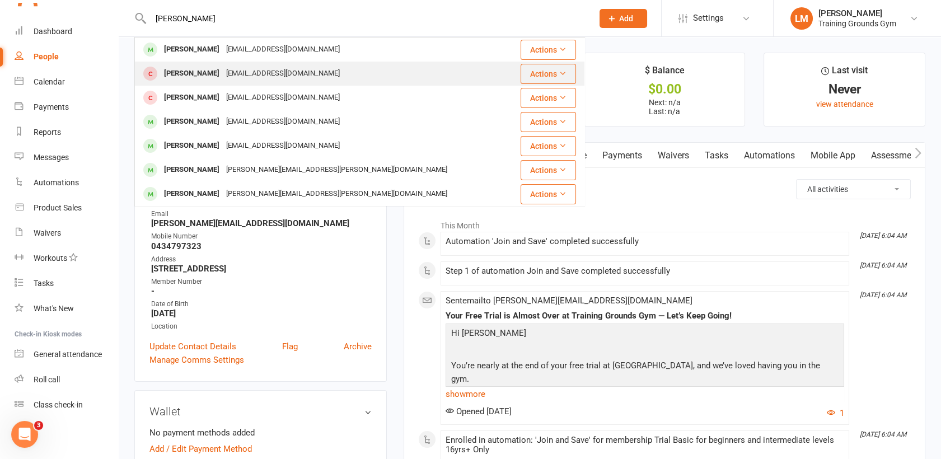
type input "[PERSON_NAME]"
click at [181, 73] on div "[PERSON_NAME]" at bounding box center [192, 74] width 62 height 16
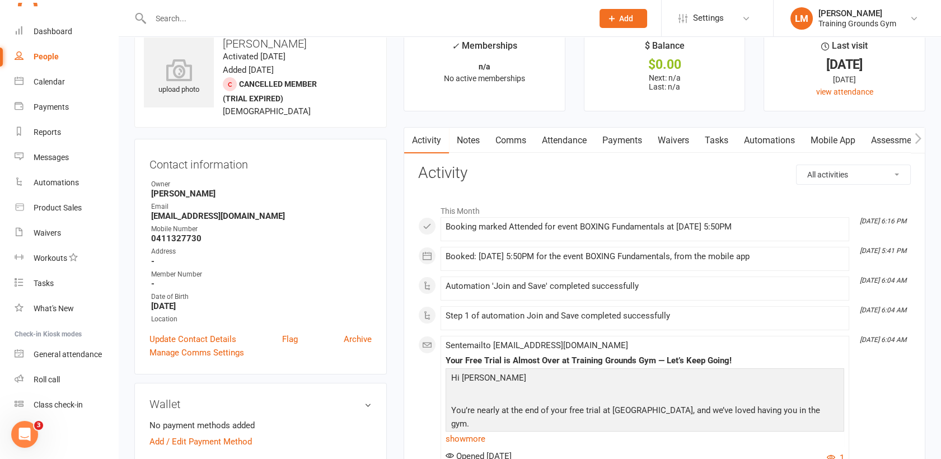
scroll to position [49, 0]
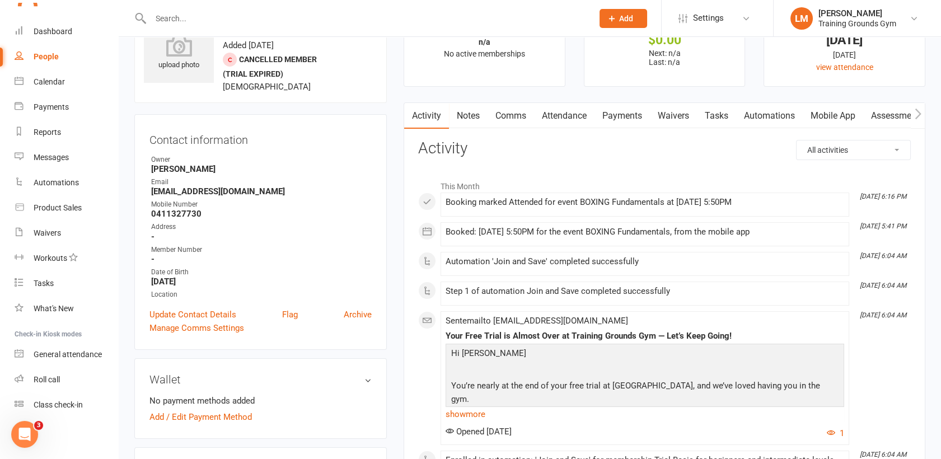
click at [167, 15] on input "text" at bounding box center [366, 19] width 438 height 16
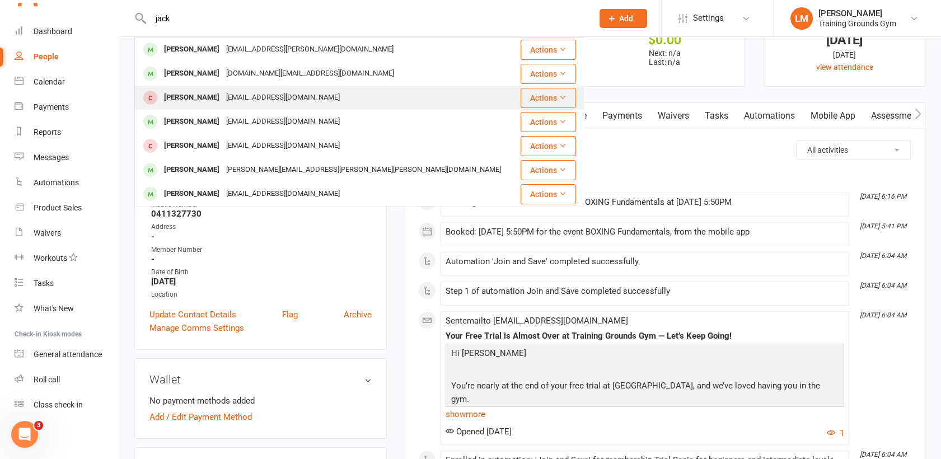
type input "jack"
click at [180, 108] on div "[PERSON_NAME] [EMAIL_ADDRESS][DOMAIN_NAME]" at bounding box center [326, 97] width 382 height 23
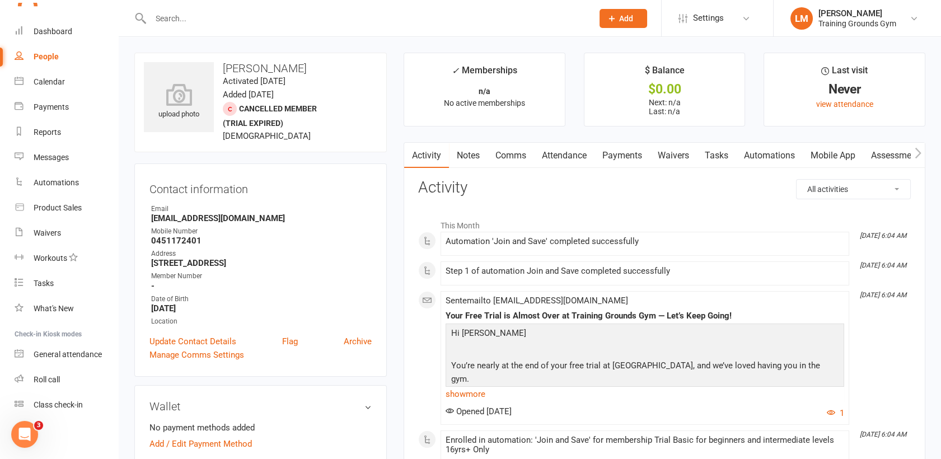
click at [167, 11] on input "text" at bounding box center [366, 19] width 438 height 16
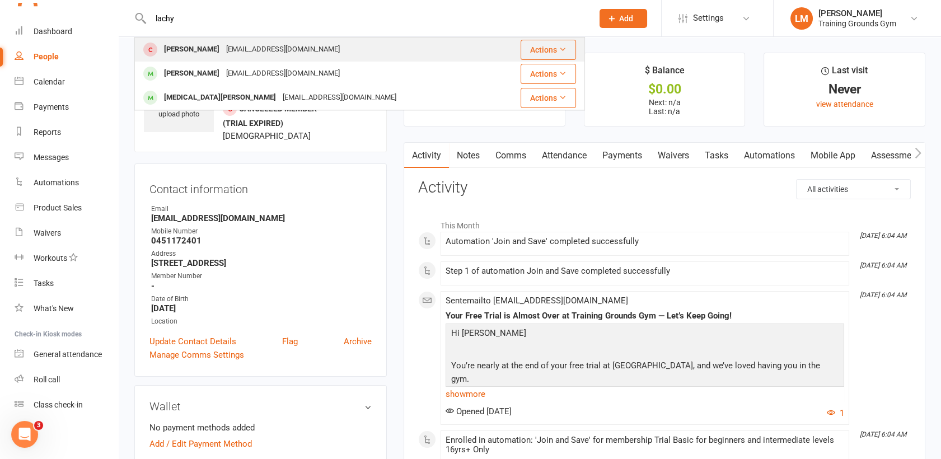
type input "lachy"
click at [166, 45] on div "[PERSON_NAME]" at bounding box center [192, 49] width 62 height 16
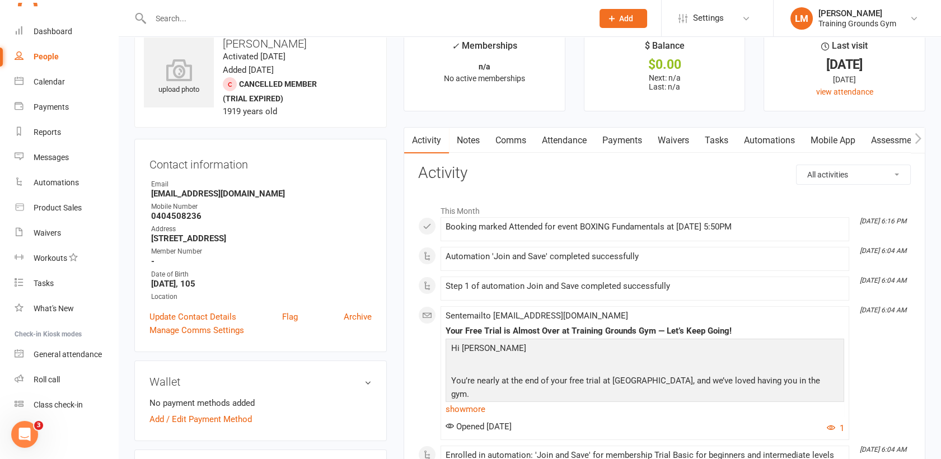
scroll to position [49, 0]
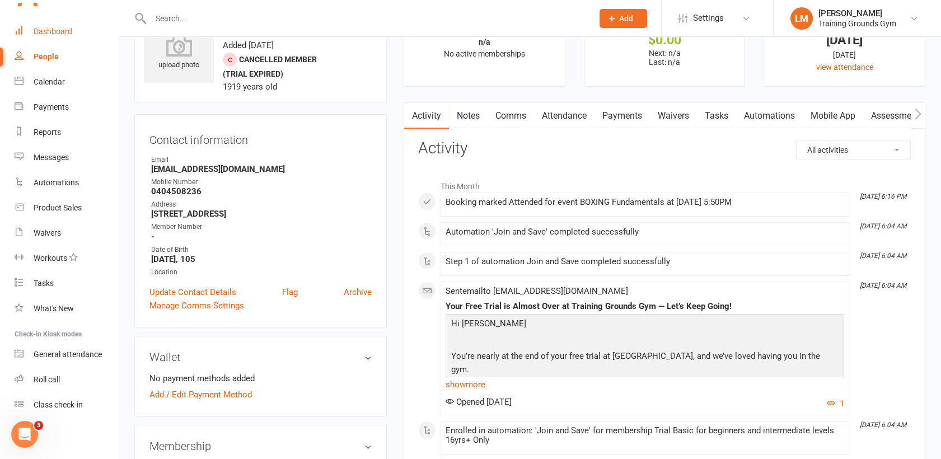
click at [57, 29] on div "Dashboard" at bounding box center [53, 31] width 39 height 9
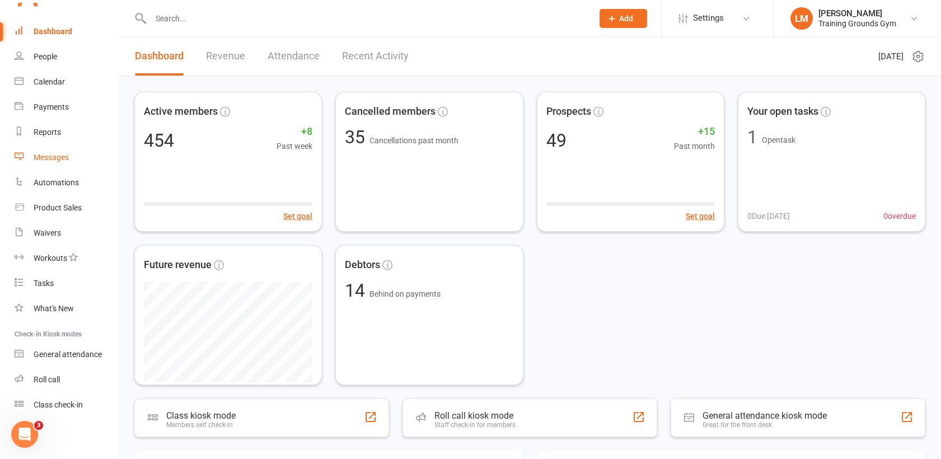
click at [43, 160] on div "Messages" at bounding box center [51, 157] width 35 height 9
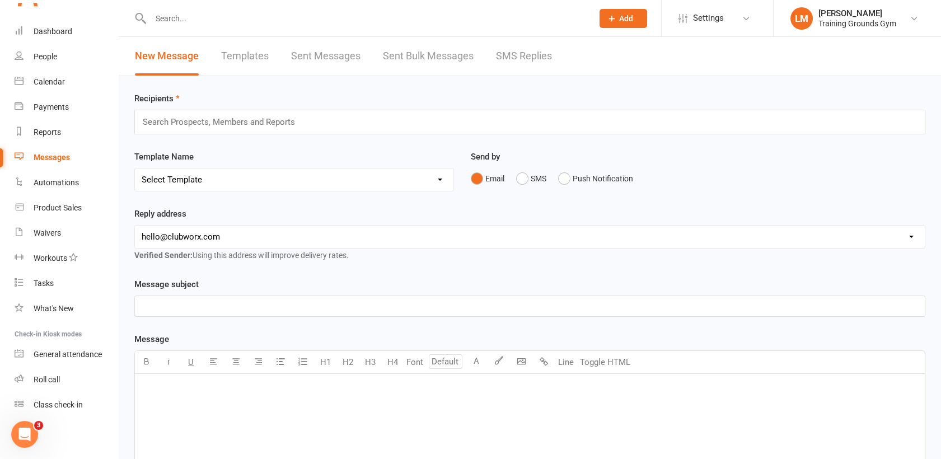
click at [336, 58] on link "Sent Messages" at bounding box center [325, 56] width 69 height 39
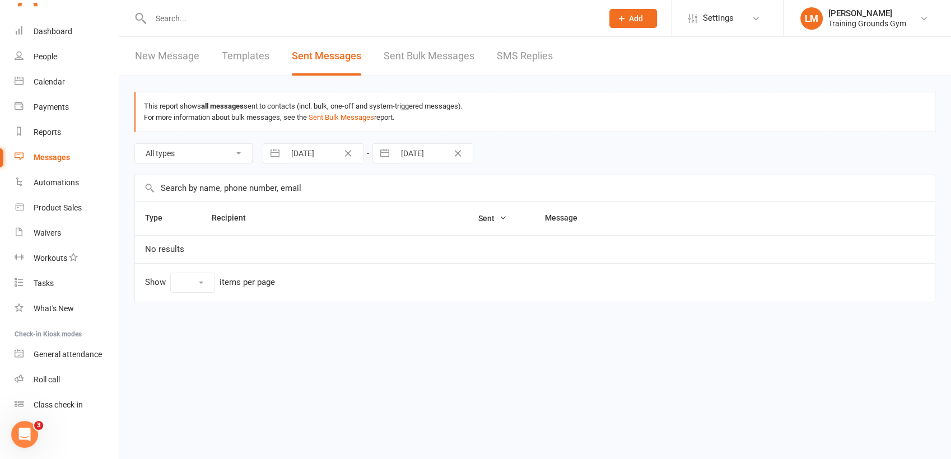
select select "10"
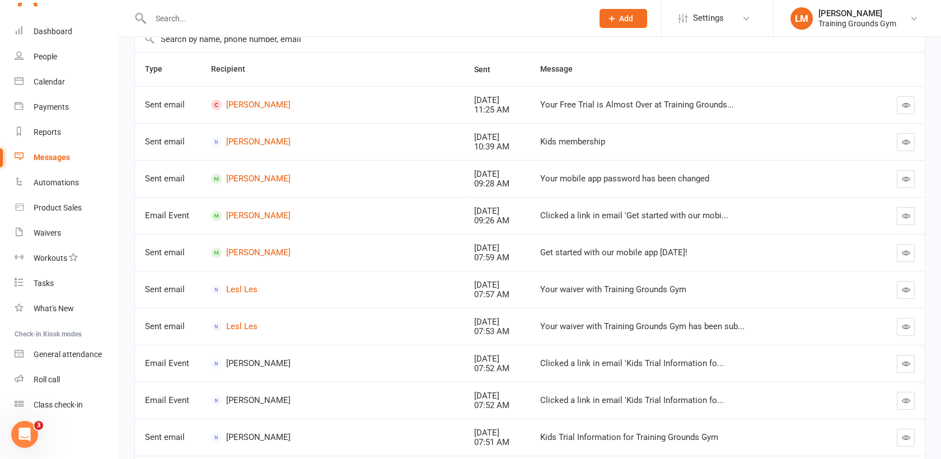
scroll to position [174, 0]
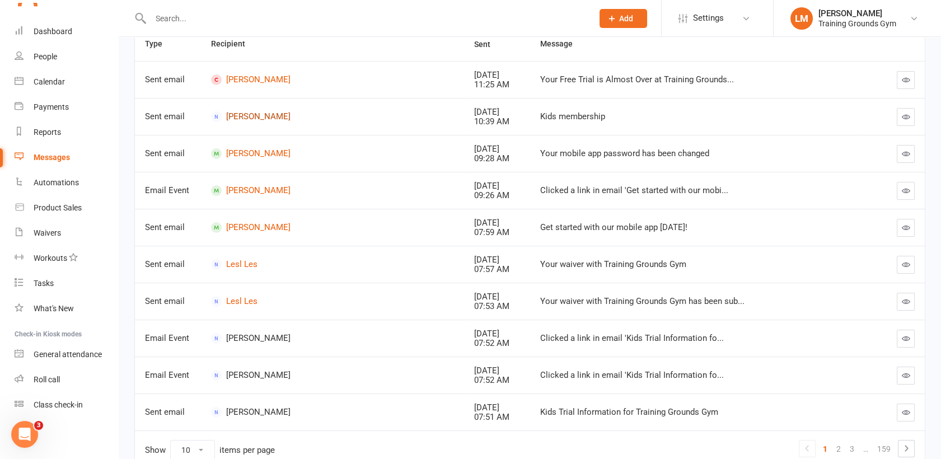
click at [262, 117] on link "[PERSON_NAME]" at bounding box center [332, 116] width 243 height 11
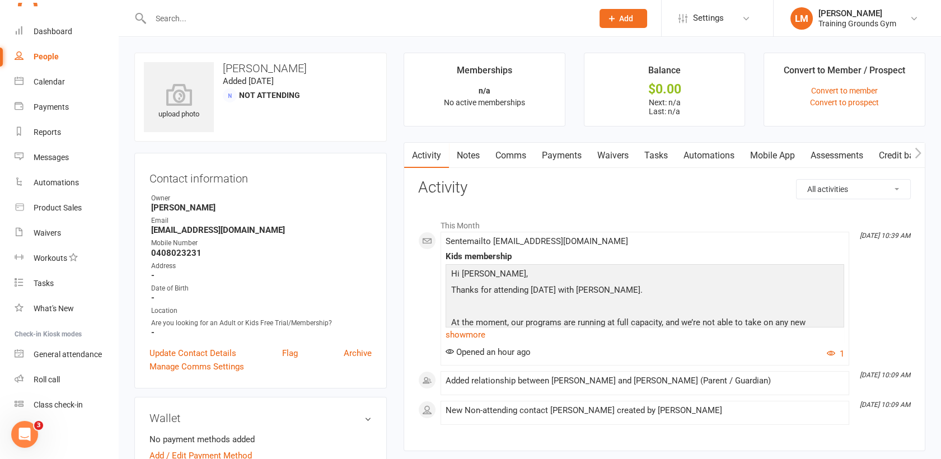
click at [686, 289] on p "Thanks for attending [DATE] with [PERSON_NAME]." at bounding box center [644, 291] width 393 height 16
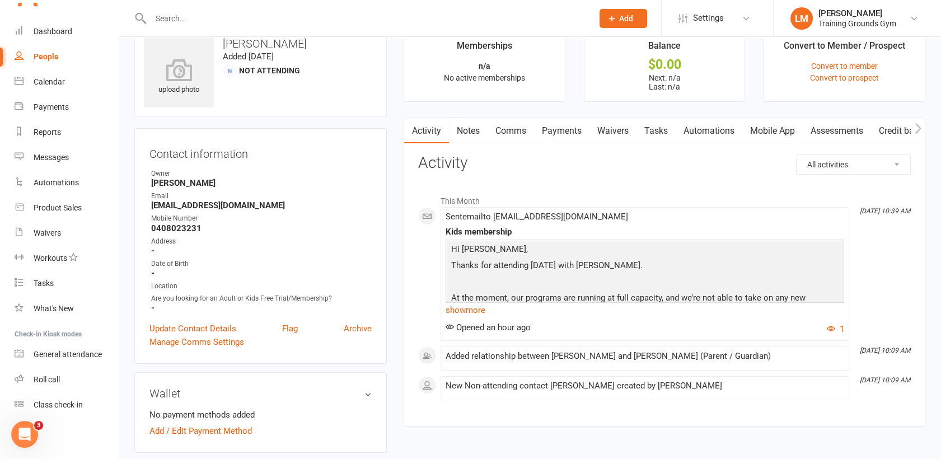
scroll to position [49, 0]
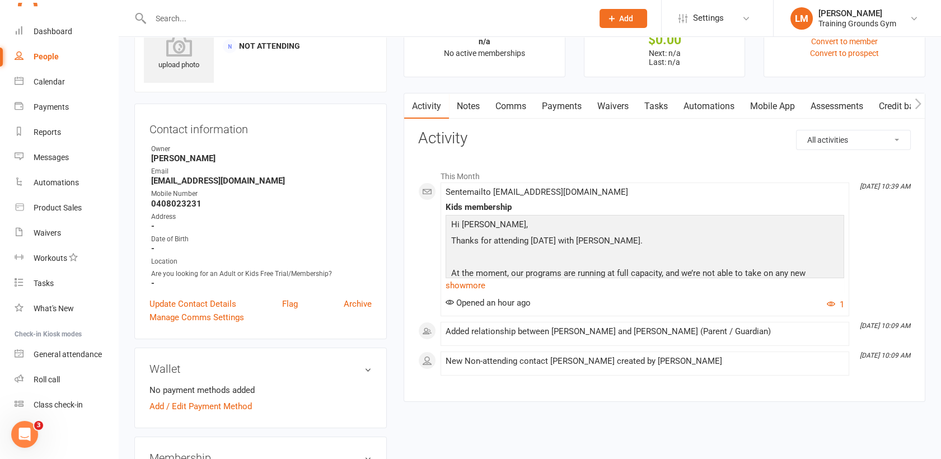
click at [685, 258] on p at bounding box center [644, 258] width 393 height 16
click at [820, 267] on p "At the moment, our programs are running at full capacity, and we’re not able to…" at bounding box center [644, 288] width 393 height 43
click at [475, 284] on link "show more" at bounding box center [645, 286] width 399 height 16
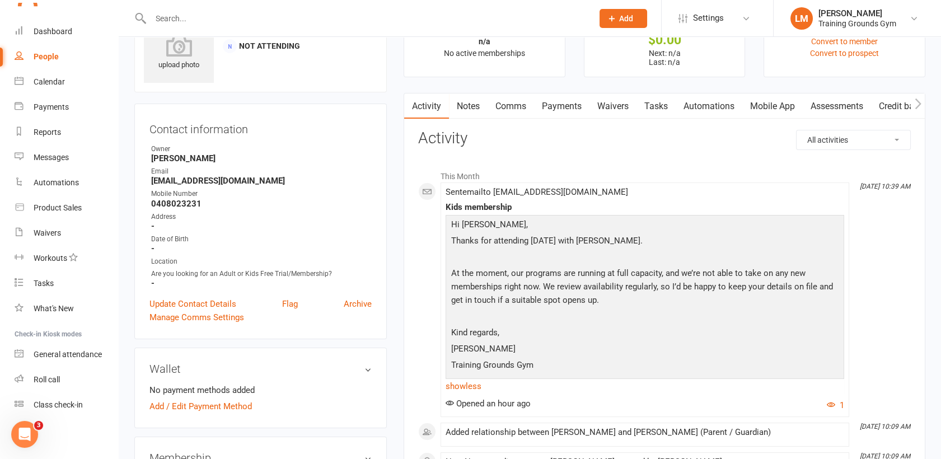
click at [175, 21] on input "text" at bounding box center [366, 19] width 438 height 16
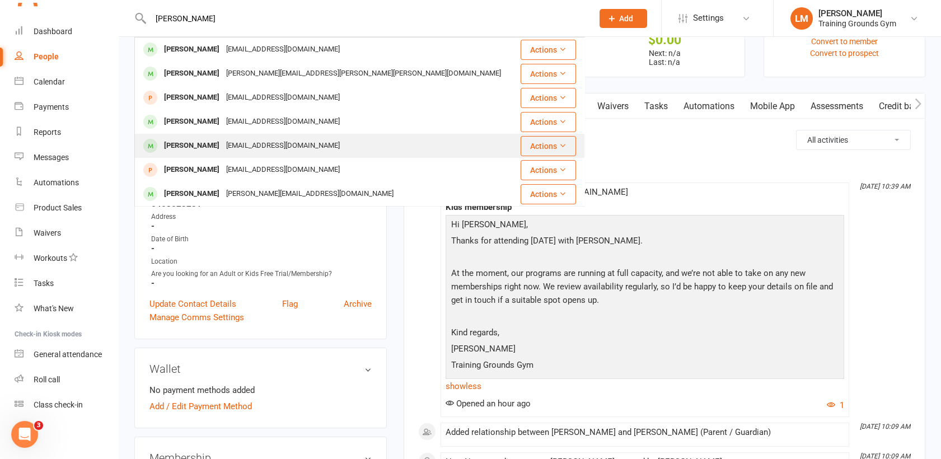
type input "[PERSON_NAME]"
click at [207, 141] on div "[PERSON_NAME]" at bounding box center [192, 146] width 62 height 16
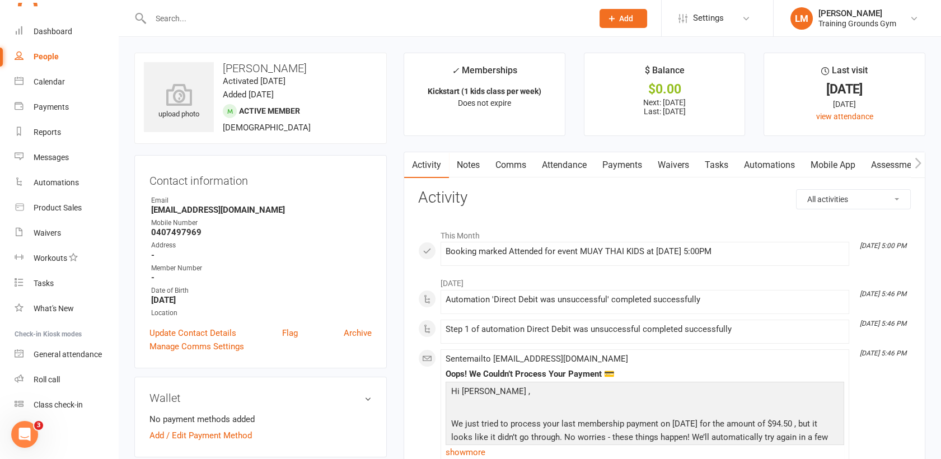
click at [833, 167] on link "Mobile App" at bounding box center [833, 165] width 60 height 26
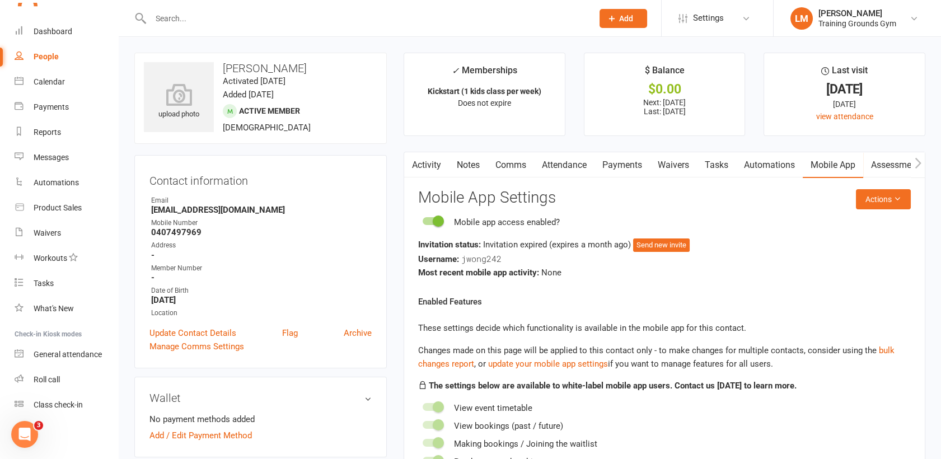
click at [413, 161] on icon "button" at bounding box center [411, 163] width 7 height 12
click at [421, 165] on link "Activity" at bounding box center [426, 165] width 45 height 26
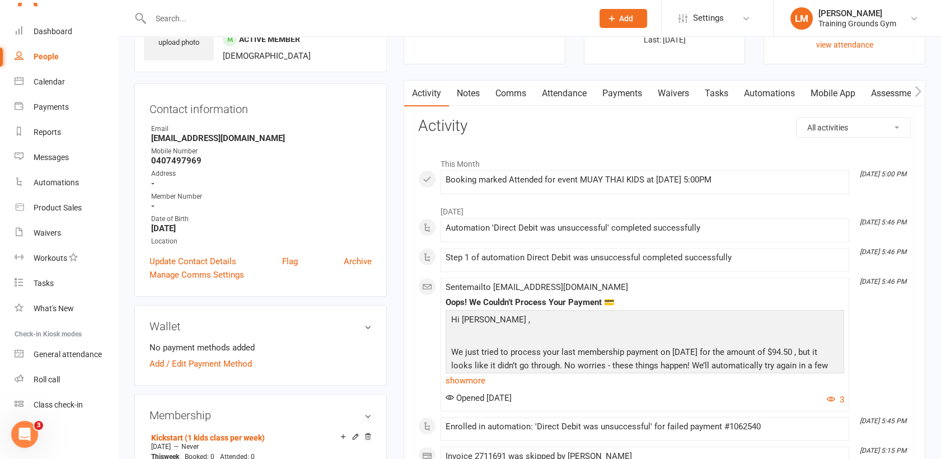
scroll to position [74, 0]
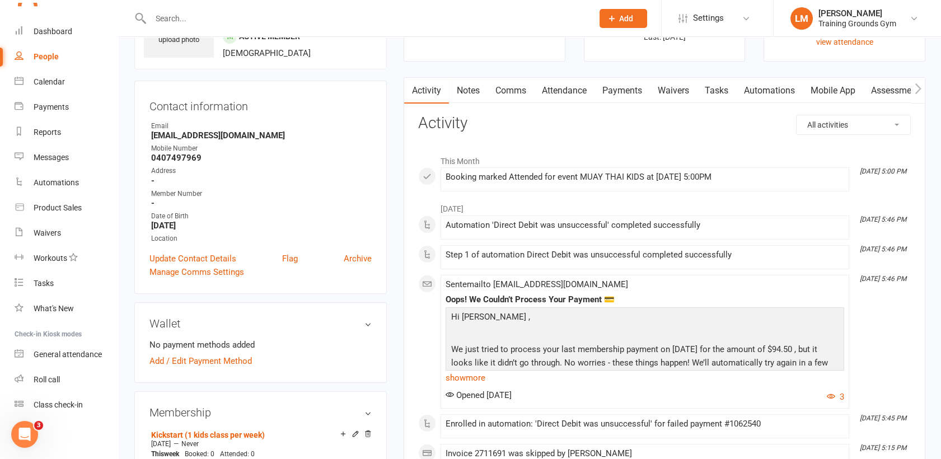
click at [508, 92] on link "Comms" at bounding box center [511, 91] width 46 height 26
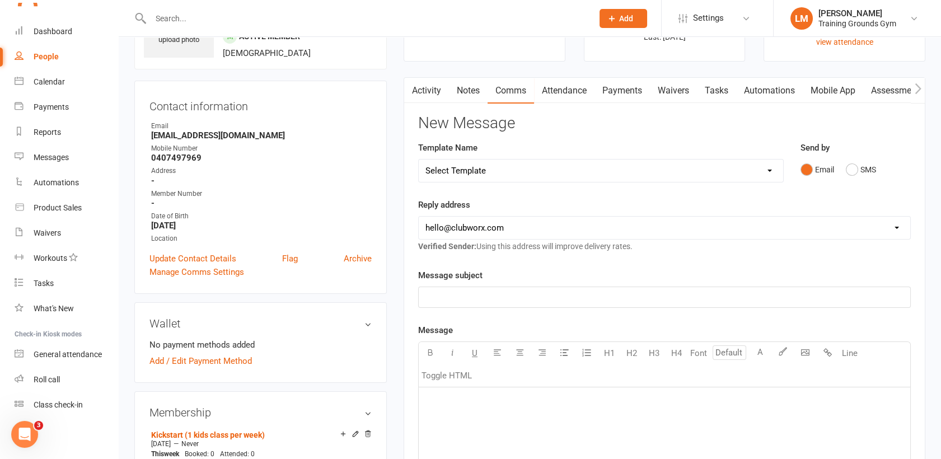
click at [461, 298] on p "﻿" at bounding box center [665, 297] width 478 height 13
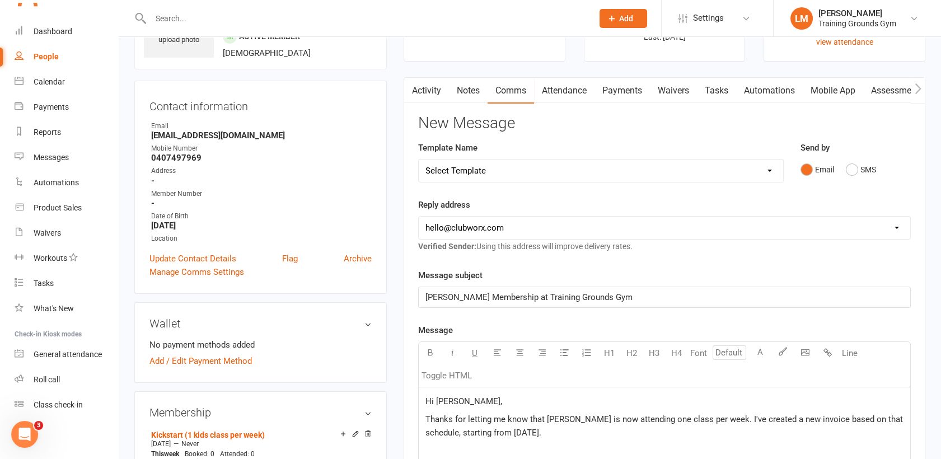
scroll to position [620, 0]
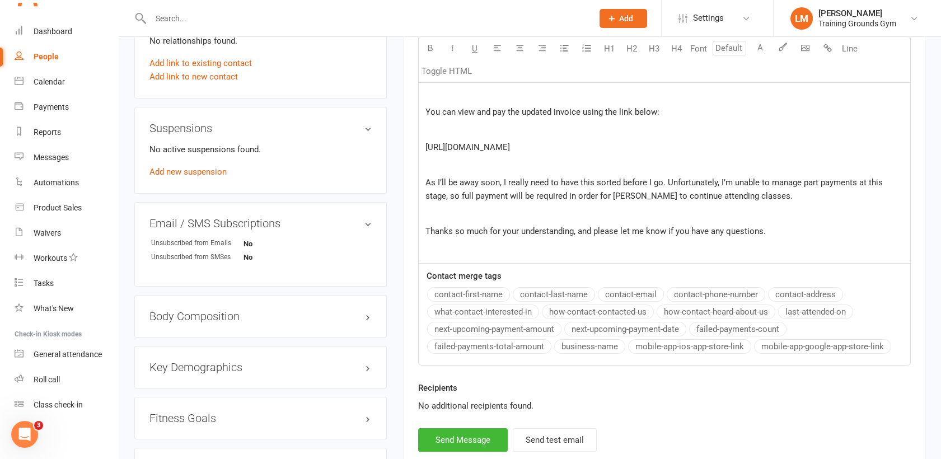
click at [760, 229] on span "Thanks so much for your understanding, and please let me know if you have any q…" at bounding box center [596, 231] width 340 height 10
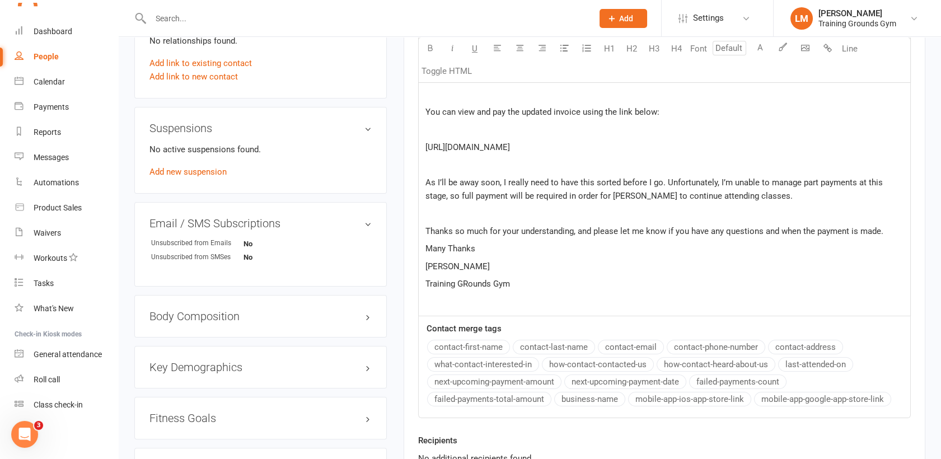
click at [785, 209] on p "﻿" at bounding box center [665, 213] width 478 height 13
click at [573, 193] on span "As I’ll be away soon, I really need to have this sorted before I go. Unfortunat…" at bounding box center [656, 189] width 460 height 24
click at [542, 285] on p "Training Grounds Gym" at bounding box center [665, 283] width 478 height 13
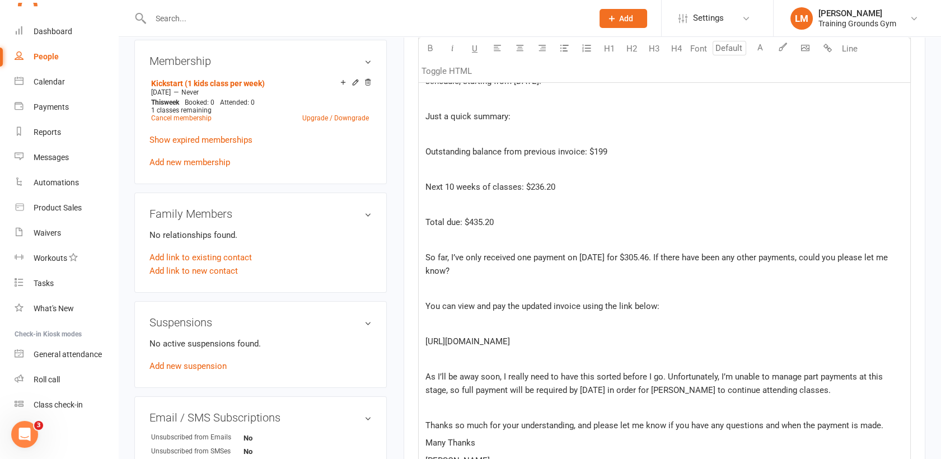
scroll to position [307, 0]
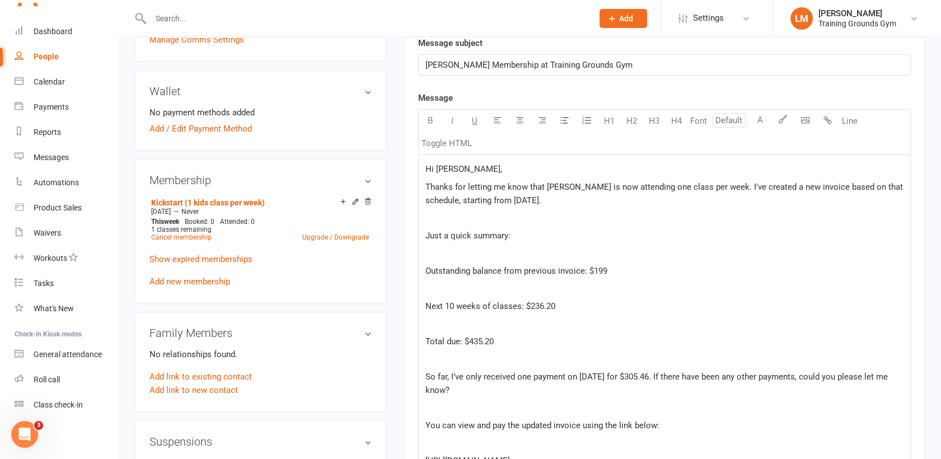
click at [534, 235] on p "Just a quick summary:" at bounding box center [665, 235] width 478 height 13
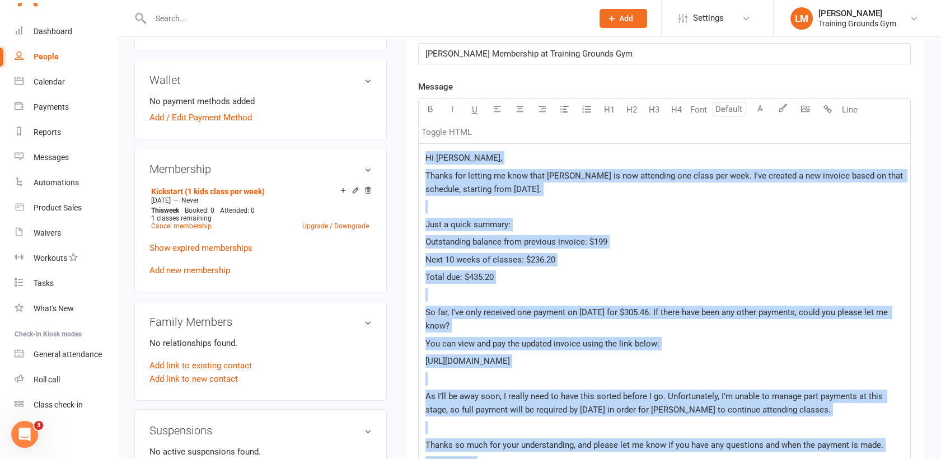
scroll to position [207, 0]
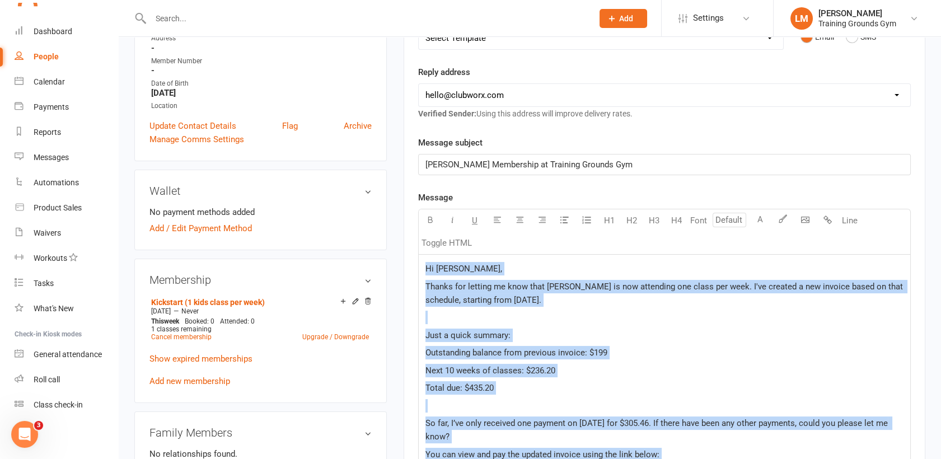
drag, startPoint x: 499, startPoint y: 445, endPoint x: 384, endPoint y: 129, distance: 336.4
copy div "Hi [PERSON_NAME], Thanks for letting me know that [PERSON_NAME] is now attendin…"
click at [746, 353] on p "Outstanding balance from previous invoice: $199" at bounding box center [665, 352] width 478 height 13
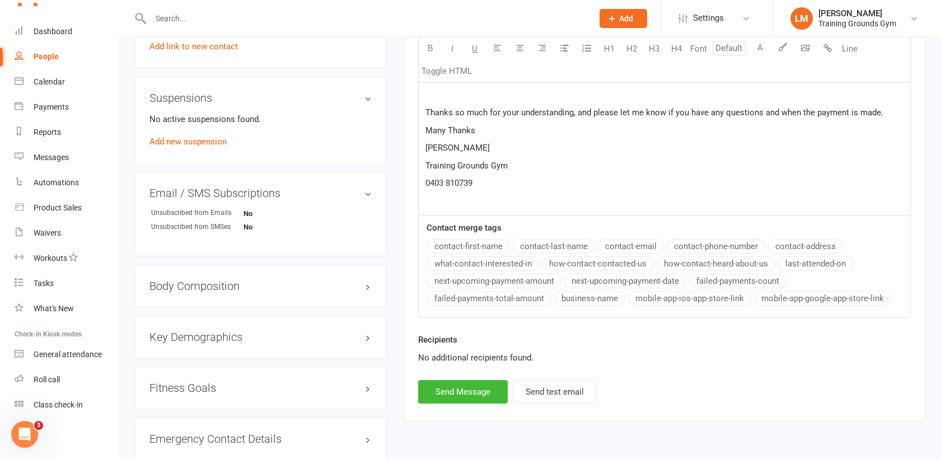
scroll to position [826, 0]
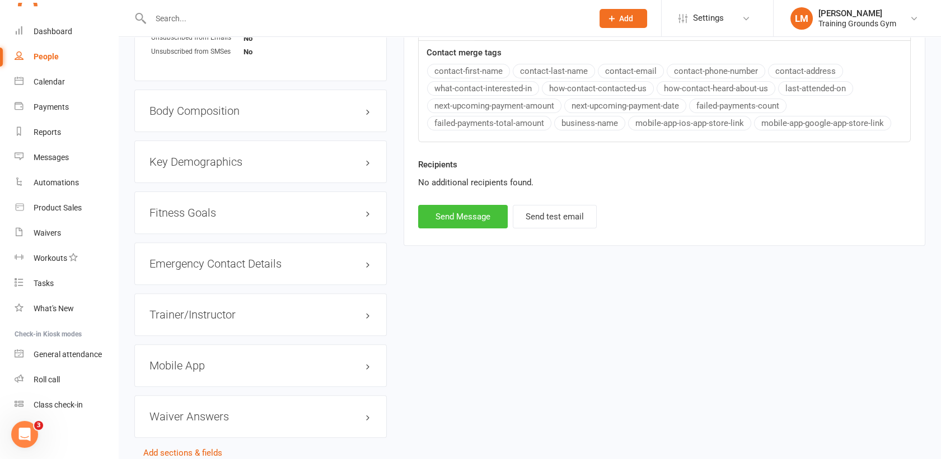
click at [453, 213] on button "Send Message" at bounding box center [463, 217] width 90 height 24
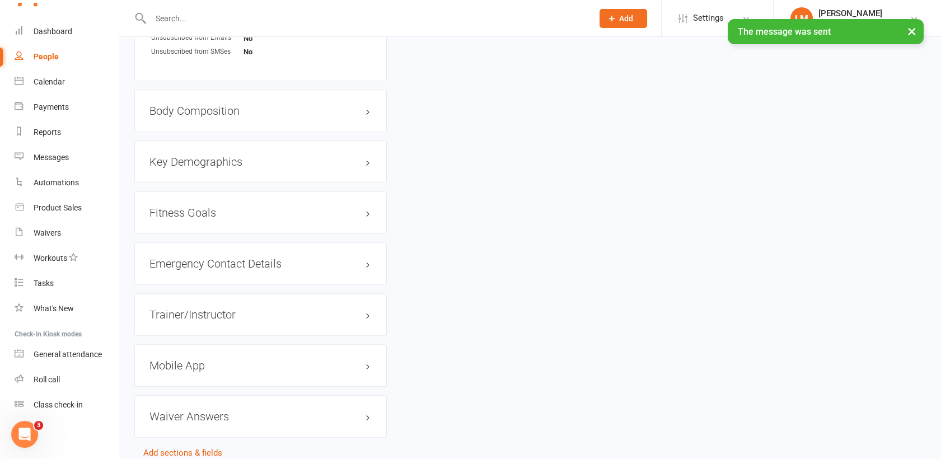
click at [50, 19] on div "× The message was sent" at bounding box center [463, 19] width 927 height 0
click at [48, 19] on div "× The message was sent" at bounding box center [463, 19] width 927 height 0
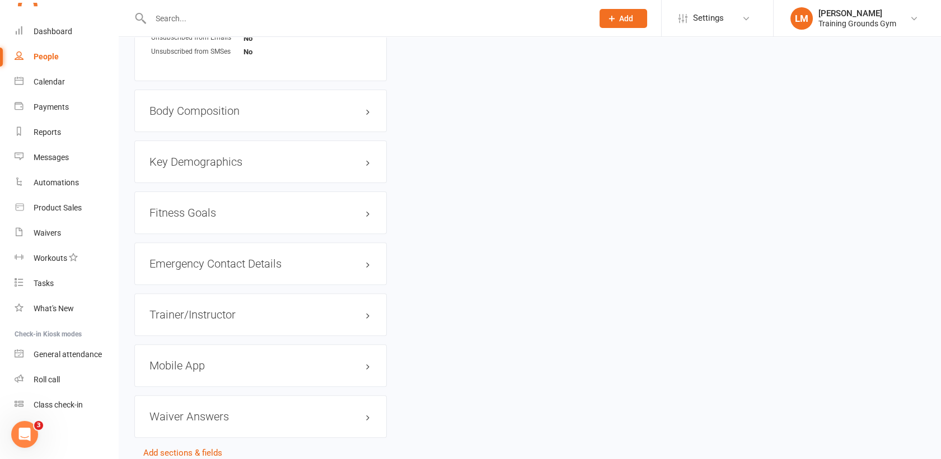
scroll to position [0, 0]
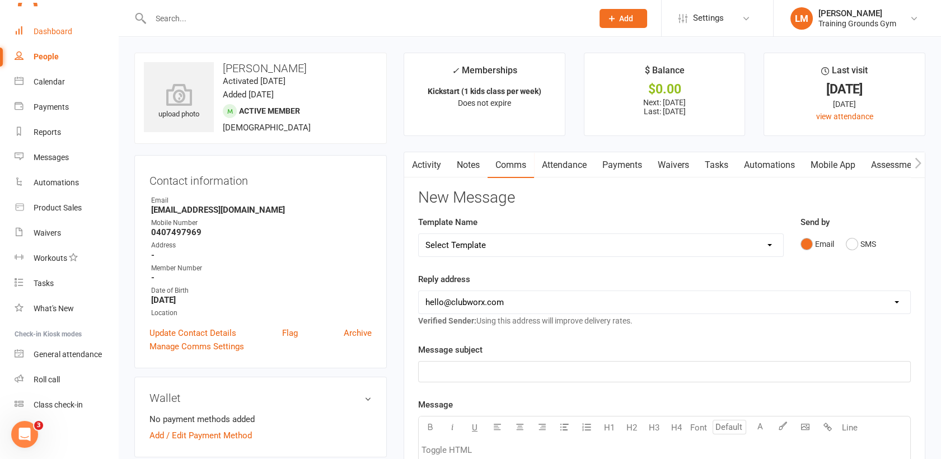
click at [46, 28] on div "Dashboard" at bounding box center [53, 31] width 39 height 9
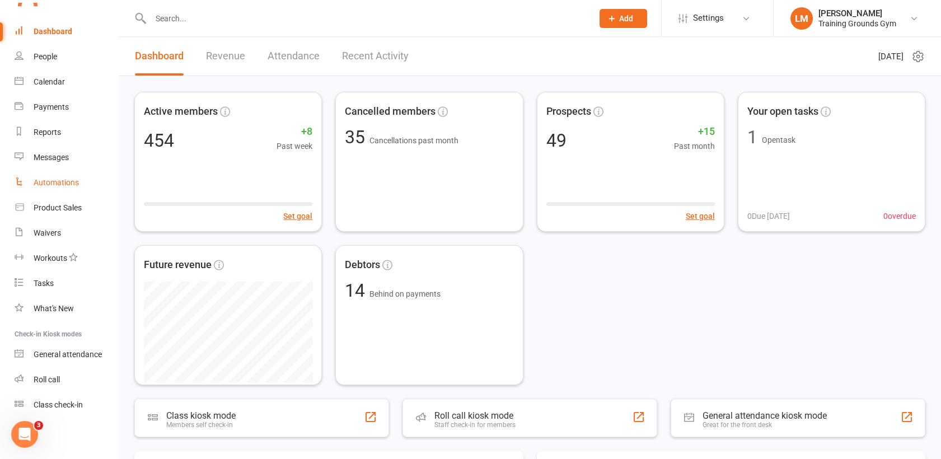
click at [73, 178] on div "Automations" at bounding box center [56, 182] width 45 height 9
select select "100"
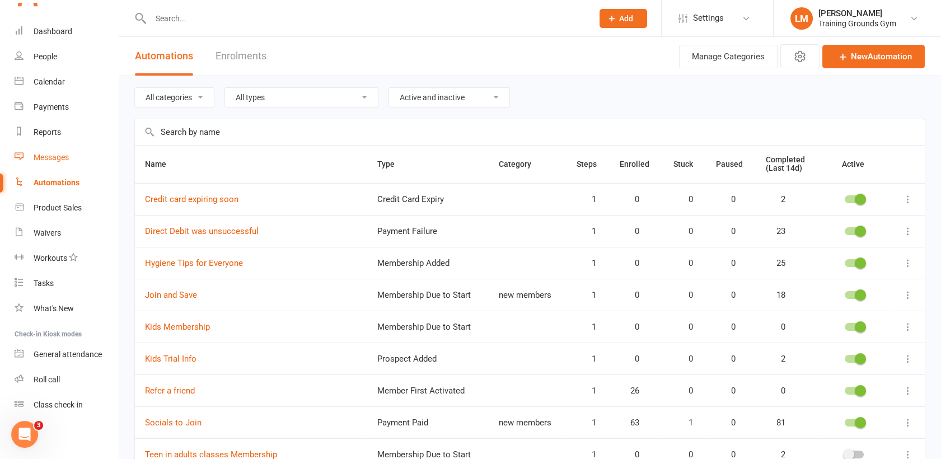
click at [58, 159] on div "Messages" at bounding box center [51, 157] width 35 height 9
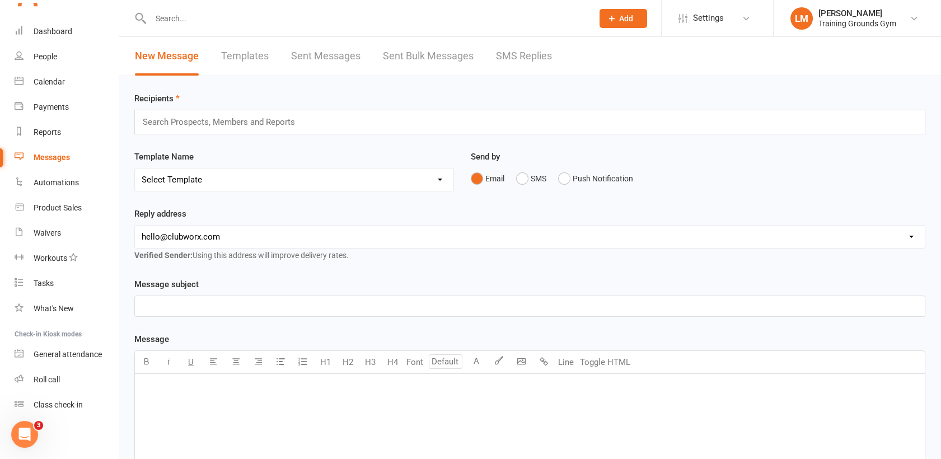
click at [336, 58] on link "Sent Messages" at bounding box center [325, 56] width 69 height 39
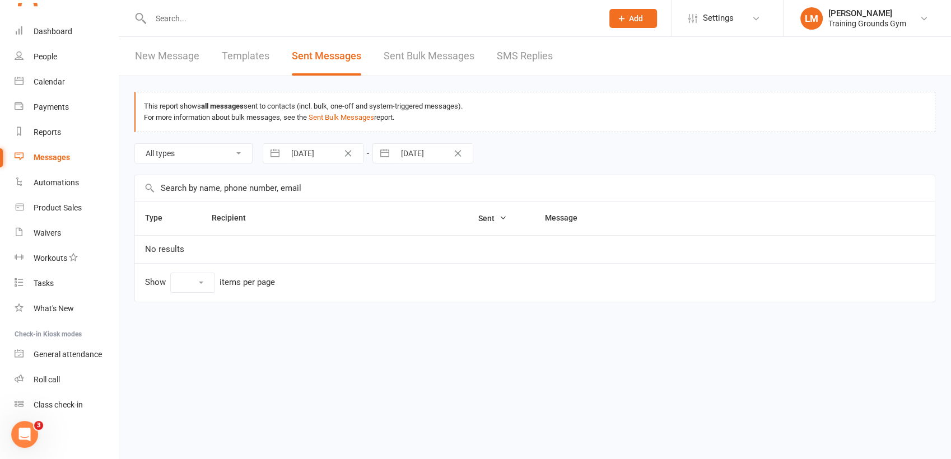
select select "10"
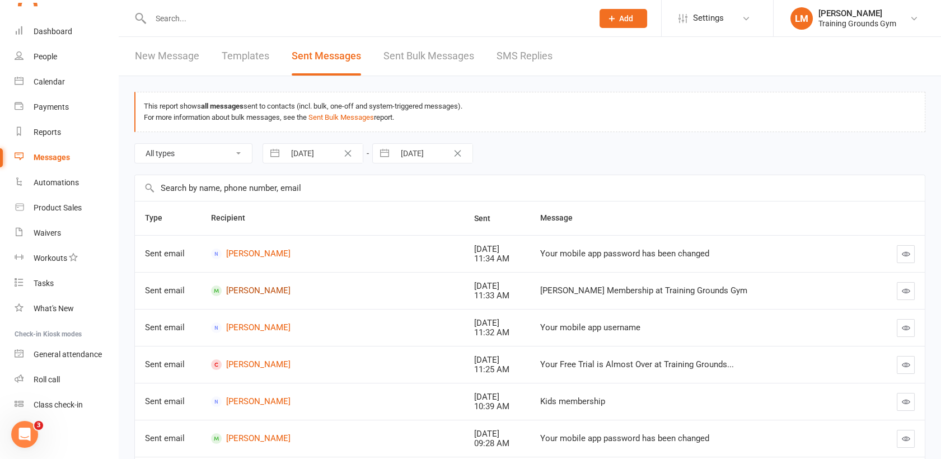
click at [248, 291] on link "[PERSON_NAME]" at bounding box center [332, 291] width 243 height 11
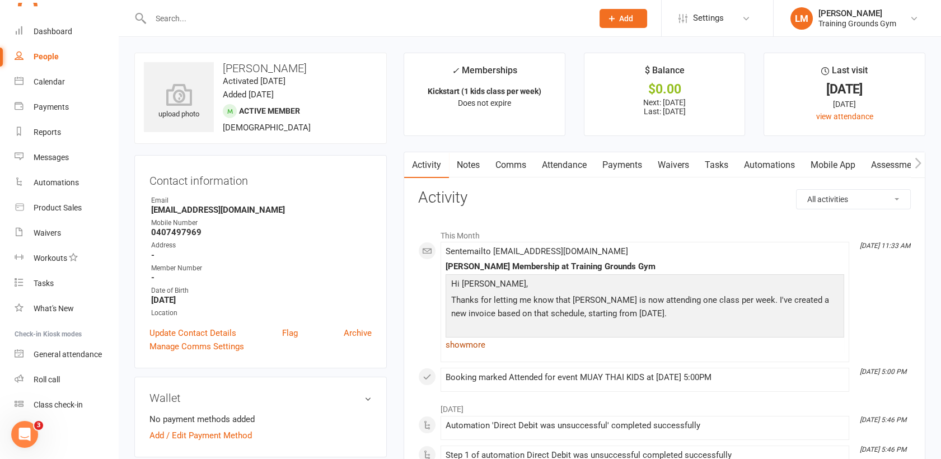
click at [475, 341] on link "show more" at bounding box center [645, 345] width 399 height 16
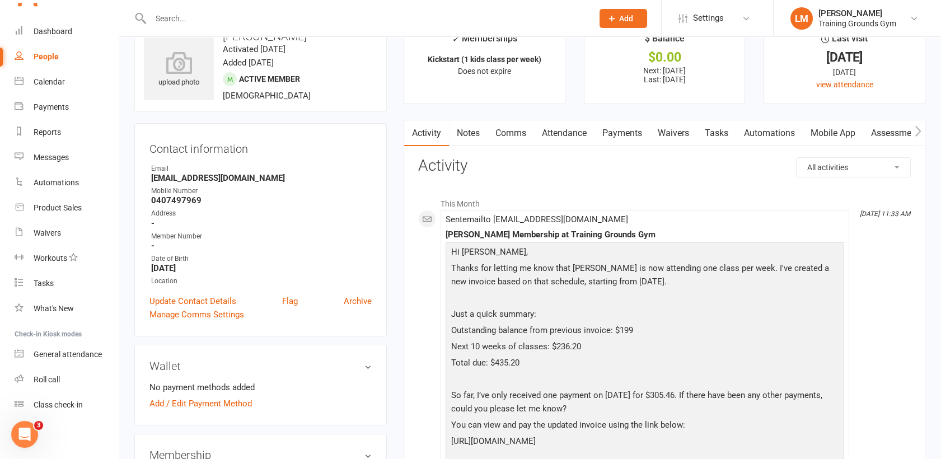
scroll to position [25, 0]
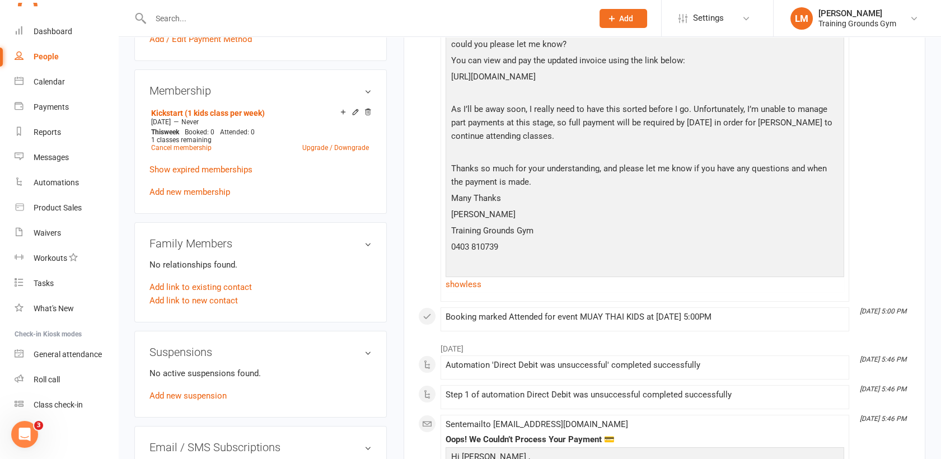
scroll to position [398, 0]
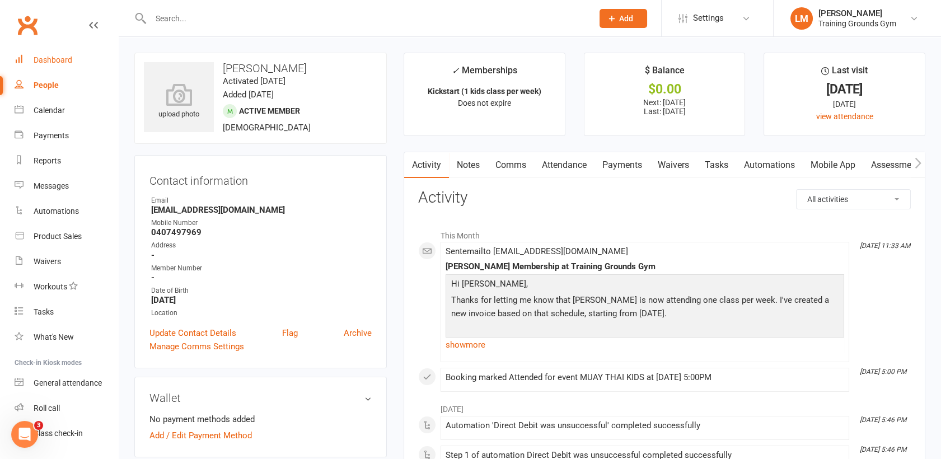
click at [47, 58] on div "Dashboard" at bounding box center [53, 59] width 39 height 9
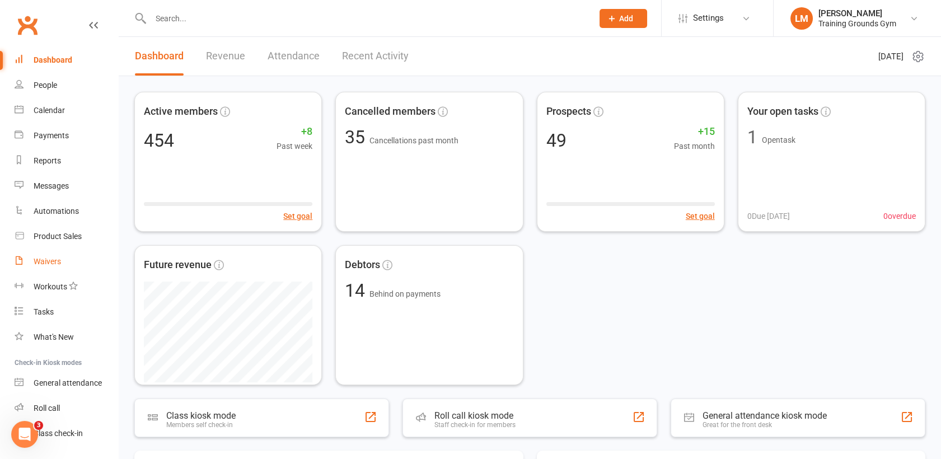
click at [49, 261] on div "Waivers" at bounding box center [47, 261] width 27 height 9
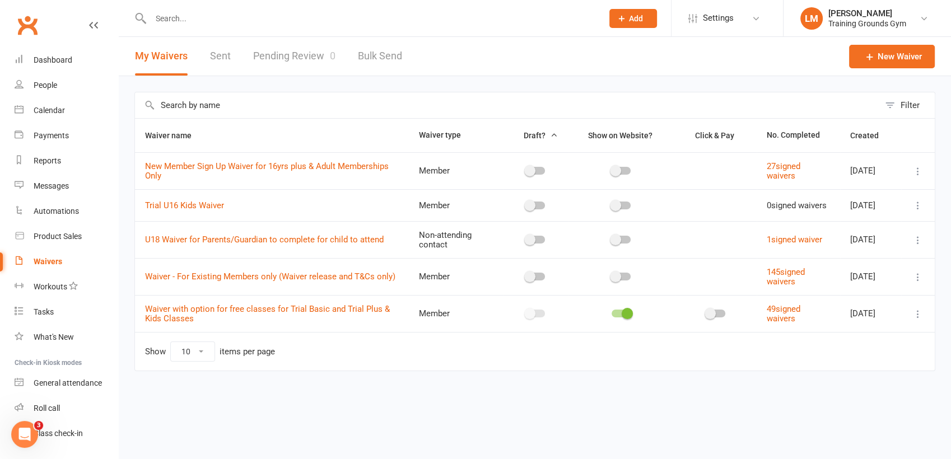
click at [305, 57] on link "Pending Review 0" at bounding box center [294, 56] width 82 height 39
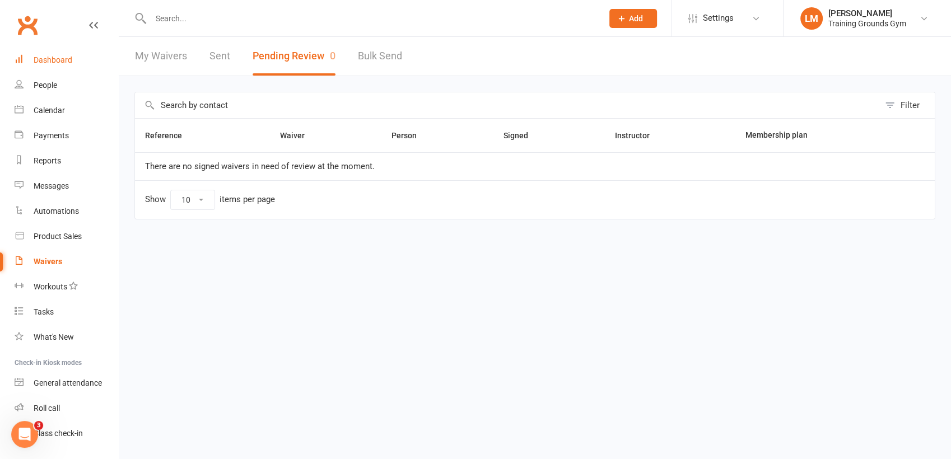
click at [52, 63] on div "Dashboard" at bounding box center [53, 59] width 39 height 9
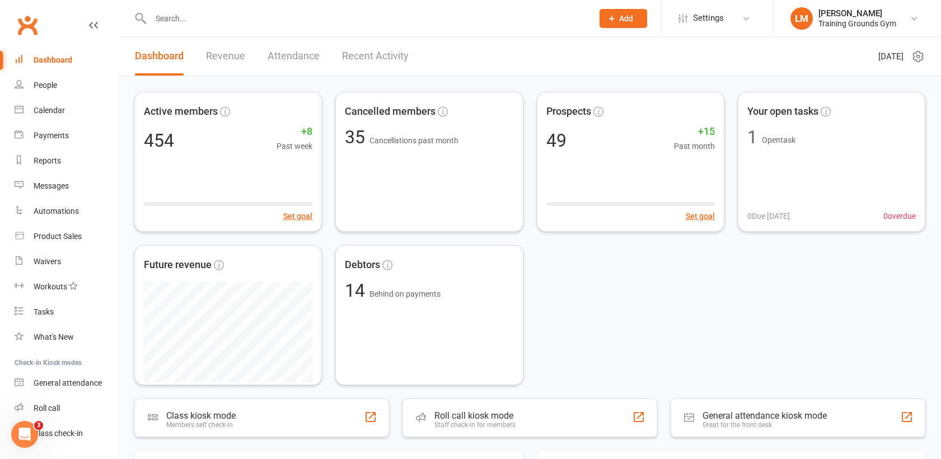
click at [175, 17] on input "text" at bounding box center [366, 19] width 438 height 16
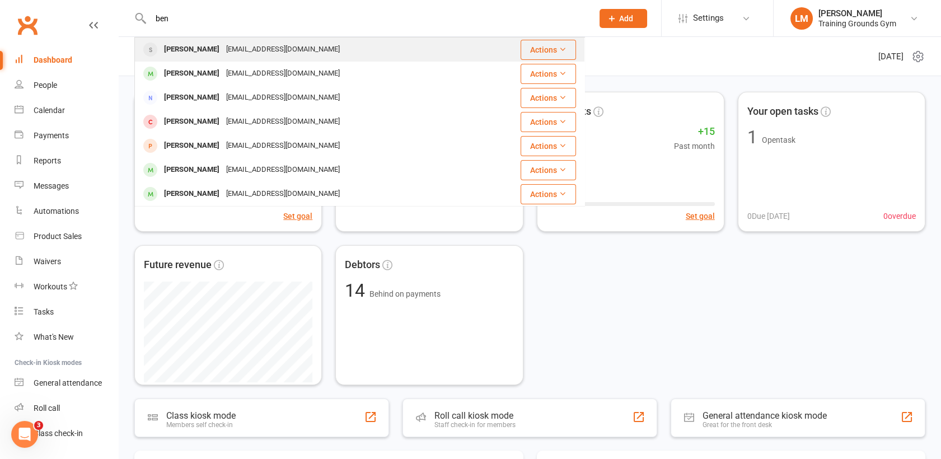
type input "ben"
click at [185, 58] on div "Ben Dunster bendunster@me.com" at bounding box center [315, 49] width 361 height 23
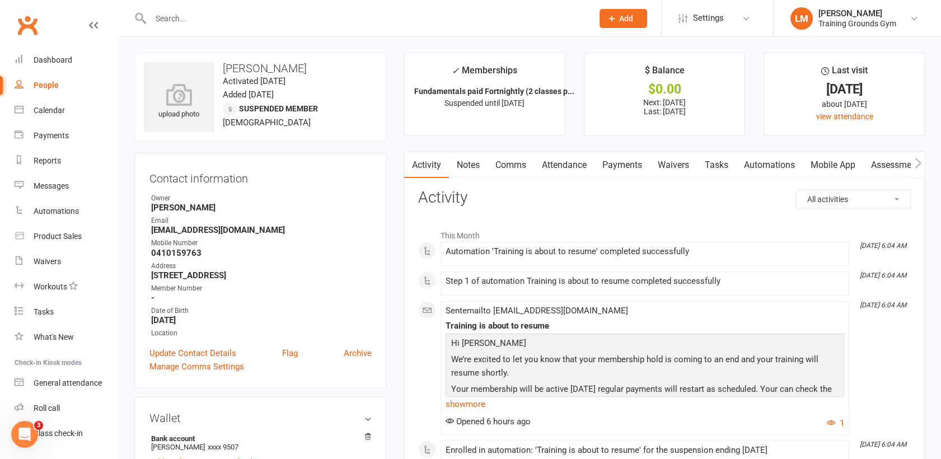
click at [162, 21] on input "text" at bounding box center [366, 19] width 438 height 16
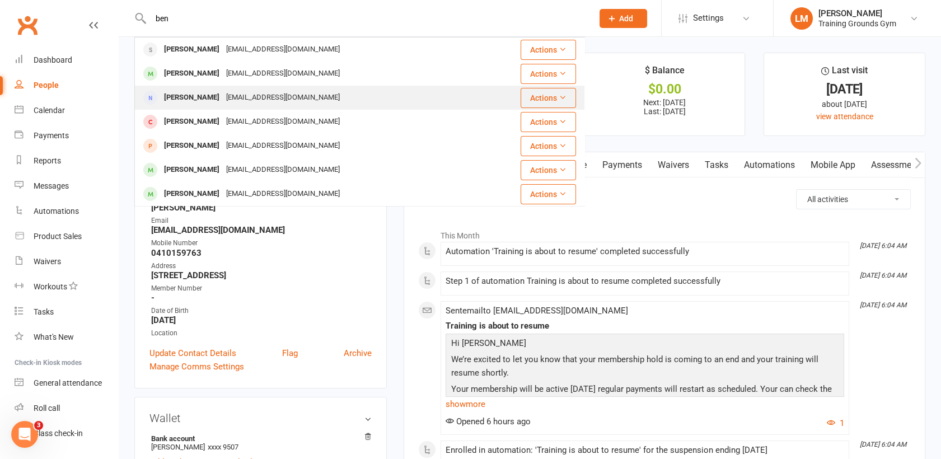
type input "ben"
click at [170, 92] on div "[PERSON_NAME]" at bounding box center [192, 98] width 62 height 16
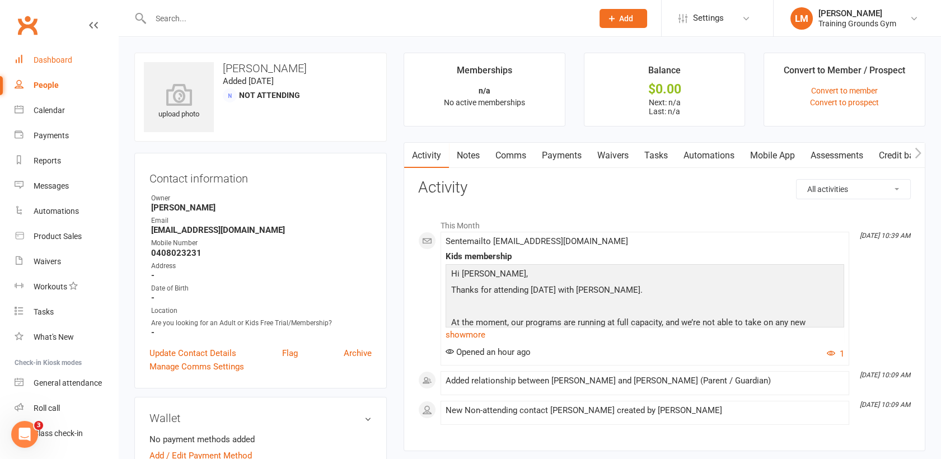
click at [45, 56] on div "Dashboard" at bounding box center [53, 59] width 39 height 9
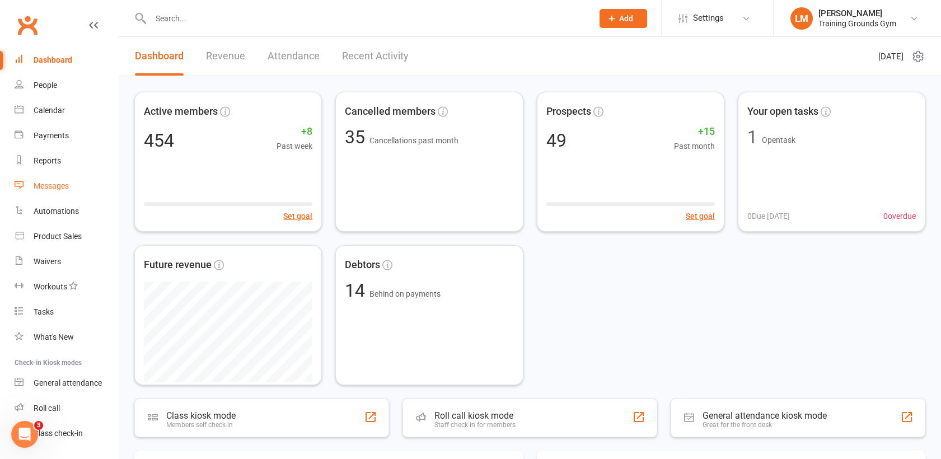
click at [52, 184] on div "Messages" at bounding box center [51, 185] width 35 height 9
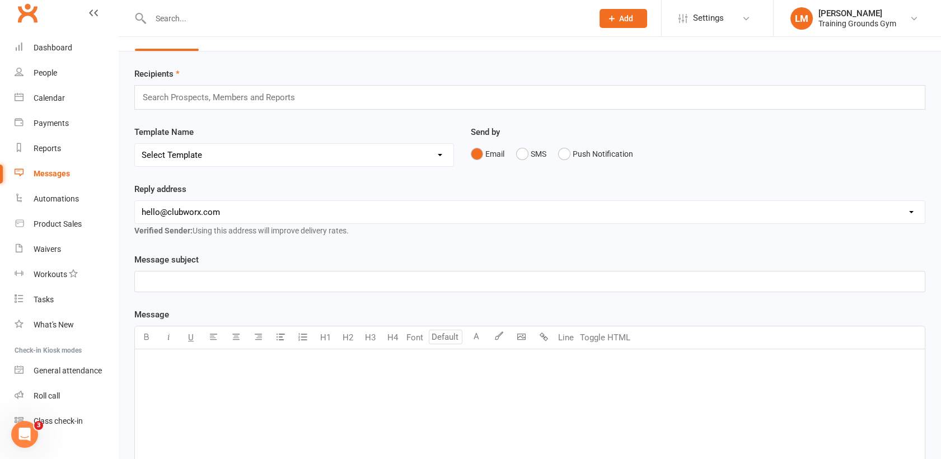
scroll to position [4, 0]
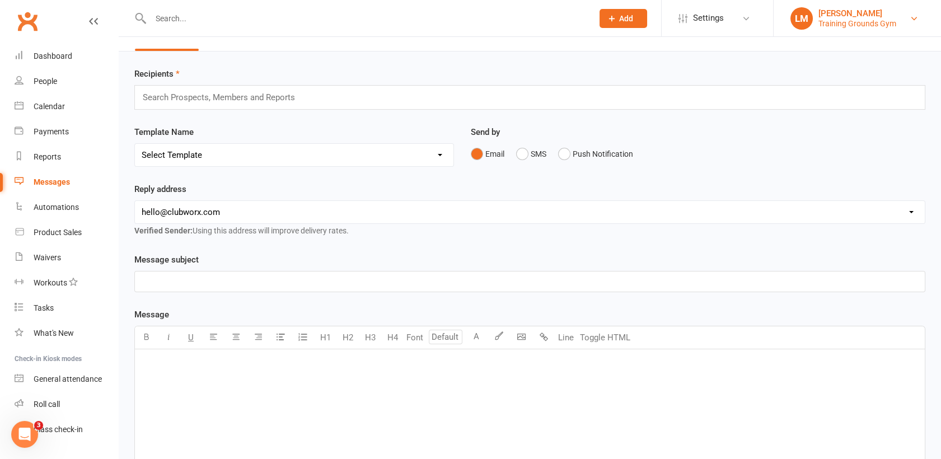
click at [844, 20] on div "Training Grounds Gym" at bounding box center [858, 23] width 78 height 10
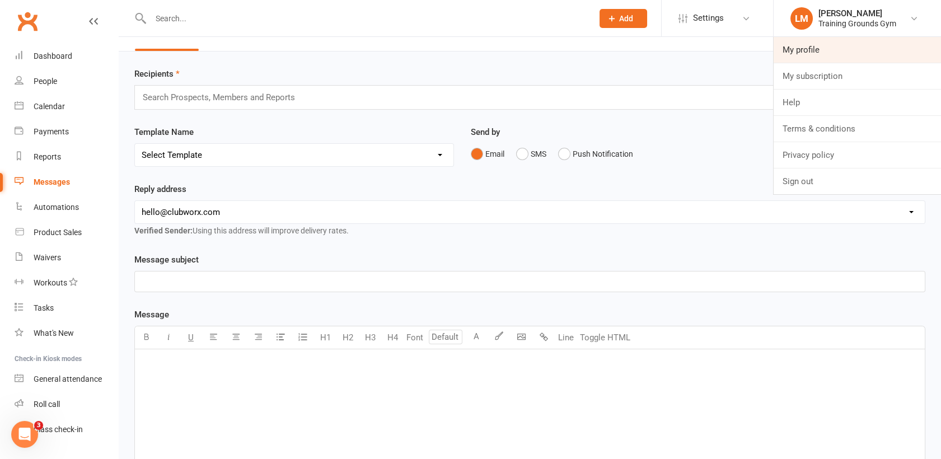
click at [821, 38] on link "My profile" at bounding box center [857, 50] width 167 height 26
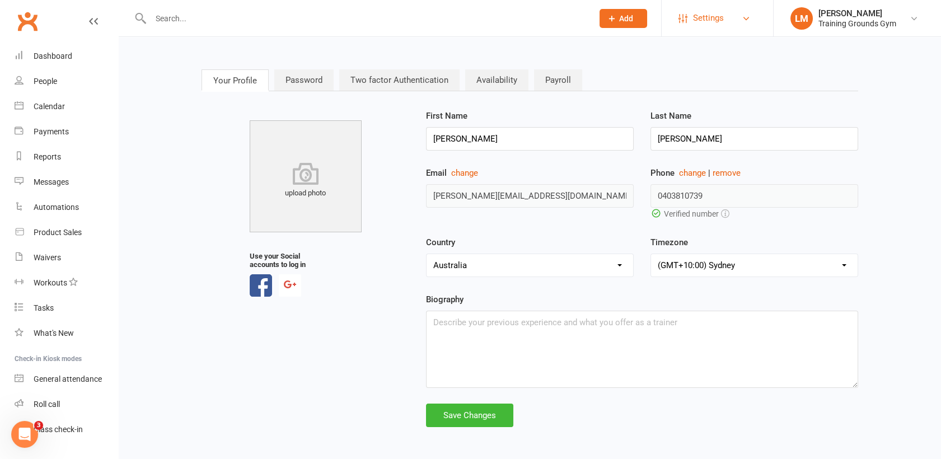
click at [708, 16] on span "Settings" at bounding box center [708, 18] width 31 height 25
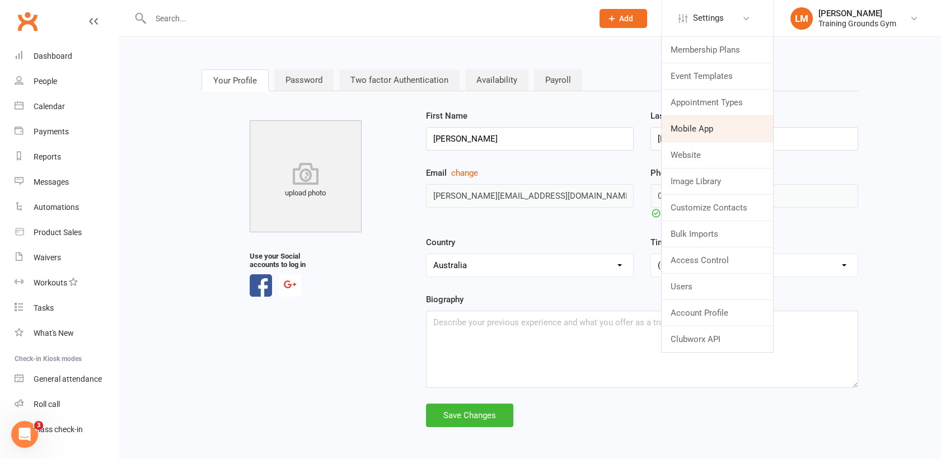
click at [691, 132] on link "Mobile App" at bounding box center [717, 129] width 111 height 26
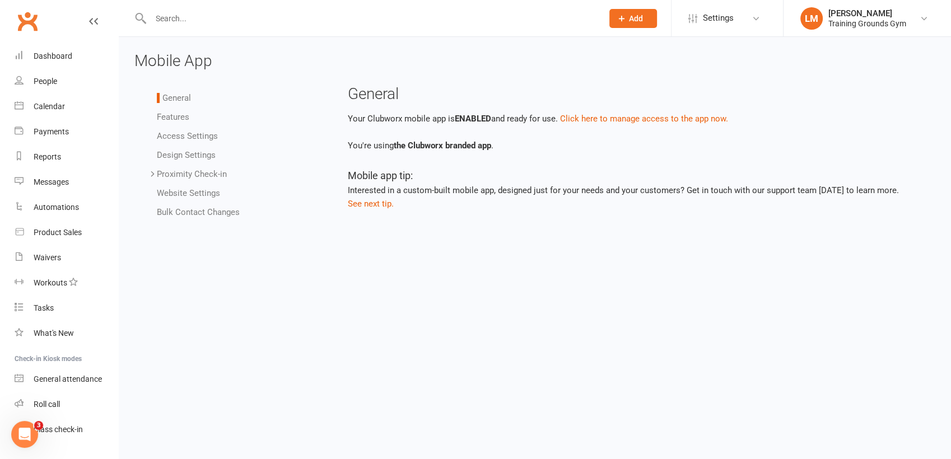
click at [25, 430] on icon "Open Intercom Messenger" at bounding box center [25, 435] width 18 height 18
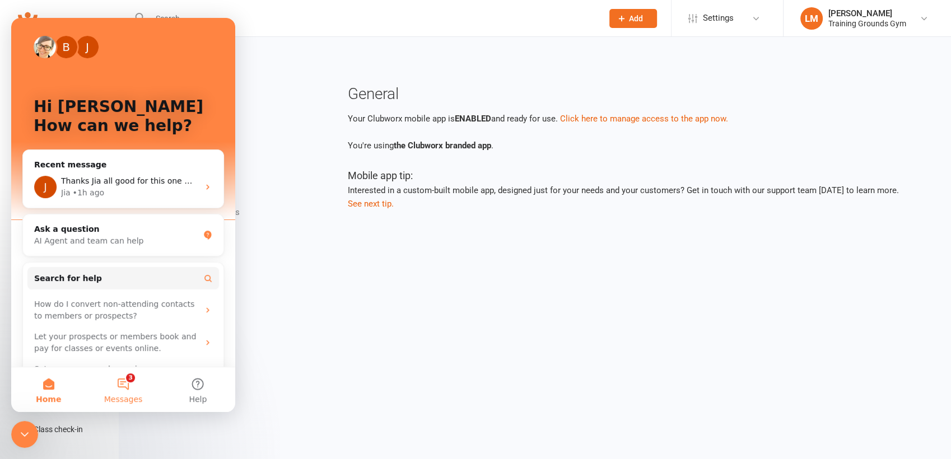
click at [130, 385] on button "3 Messages" at bounding box center [123, 389] width 74 height 45
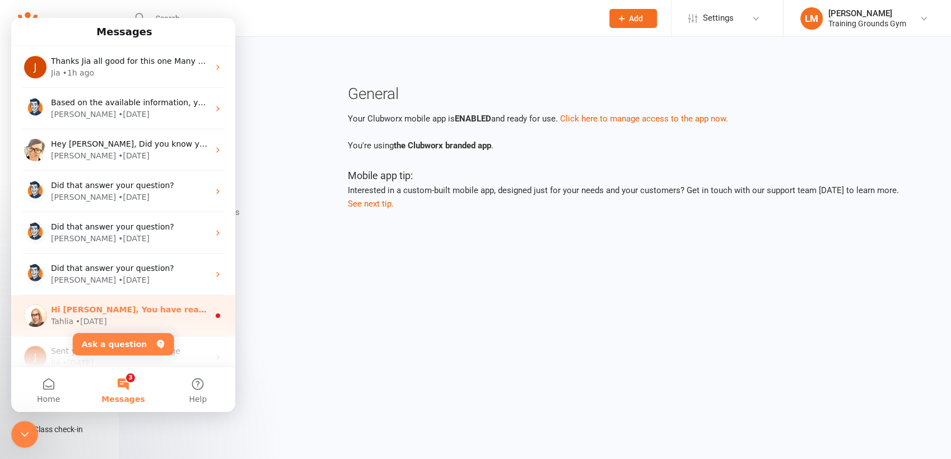
click at [146, 300] on div "Hi Leslie, You have reached one of the most powerful pages in Clubworx. Here yo…" at bounding box center [123, 315] width 224 height 41
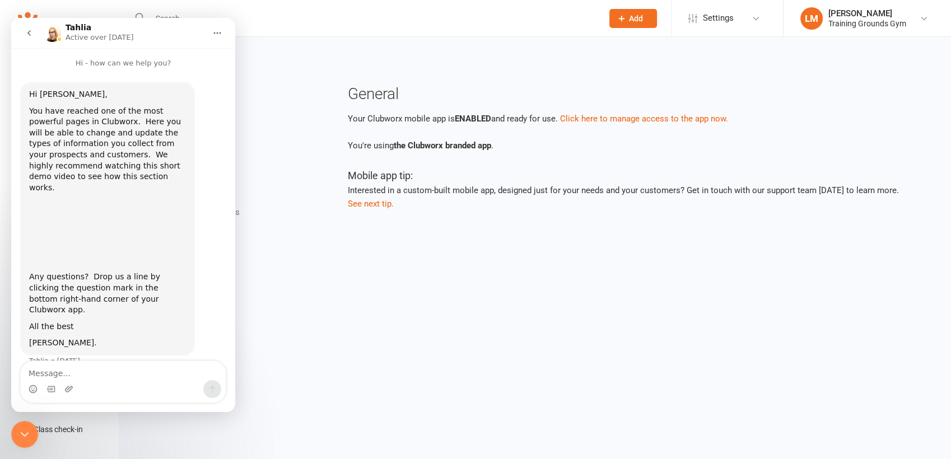
click at [29, 440] on icon "Close Intercom Messenger" at bounding box center [24, 434] width 13 height 13
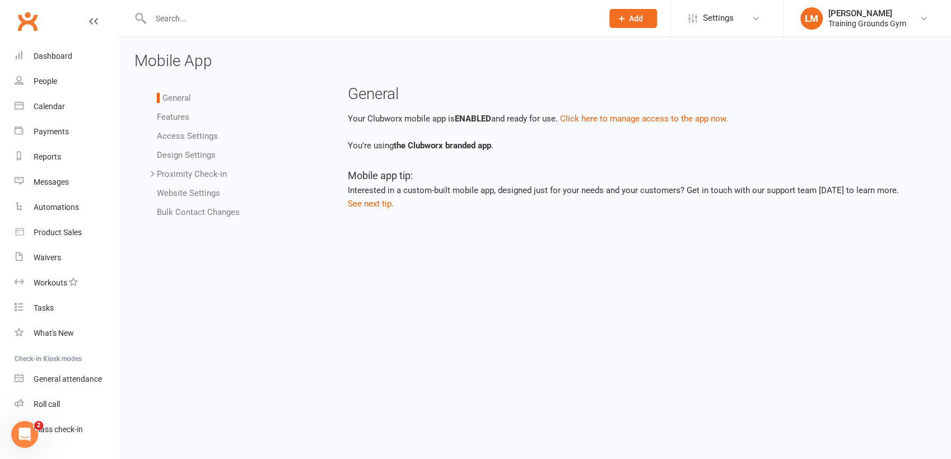
click at [174, 18] on input "text" at bounding box center [370, 19] width 447 height 16
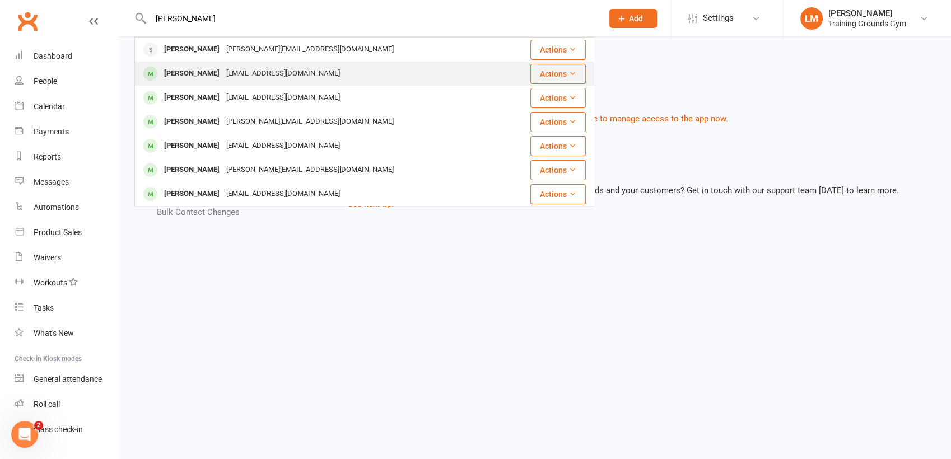
type input "[PERSON_NAME]"
click at [223, 74] on div "[PERSON_NAME]" at bounding box center [192, 74] width 62 height 16
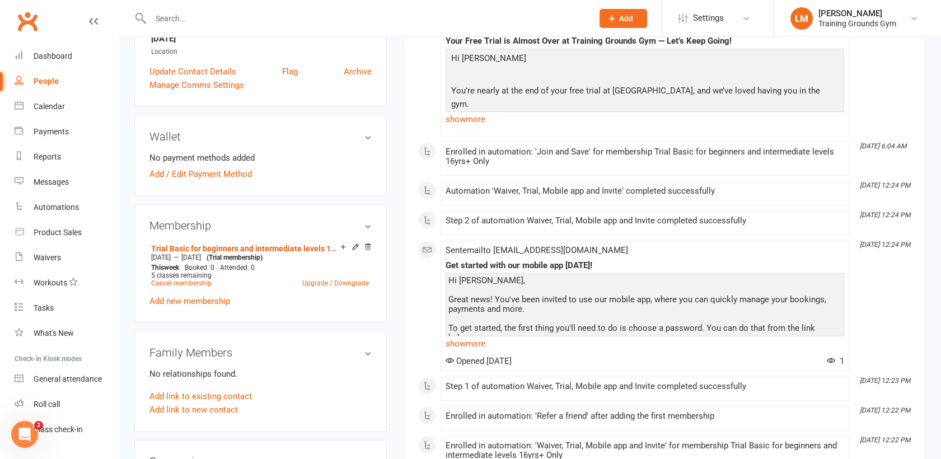
scroll to position [291, 0]
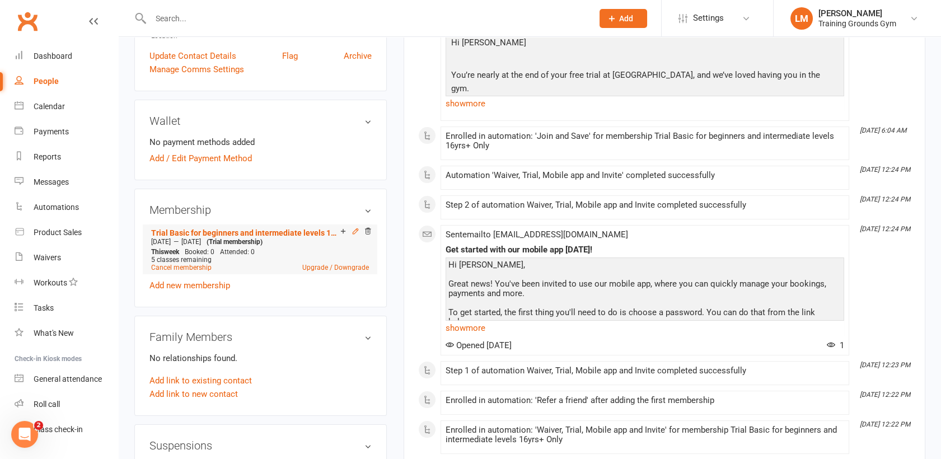
click at [354, 230] on icon at bounding box center [356, 231] width 8 height 8
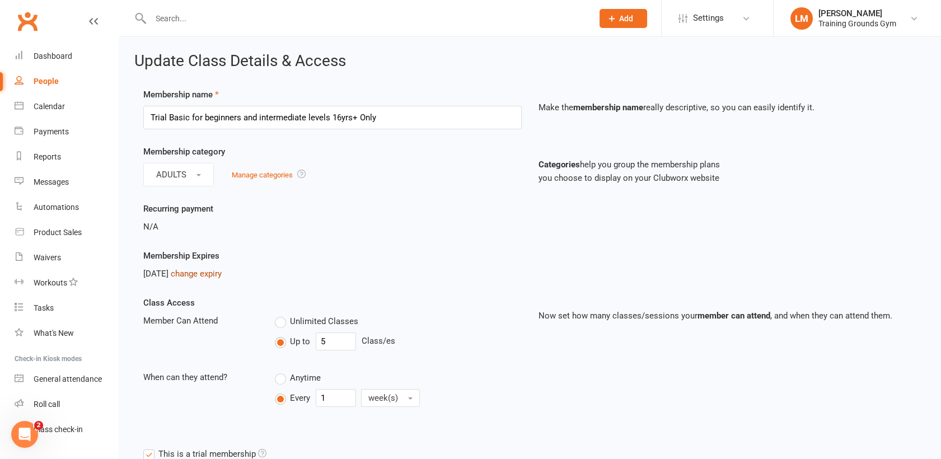
click at [222, 270] on link "change expiry" at bounding box center [196, 274] width 51 height 10
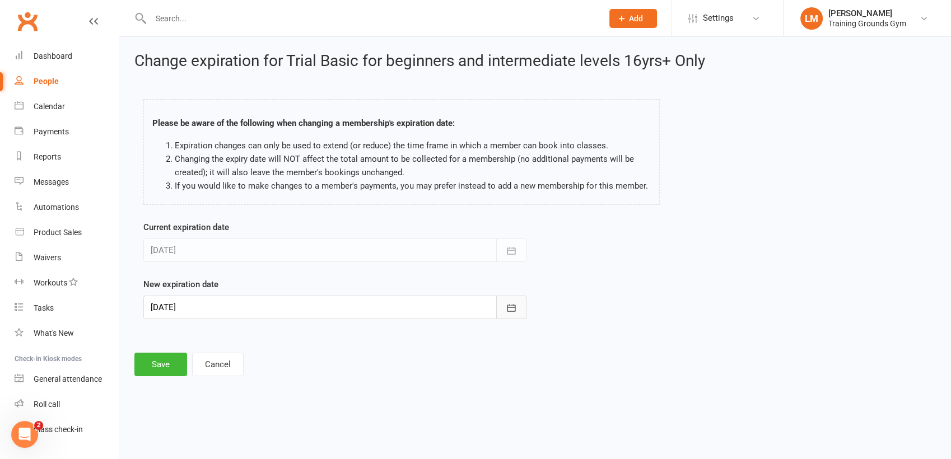
click at [511, 306] on icon "button" at bounding box center [511, 307] width 11 height 11
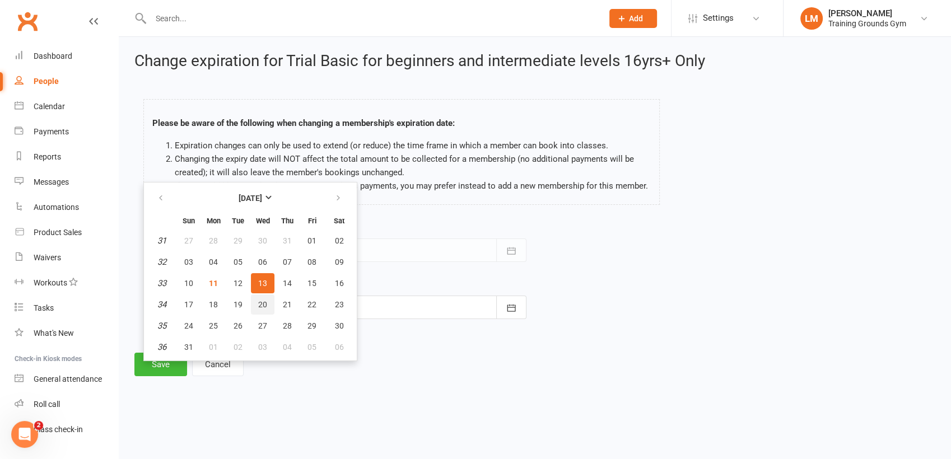
click at [260, 305] on span "20" at bounding box center [262, 304] width 9 height 9
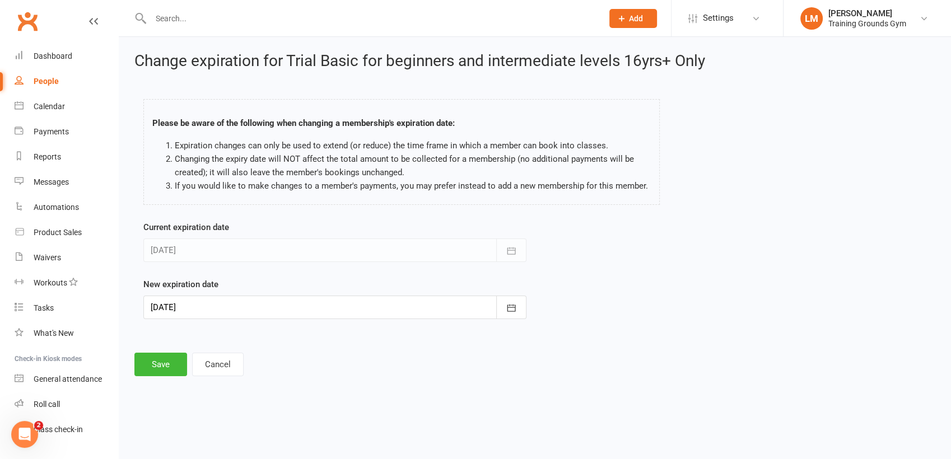
type input "20 Aug 2025"
click at [167, 363] on button "Save" at bounding box center [160, 365] width 53 height 24
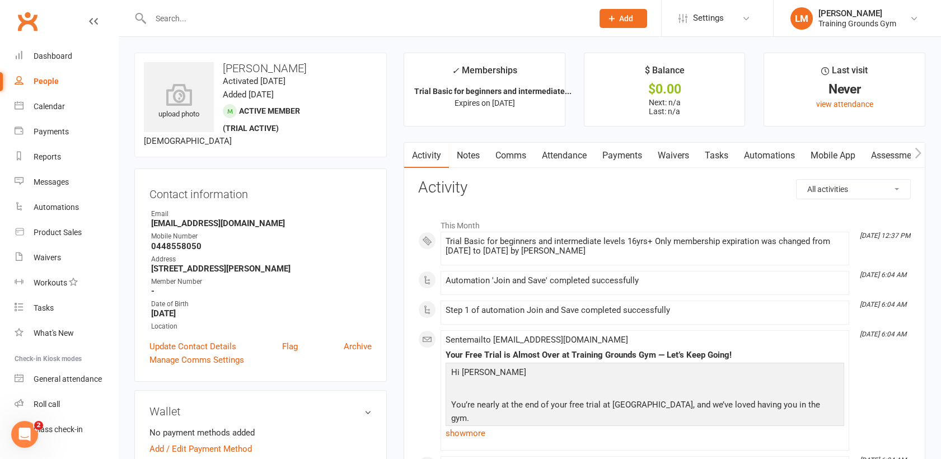
click at [686, 163] on link "Waivers" at bounding box center [673, 156] width 47 height 26
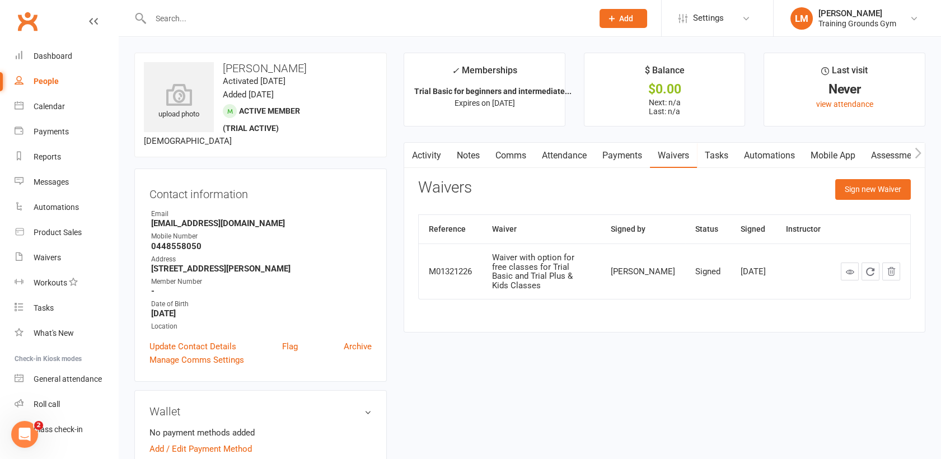
click at [822, 156] on link "Mobile App" at bounding box center [833, 156] width 60 height 26
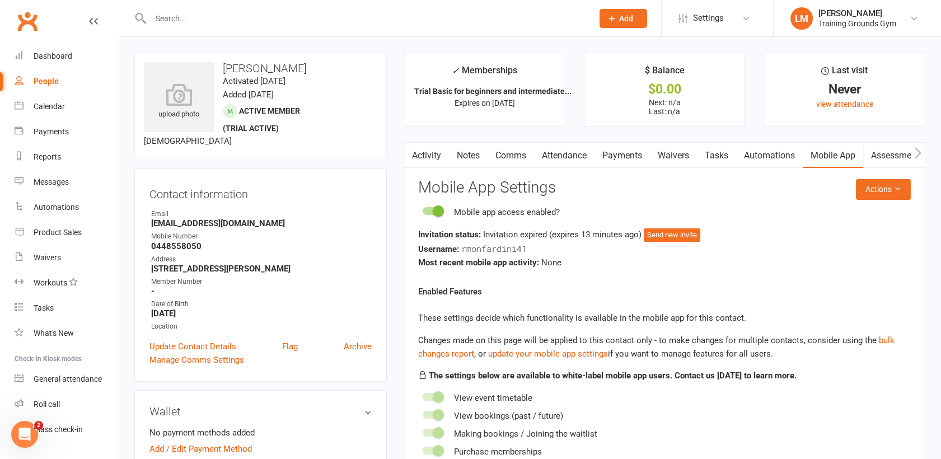
drag, startPoint x: 296, startPoint y: 220, endPoint x: 151, endPoint y: 220, distance: 145.0
click at [151, 220] on strong "[EMAIL_ADDRESS][DOMAIN_NAME]" at bounding box center [261, 223] width 221 height 10
copy strong "[EMAIL_ADDRESS][DOMAIN_NAME]"
click at [428, 155] on link "Activity" at bounding box center [426, 156] width 45 height 26
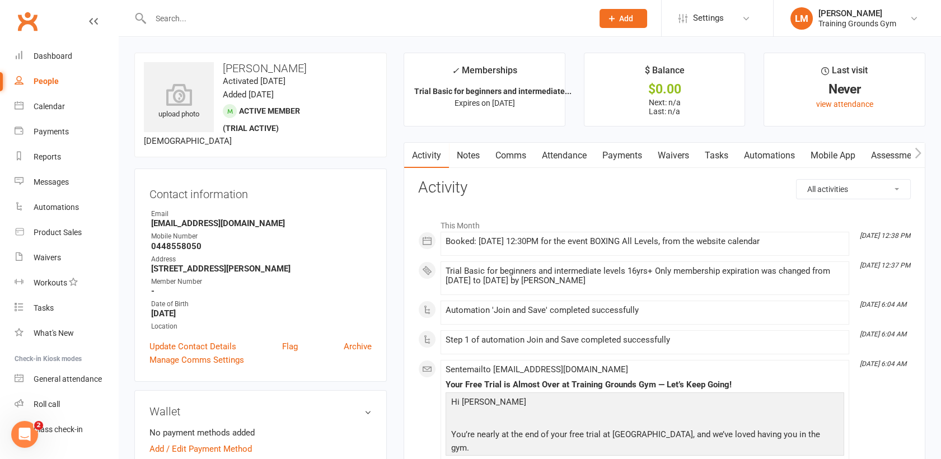
click at [624, 244] on div "Booked: 11 Aug 2025 at 12:30PM for the event BOXING All Levels, from the websit…" at bounding box center [645, 242] width 399 height 10
click at [566, 152] on link "Attendance" at bounding box center [564, 156] width 60 height 26
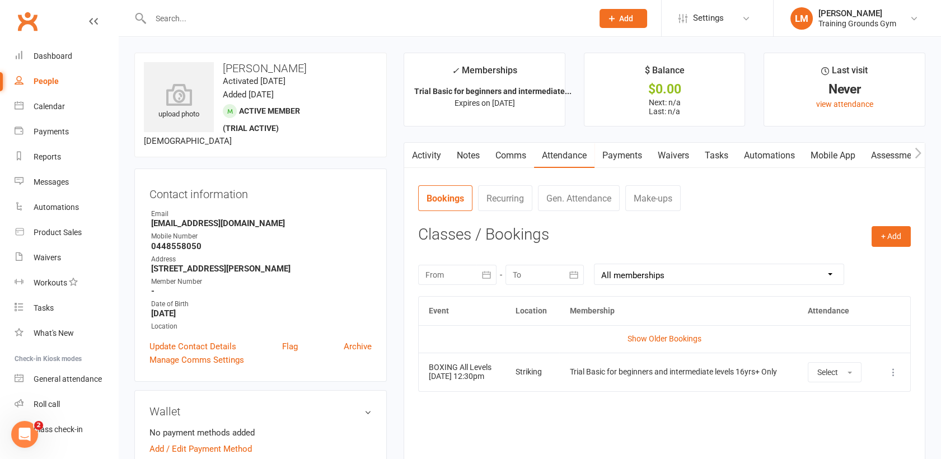
click at [892, 372] on icon at bounding box center [893, 372] width 11 height 11
click at [870, 436] on link "Remove booking" at bounding box center [844, 439] width 111 height 22
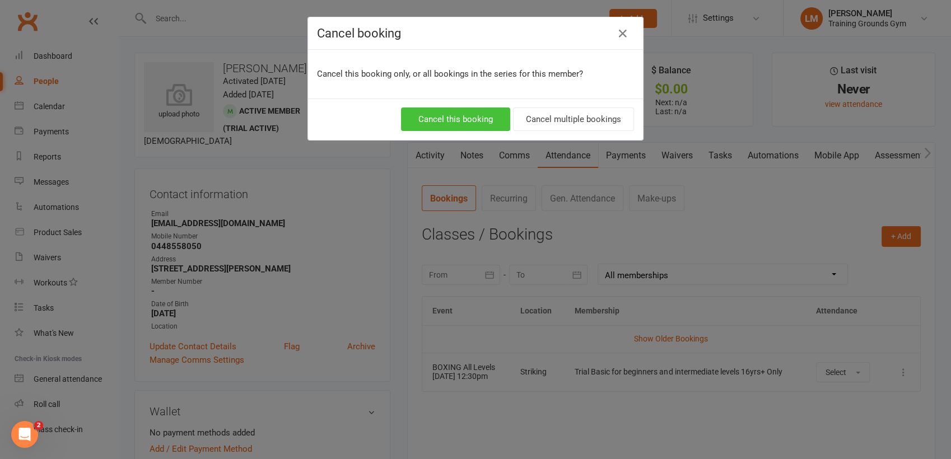
click at [460, 114] on button "Cancel this booking" at bounding box center [455, 120] width 109 height 24
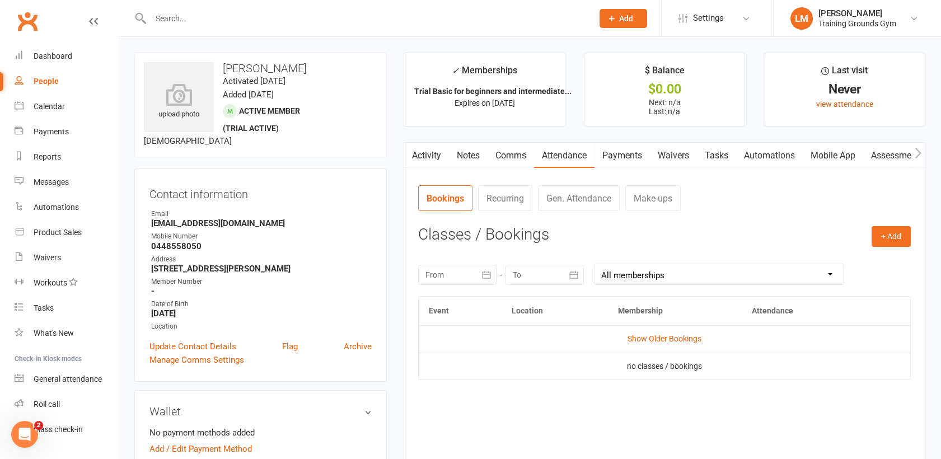
click at [176, 10] on div at bounding box center [359, 18] width 451 height 36
click at [176, 13] on input "text" at bounding box center [366, 19] width 438 height 16
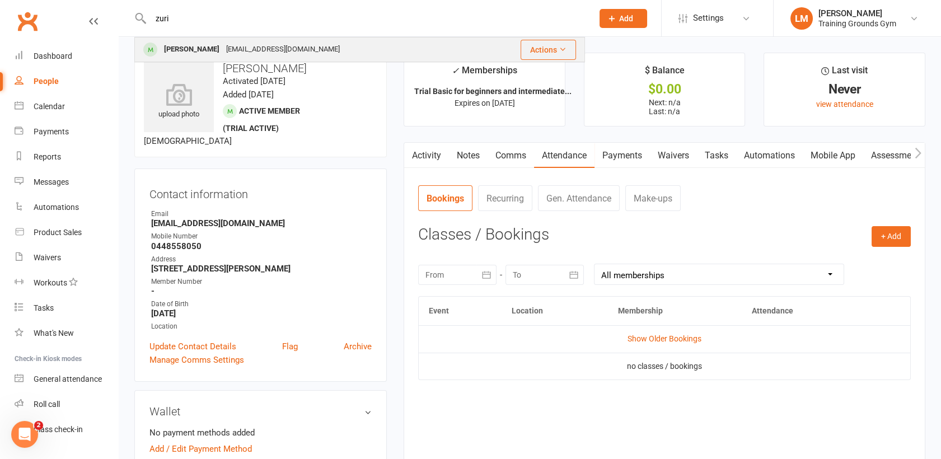
type input "zuri"
click at [223, 45] on div "nandi.ganda@gmail.com" at bounding box center [283, 49] width 120 height 16
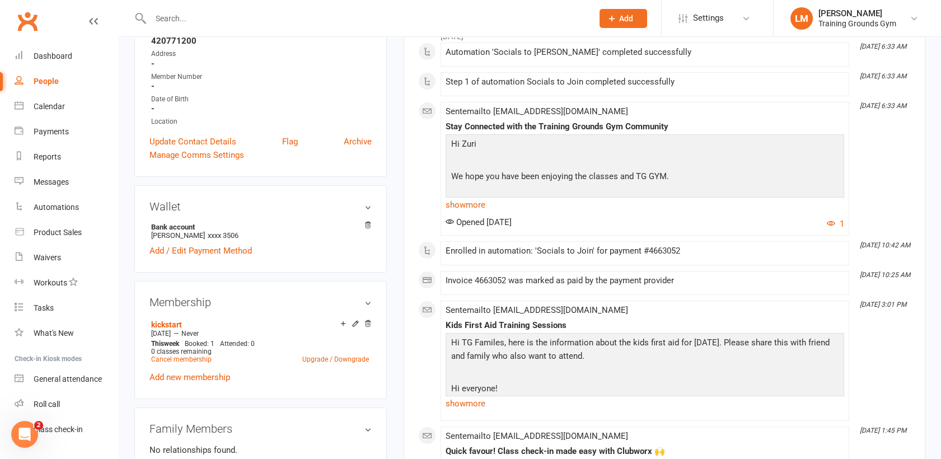
scroll to position [216, 0]
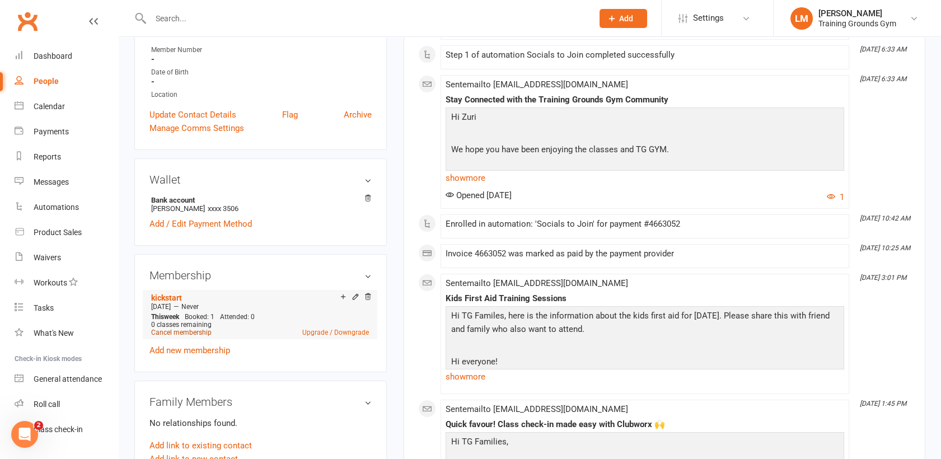
click at [171, 333] on link "Cancel membership" at bounding box center [181, 333] width 60 height 8
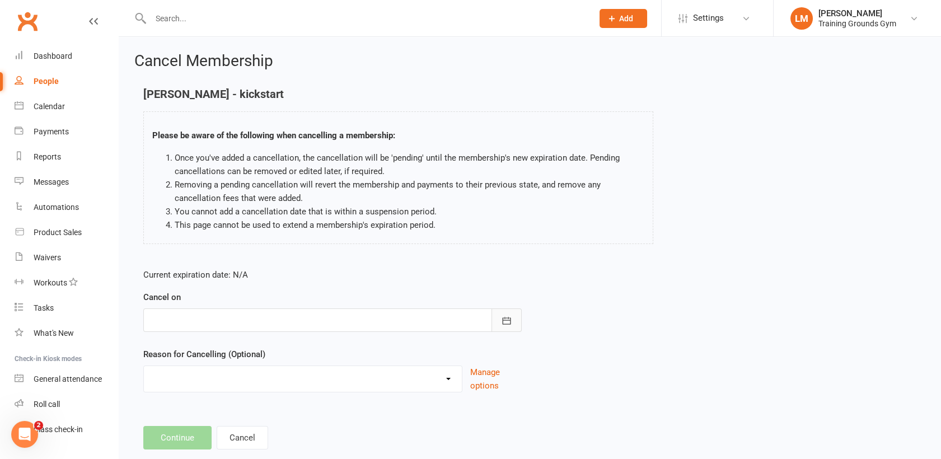
click at [509, 323] on icon "button" at bounding box center [506, 320] width 11 height 11
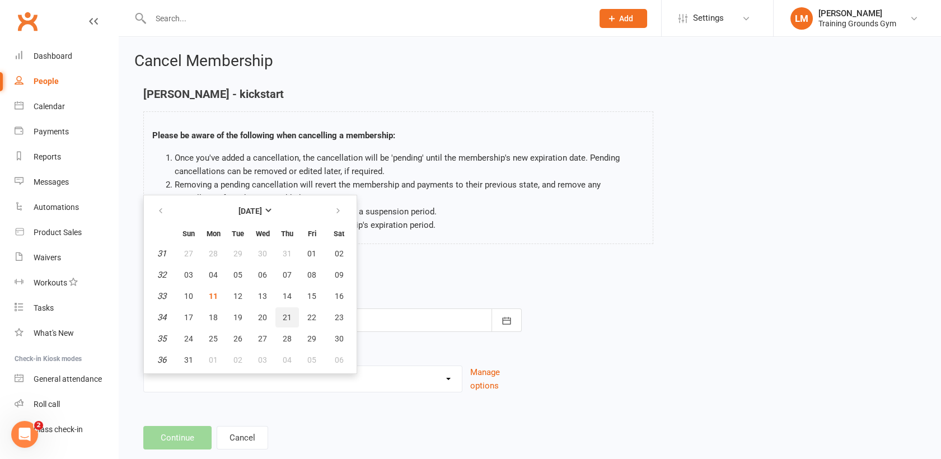
click at [287, 315] on span "21" at bounding box center [287, 317] width 9 height 9
type input "21 Aug 2025"
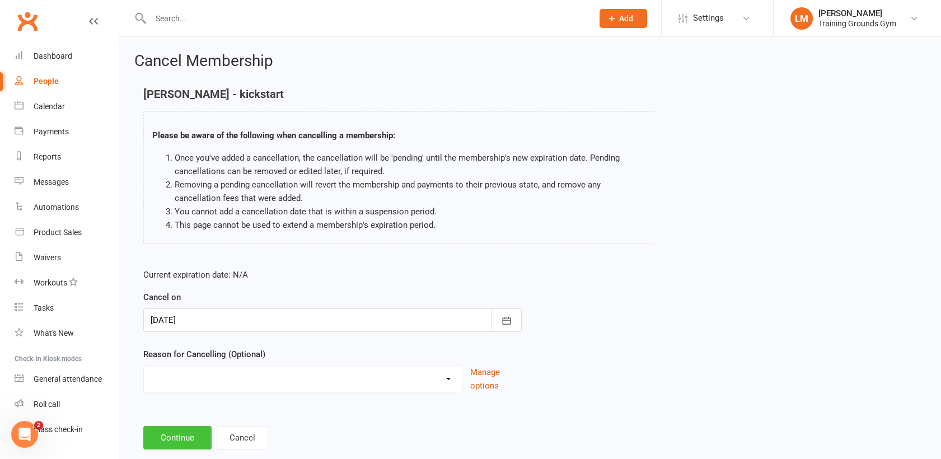
click at [187, 437] on button "Continue" at bounding box center [177, 438] width 68 height 24
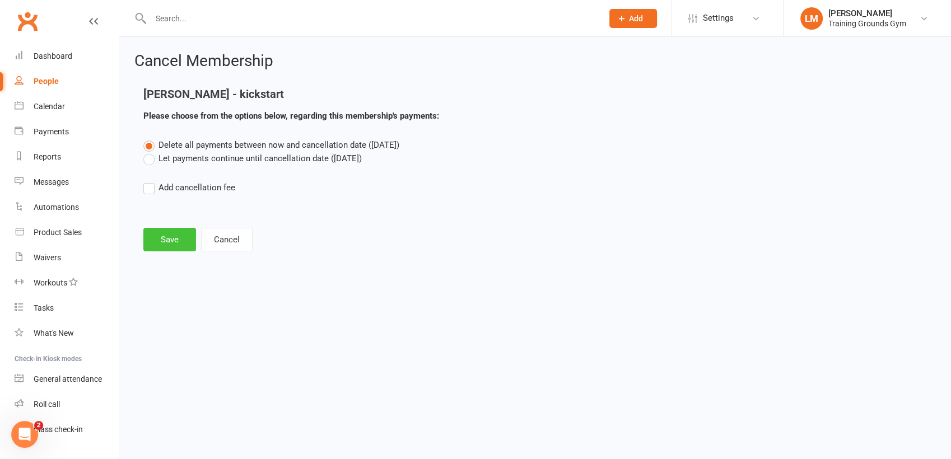
click at [169, 236] on button "Save" at bounding box center [169, 240] width 53 height 24
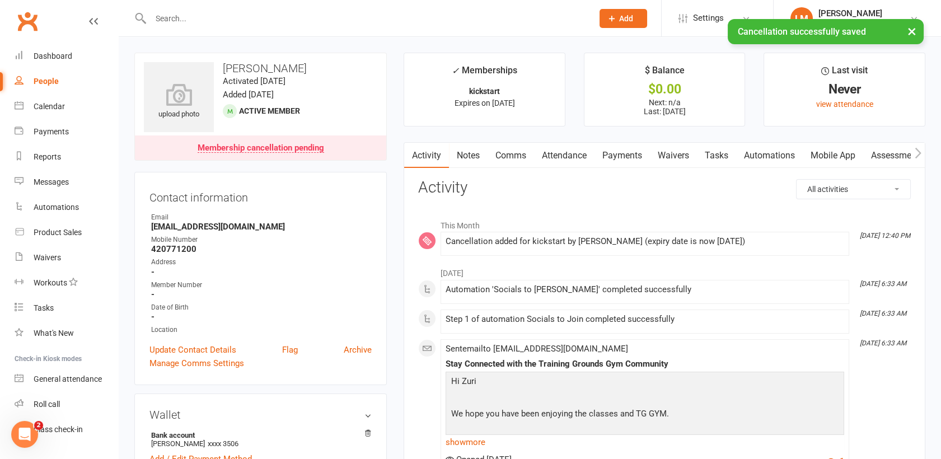
click at [618, 153] on link "Payments" at bounding box center [622, 156] width 55 height 26
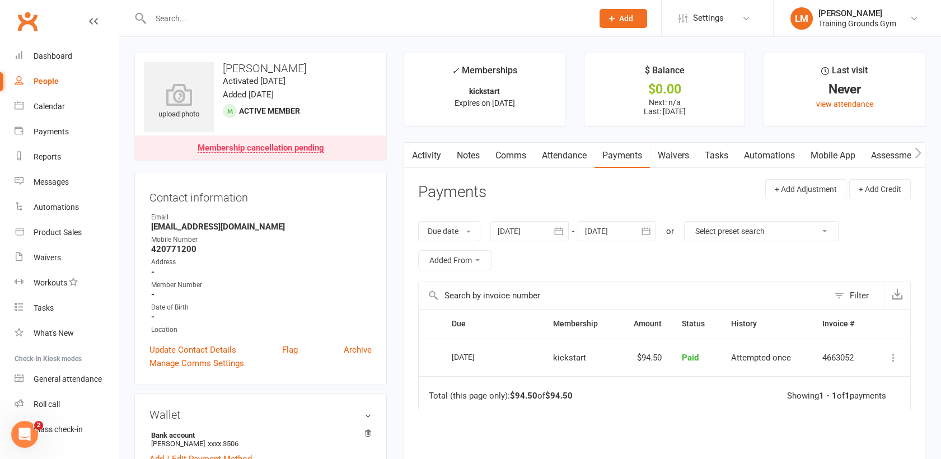
click at [618, 153] on link "Payments" at bounding box center [622, 156] width 55 height 26
click at [370, 432] on icon at bounding box center [368, 433] width 6 height 6
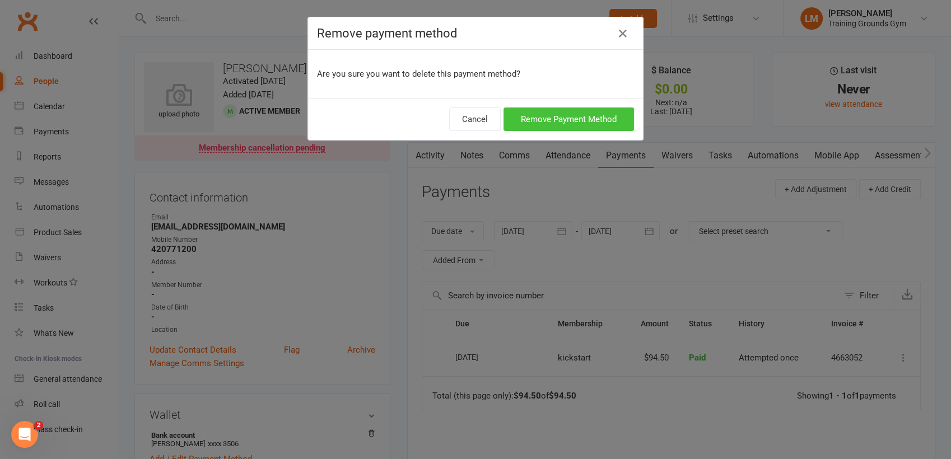
click at [538, 124] on button "Remove Payment Method" at bounding box center [568, 120] width 130 height 24
